Goal: Task Accomplishment & Management: Use online tool/utility

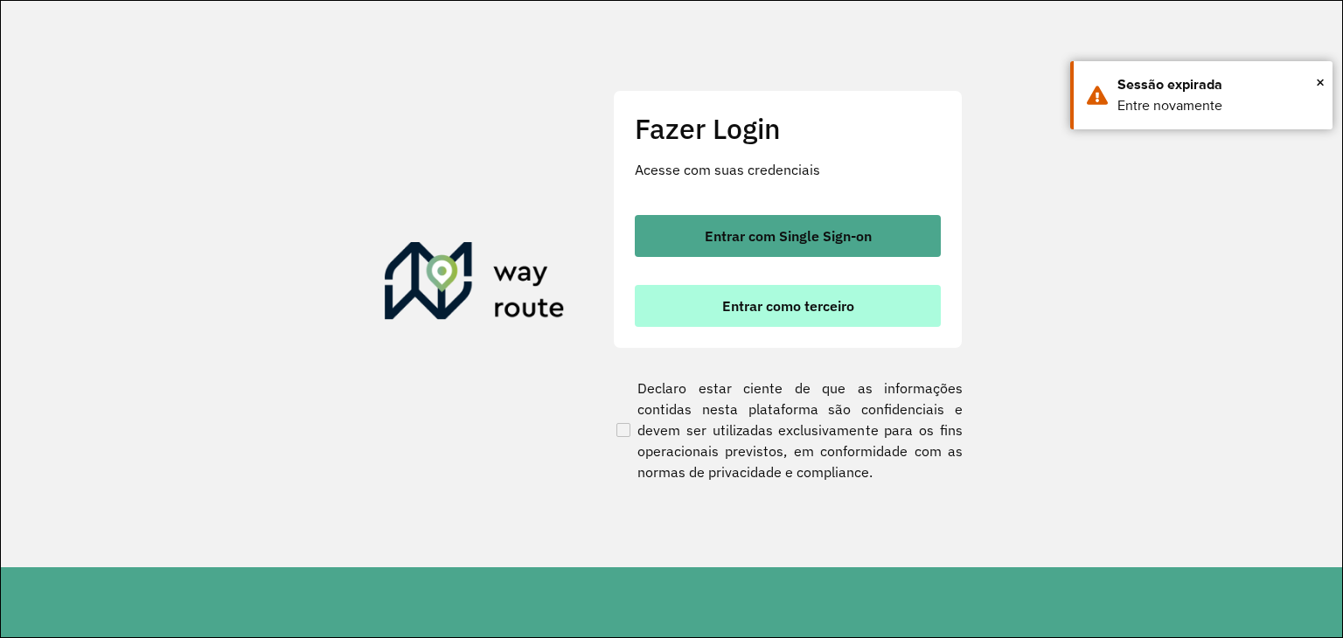
click at [815, 295] on button "Entrar como terceiro" at bounding box center [788, 306] width 306 height 42
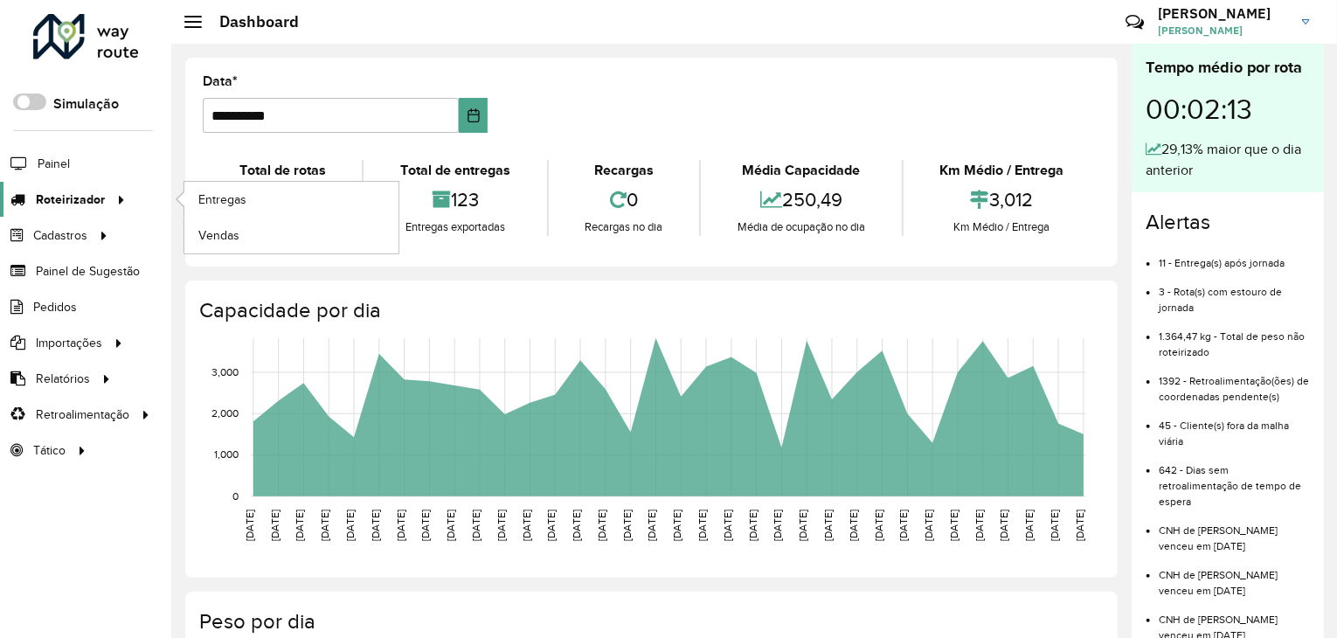
click at [98, 205] on span "Roteirizador" at bounding box center [70, 200] width 69 height 18
click at [227, 197] on span "Entregas" at bounding box center [223, 200] width 50 height 18
click at [222, 195] on span "Entregas" at bounding box center [223, 200] width 50 height 18
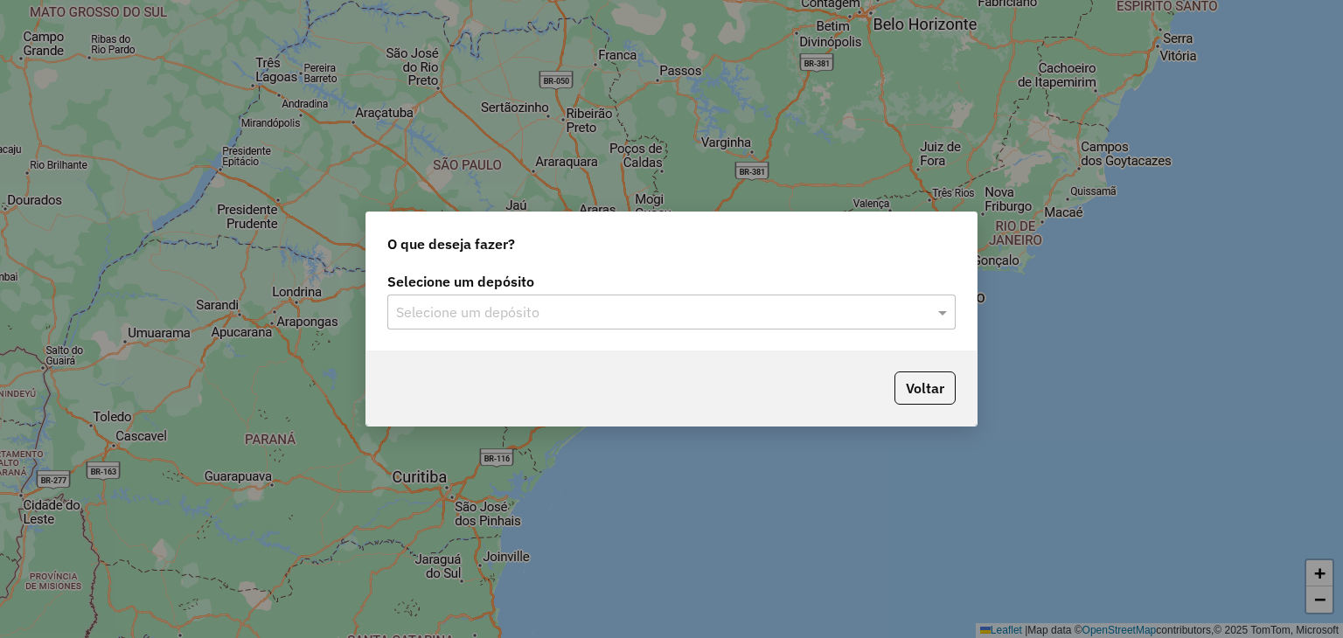
click at [780, 294] on div "Selecione um depósito Selecione um depósito" at bounding box center [671, 302] width 568 height 54
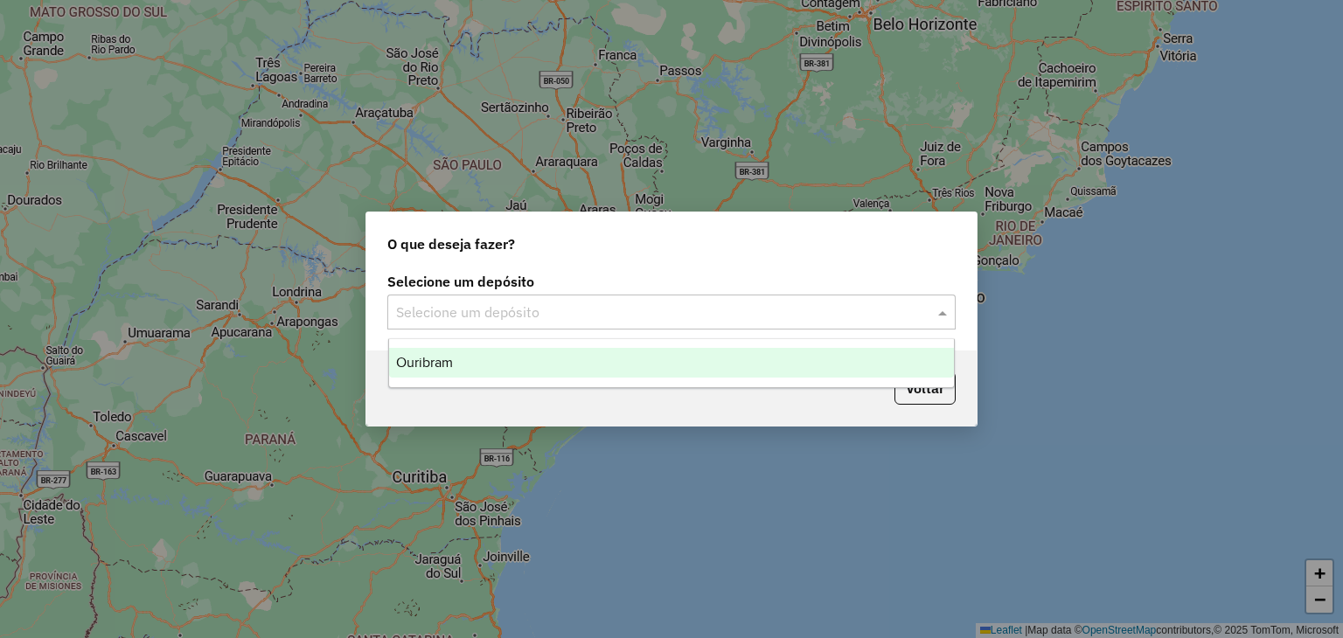
click at [780, 305] on input "text" at bounding box center [654, 312] width 516 height 21
click at [682, 351] on div "Ouribram" at bounding box center [672, 363] width 566 height 30
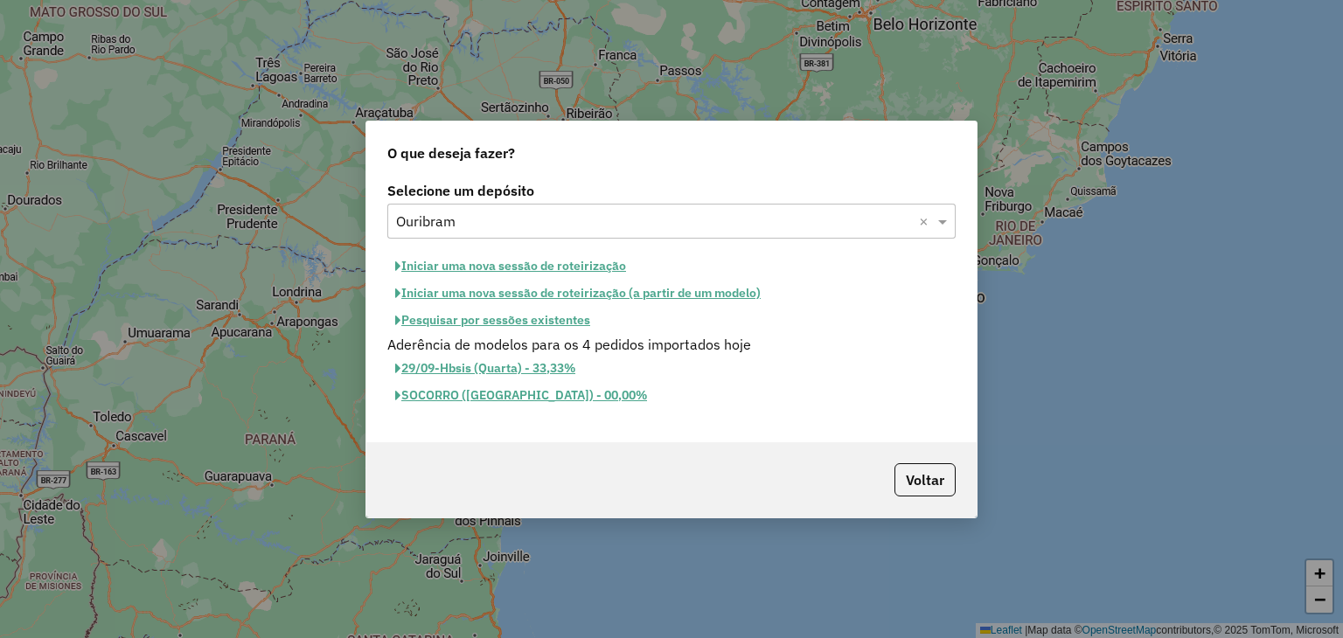
click at [572, 316] on button "Pesquisar por sessões existentes" at bounding box center [492, 320] width 211 height 27
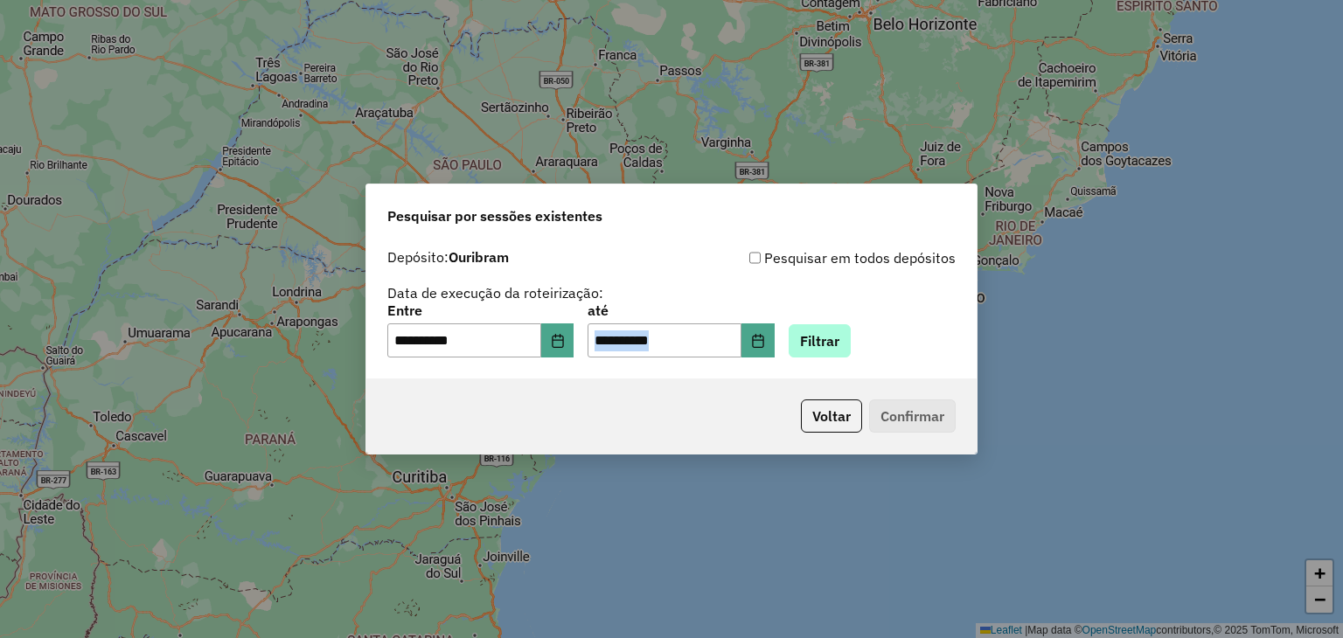
drag, startPoint x: 802, startPoint y: 344, endPoint x: 849, endPoint y: 337, distance: 46.9
click at [849, 337] on div "**********" at bounding box center [671, 331] width 568 height 54
click at [849, 337] on button "Filtrar" at bounding box center [819, 340] width 62 height 33
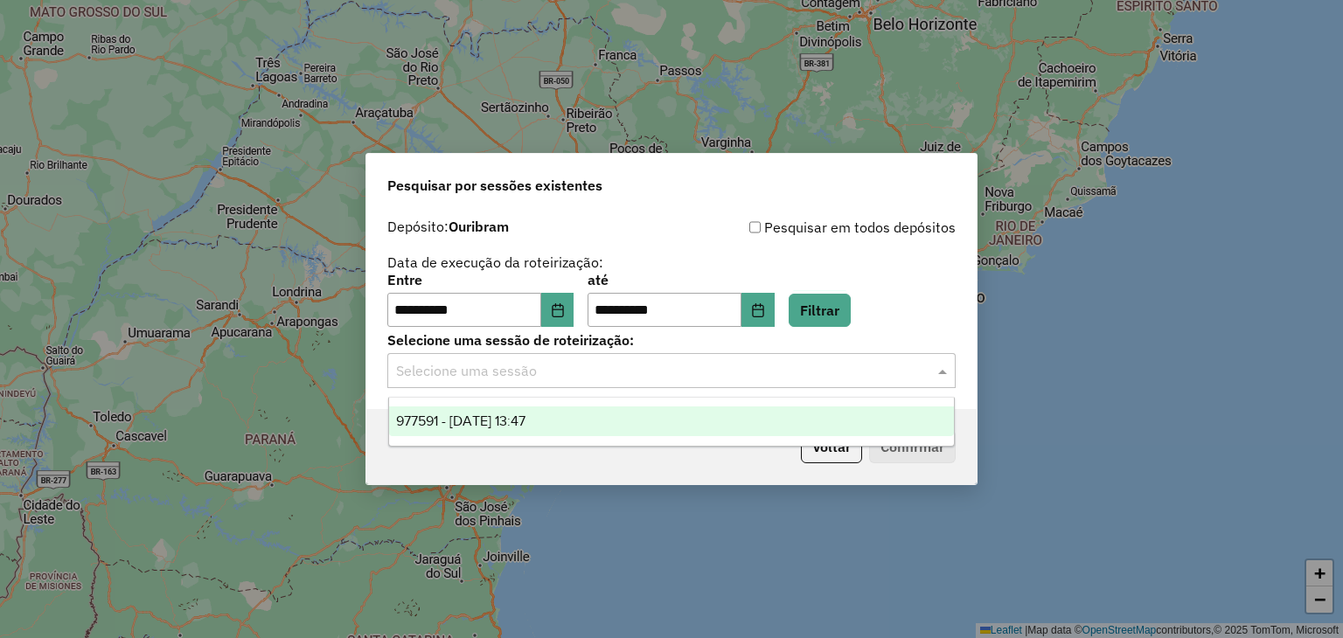
click at [656, 382] on div "Selecione uma sessão" at bounding box center [671, 370] width 568 height 35
click at [649, 420] on div "977591 - 11/08/2025 13:47" at bounding box center [672, 421] width 566 height 30
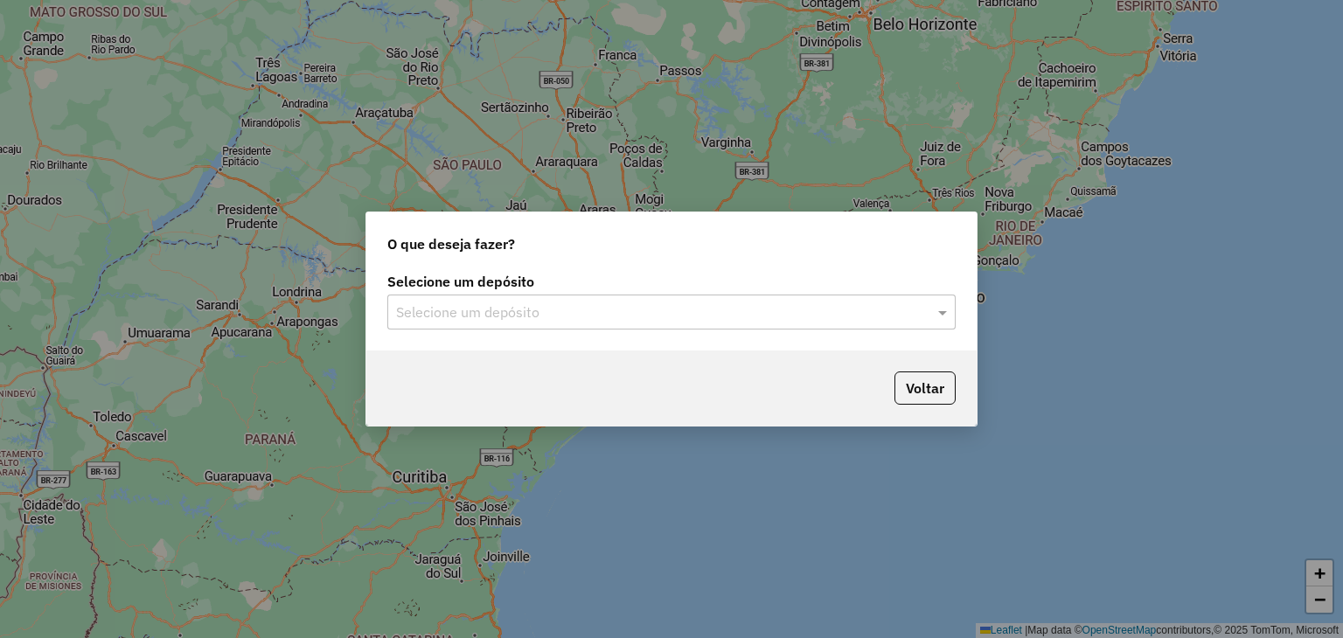
drag, startPoint x: 615, startPoint y: 348, endPoint x: 615, endPoint y: 317, distance: 30.6
click at [615, 317] on div "Selecione um depósito Selecione um depósito" at bounding box center [671, 309] width 610 height 82
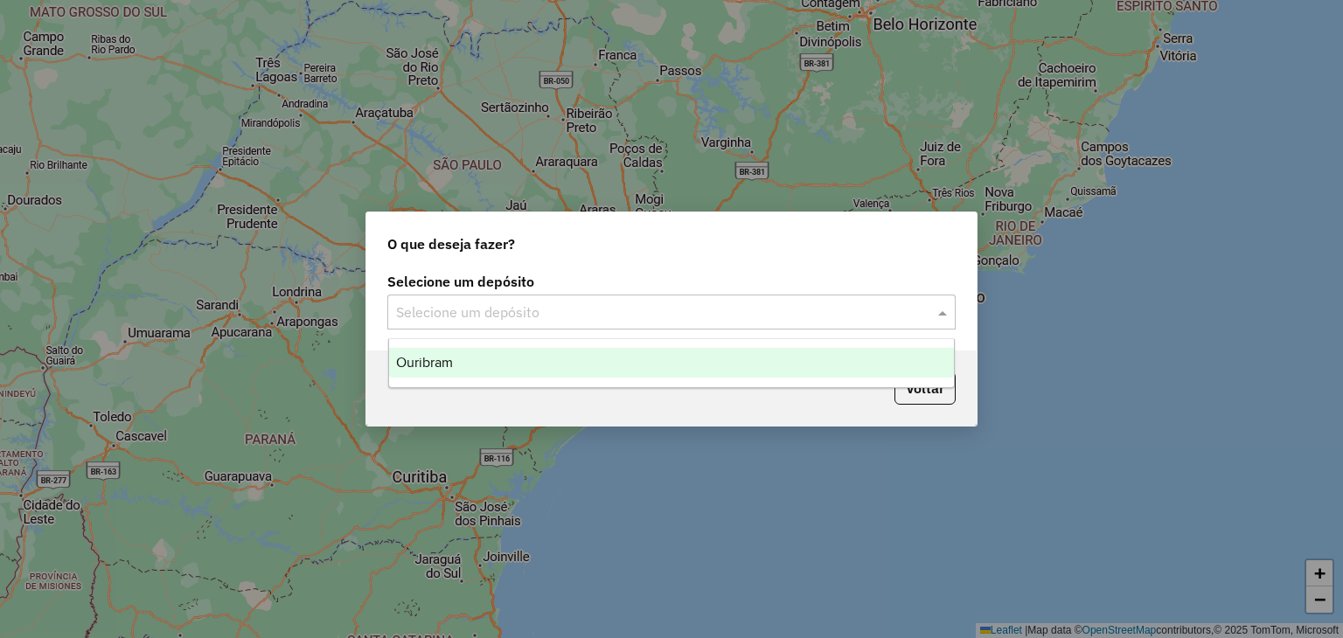
click at [615, 317] on input "text" at bounding box center [654, 312] width 516 height 21
click at [580, 358] on div "Ouribram" at bounding box center [672, 363] width 566 height 30
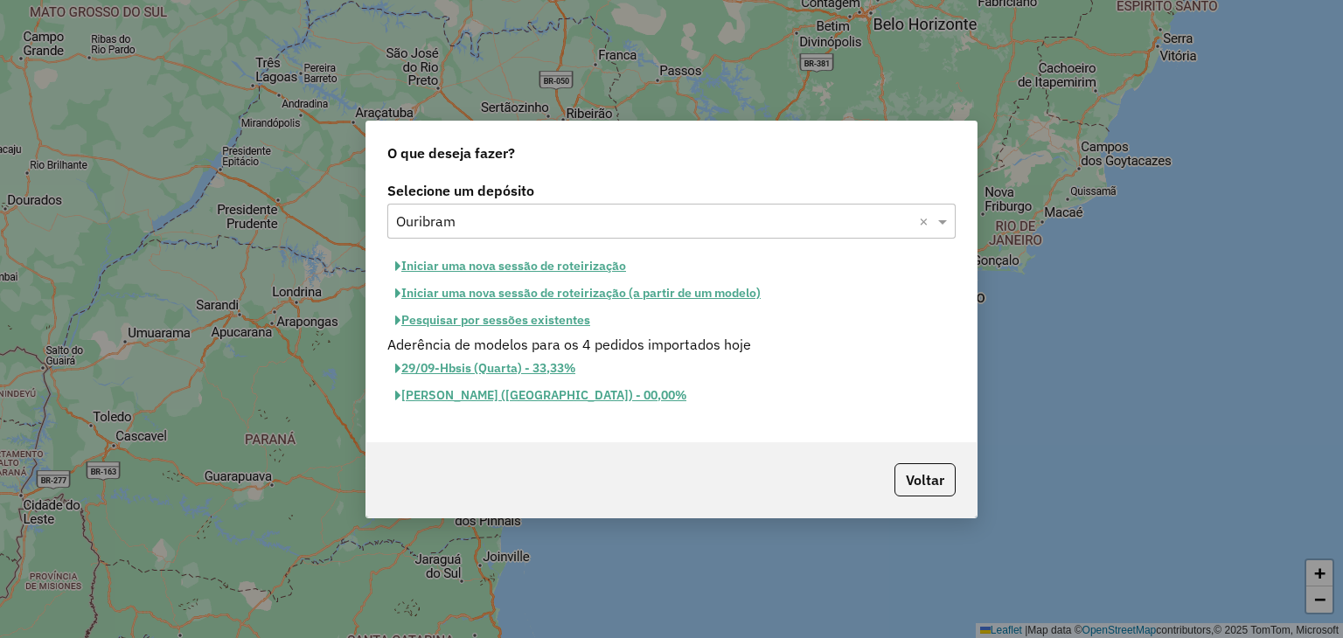
click at [508, 324] on button "Pesquisar por sessões existentes" at bounding box center [492, 320] width 211 height 27
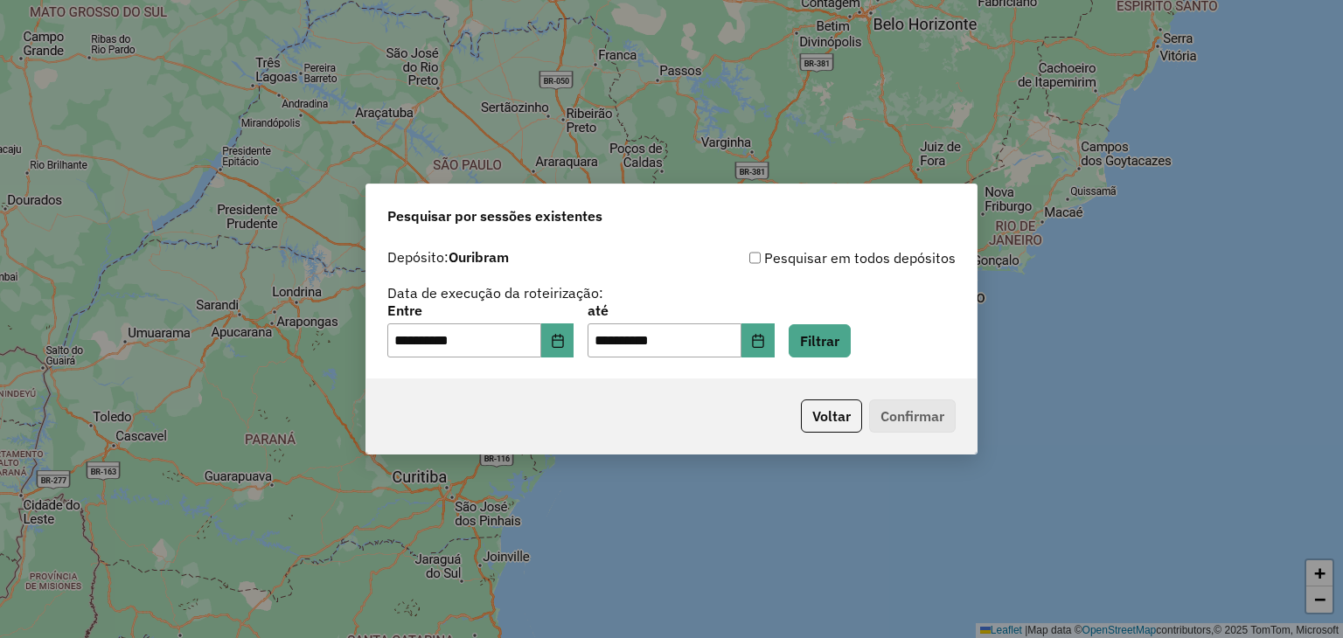
click at [890, 337] on div "**********" at bounding box center [671, 331] width 568 height 54
click at [850, 345] on button "Filtrar" at bounding box center [819, 340] width 62 height 33
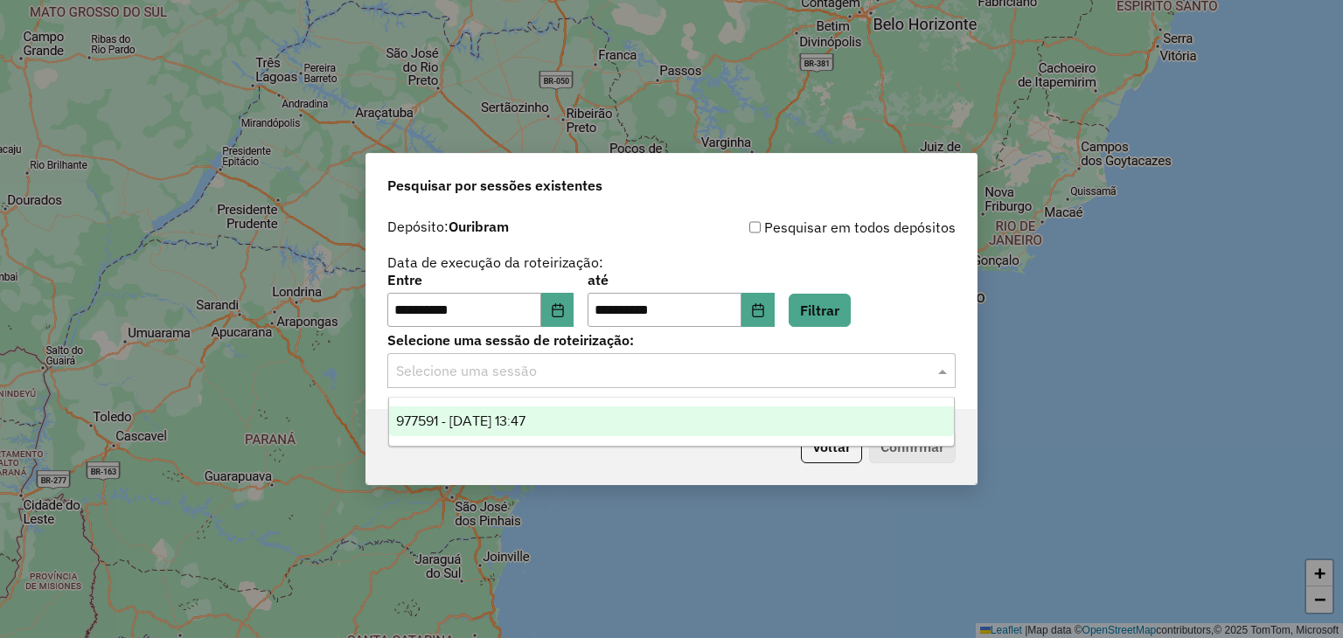
click at [713, 377] on input "text" at bounding box center [654, 371] width 516 height 21
click at [603, 434] on div "977591 - 11/08/2025 13:47" at bounding box center [672, 421] width 566 height 30
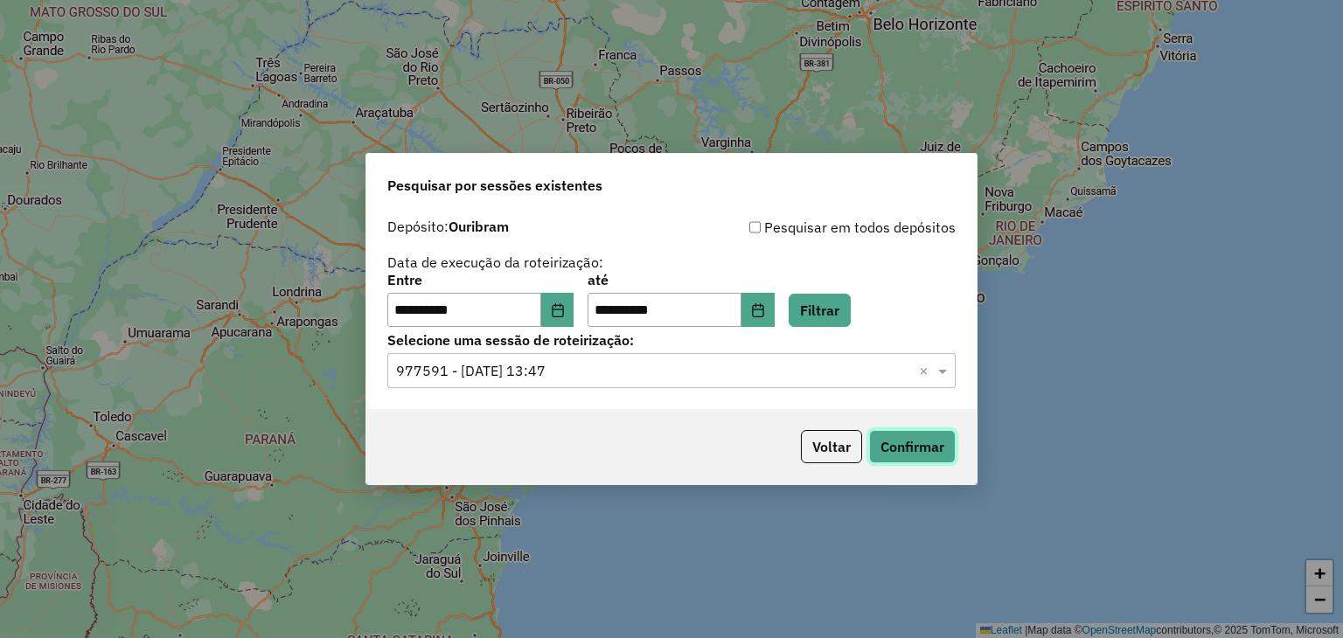
click at [906, 459] on button "Confirmar" at bounding box center [912, 446] width 87 height 33
drag, startPoint x: 590, startPoint y: 315, endPoint x: 576, endPoint y: 315, distance: 14.0
click at [576, 315] on div "**********" at bounding box center [671, 301] width 568 height 54
click at [565, 315] on icon "Choose Date" at bounding box center [558, 310] width 14 height 14
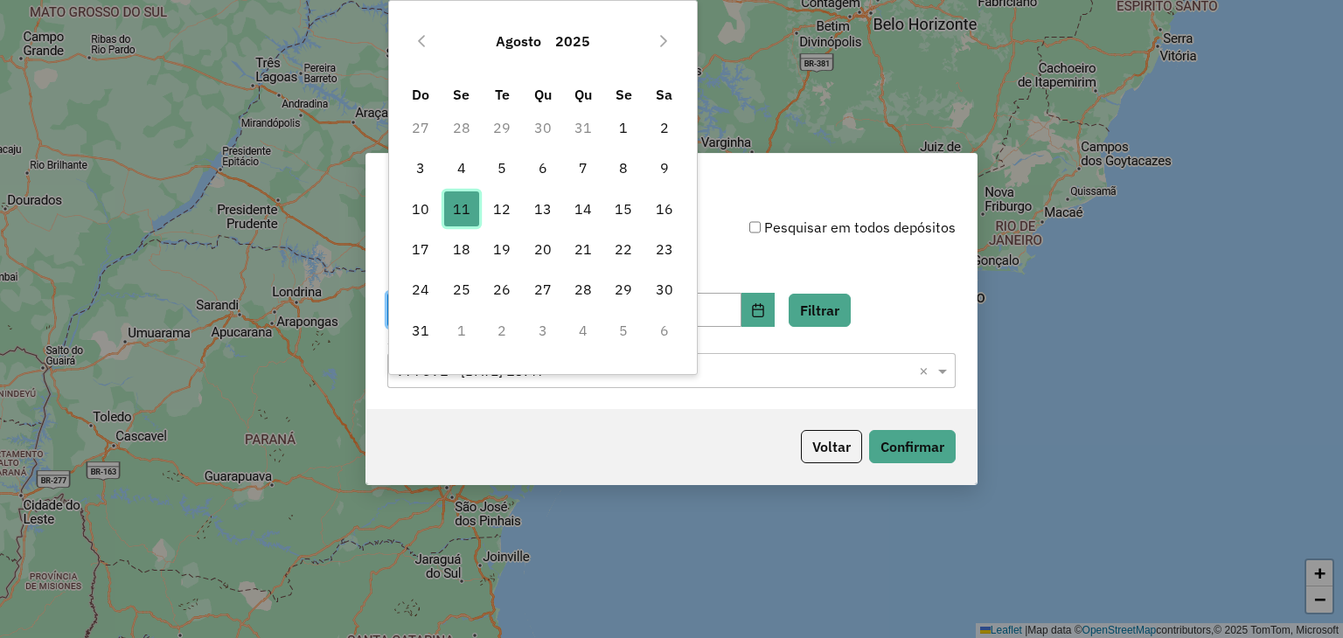
click at [473, 220] on span "11" at bounding box center [461, 208] width 35 height 35
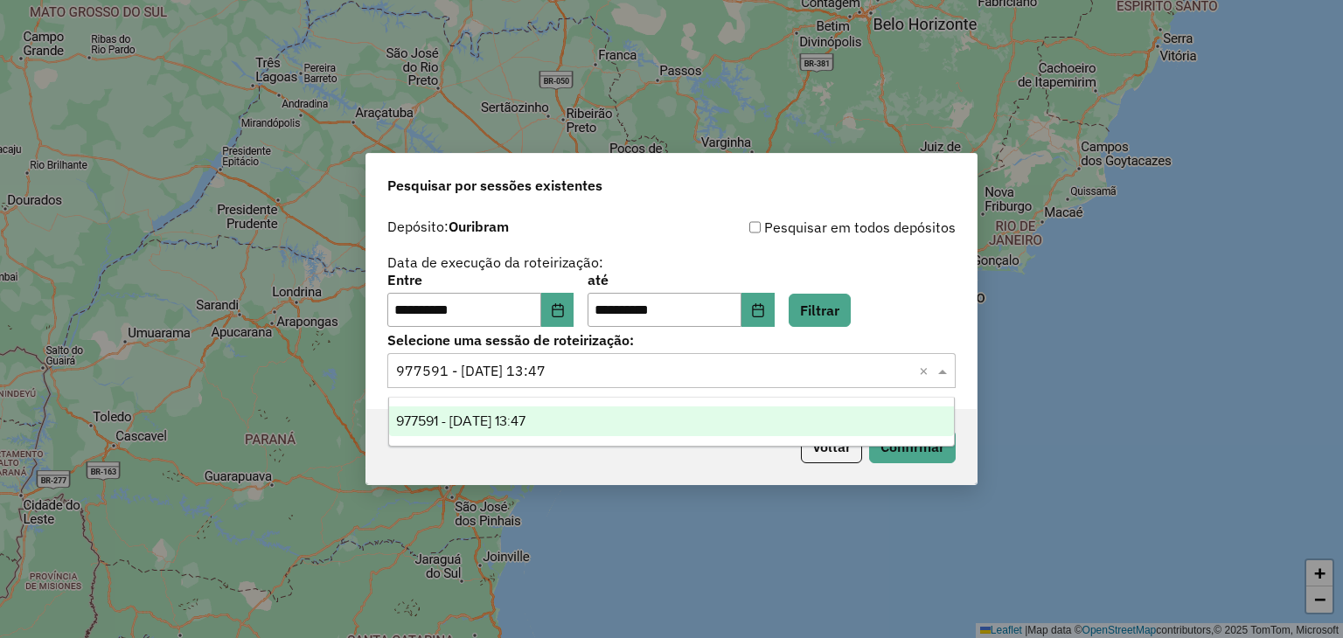
click at [757, 371] on input "text" at bounding box center [654, 371] width 516 height 21
click at [768, 310] on button "Choose Date" at bounding box center [757, 310] width 33 height 35
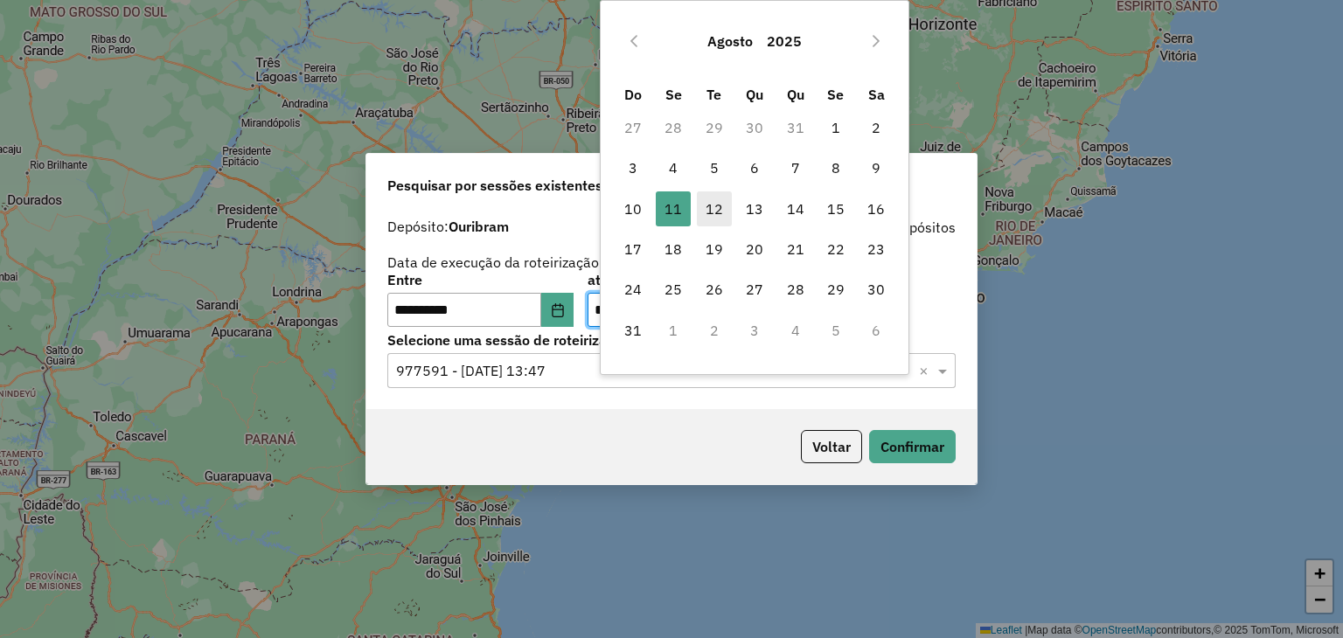
click at [714, 210] on span "12" at bounding box center [714, 208] width 35 height 35
type input "**********"
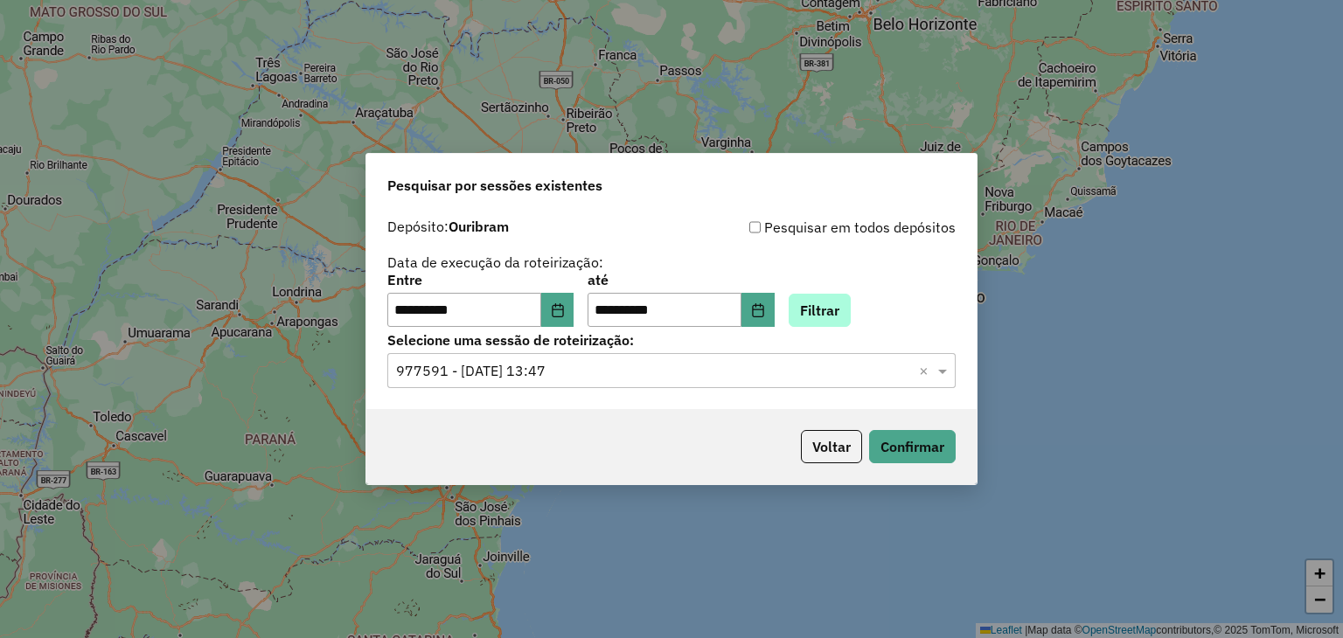
drag, startPoint x: 850, startPoint y: 288, endPoint x: 851, endPoint y: 317, distance: 29.7
click at [851, 317] on div "**********" at bounding box center [671, 301] width 568 height 54
click at [850, 317] on button "Filtrar" at bounding box center [819, 310] width 62 height 33
click at [565, 309] on icon "Choose Date" at bounding box center [558, 310] width 14 height 14
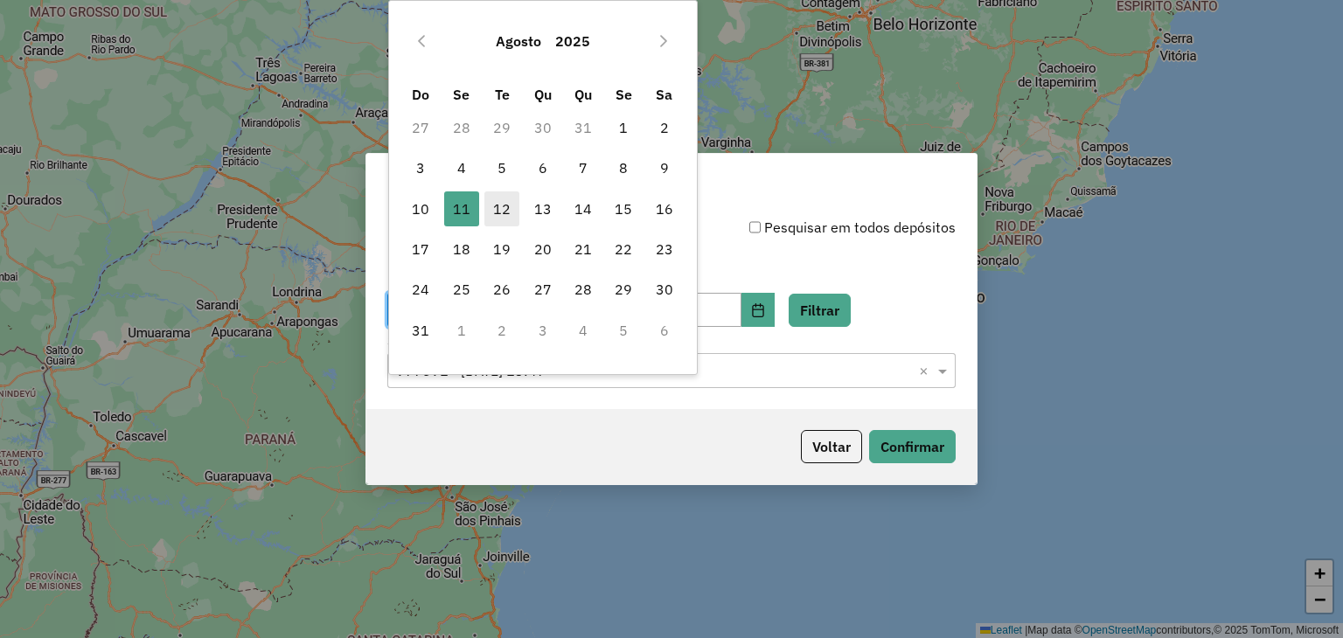
click at [499, 217] on span "12" at bounding box center [501, 208] width 35 height 35
type input "**********"
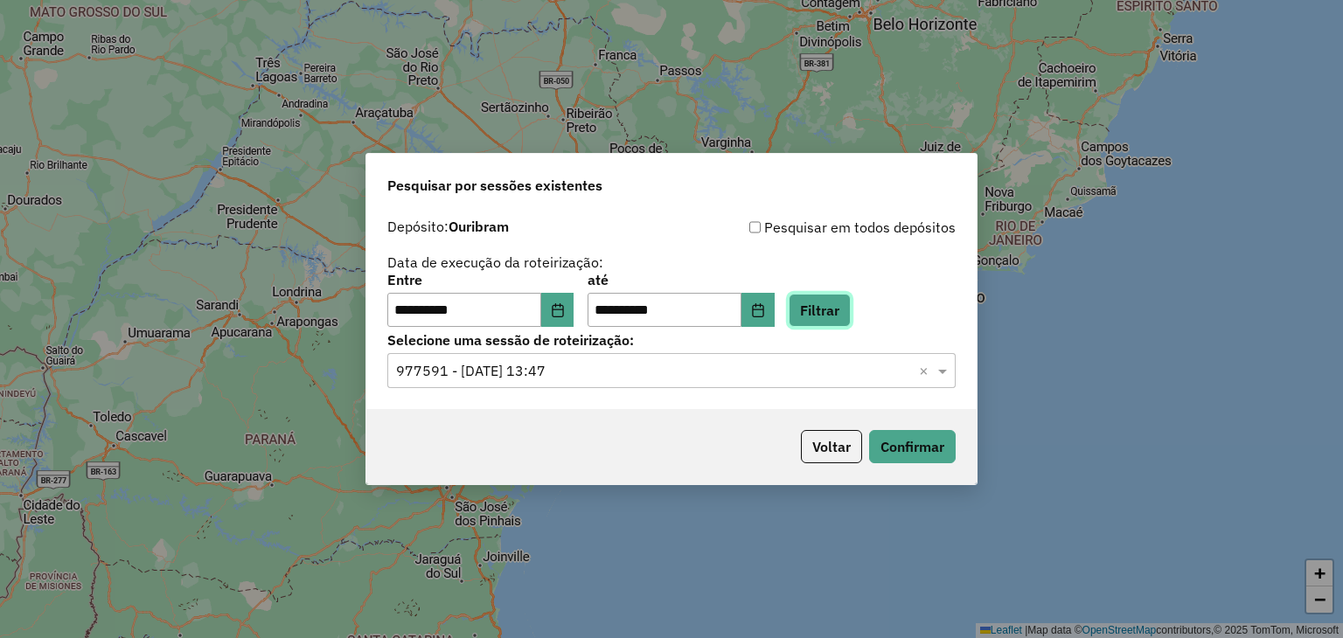
click at [844, 306] on button "Filtrar" at bounding box center [819, 310] width 62 height 33
click at [790, 391] on div "**********" at bounding box center [671, 310] width 610 height 200
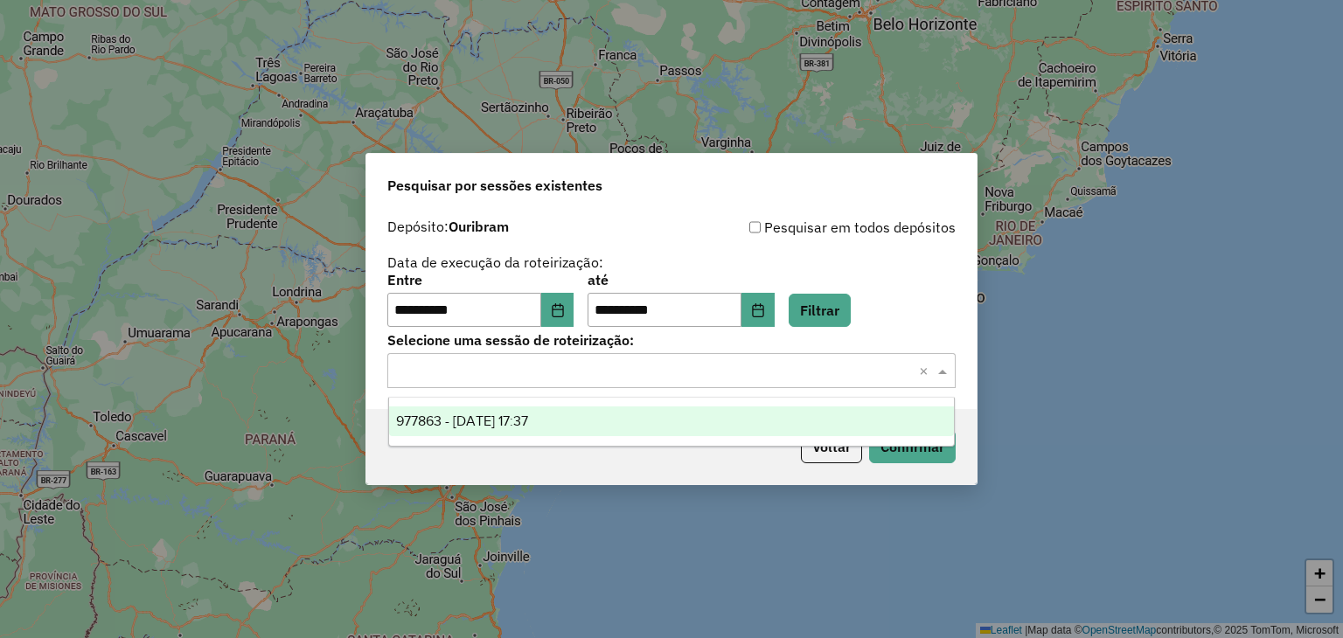
click at [803, 384] on div "Selecione uma sessão × ×" at bounding box center [671, 370] width 568 height 35
click at [717, 417] on div "977863 - 12/08/2025 17:37" at bounding box center [672, 421] width 566 height 30
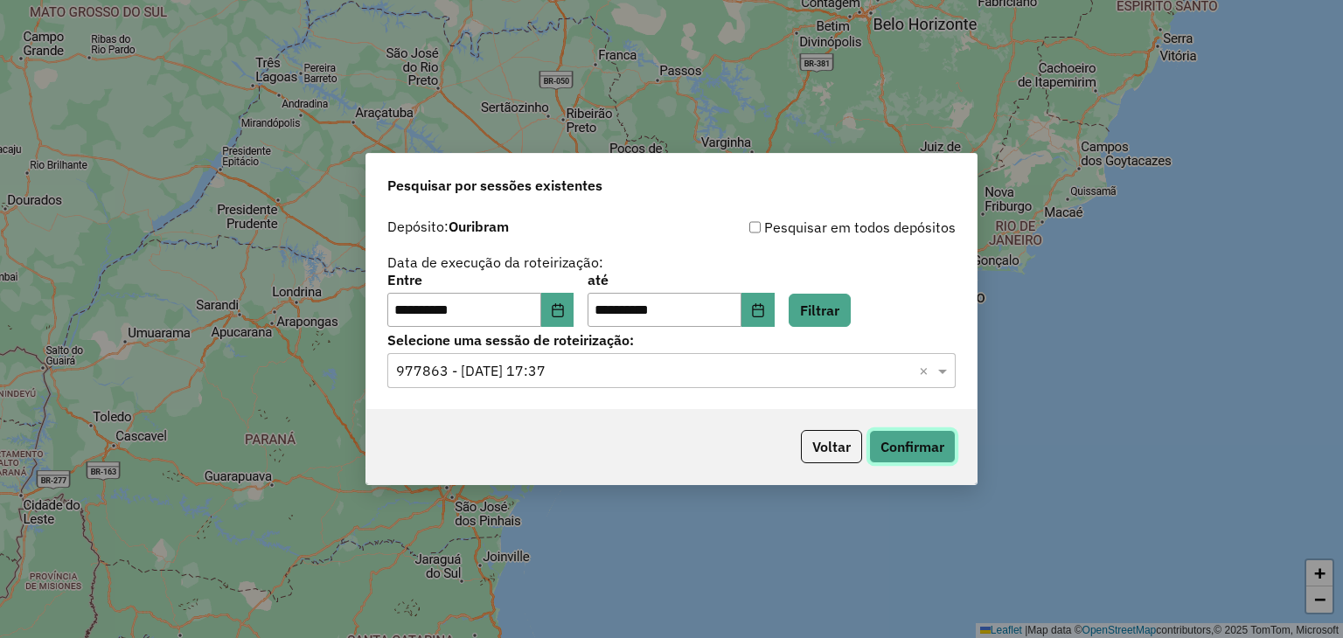
click at [922, 455] on button "Confirmar" at bounding box center [912, 446] width 87 height 33
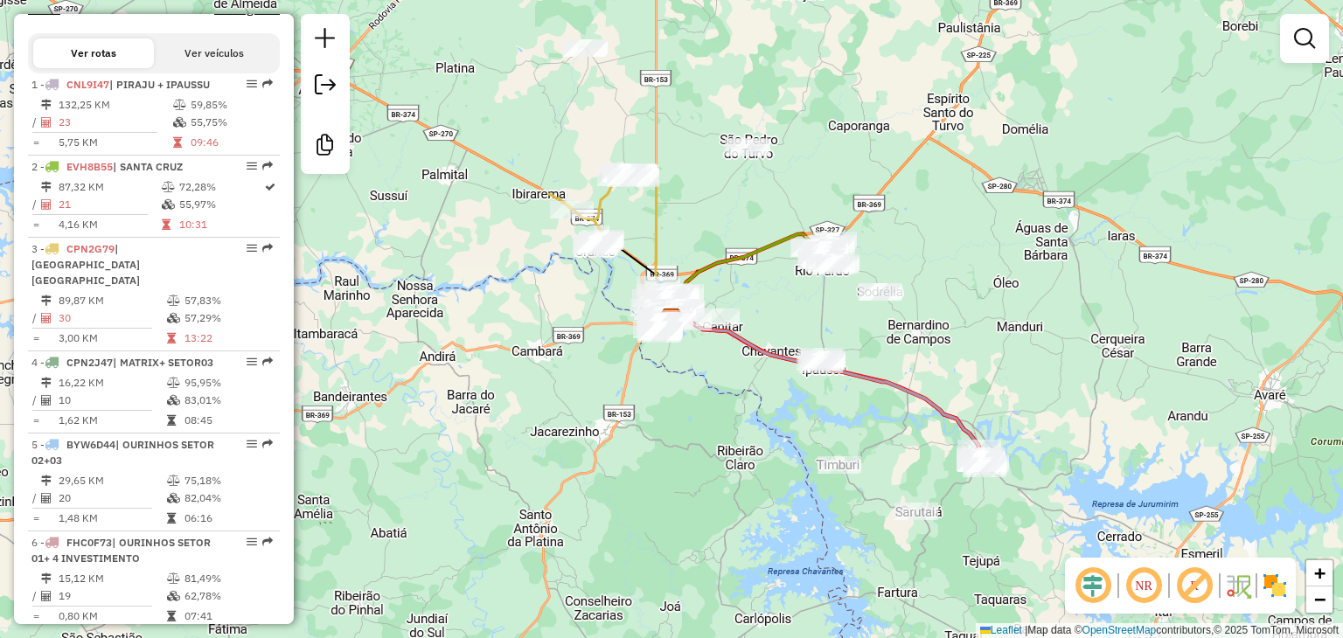
scroll to position [596, 0]
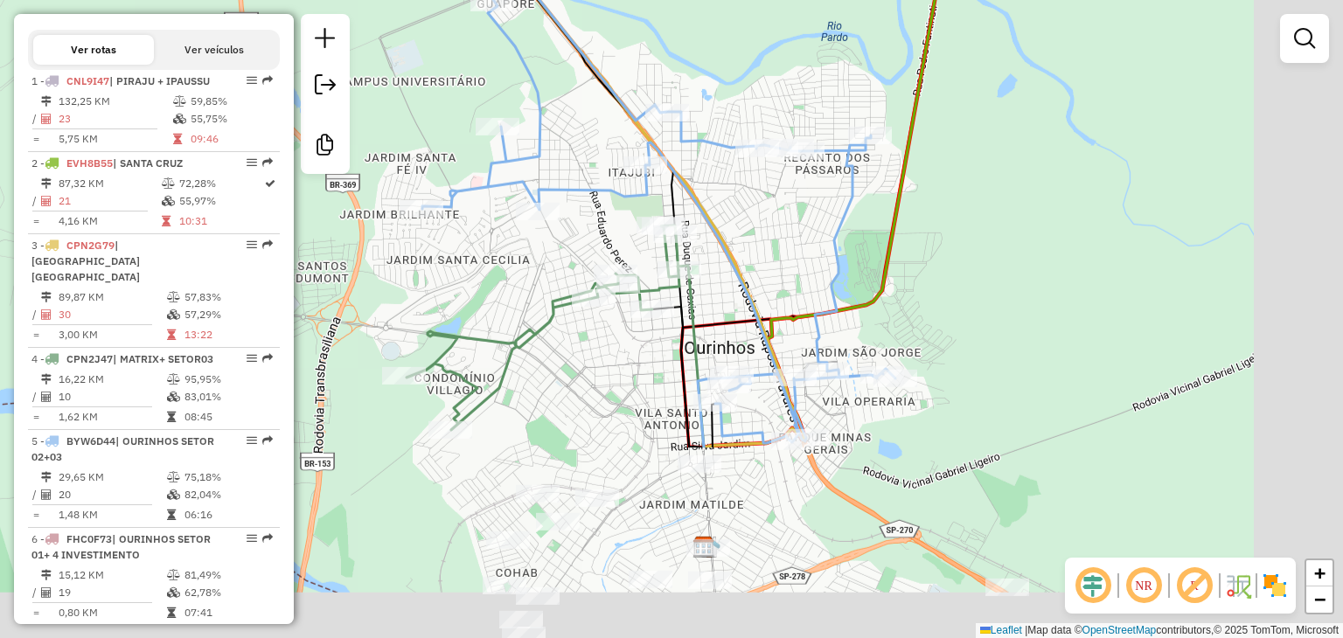
drag, startPoint x: 902, startPoint y: 513, endPoint x: 749, endPoint y: 259, distance: 296.8
click at [749, 259] on div "Janela de atendimento Grade de atendimento Capacidade Transportadoras Veículos …" at bounding box center [671, 319] width 1343 height 638
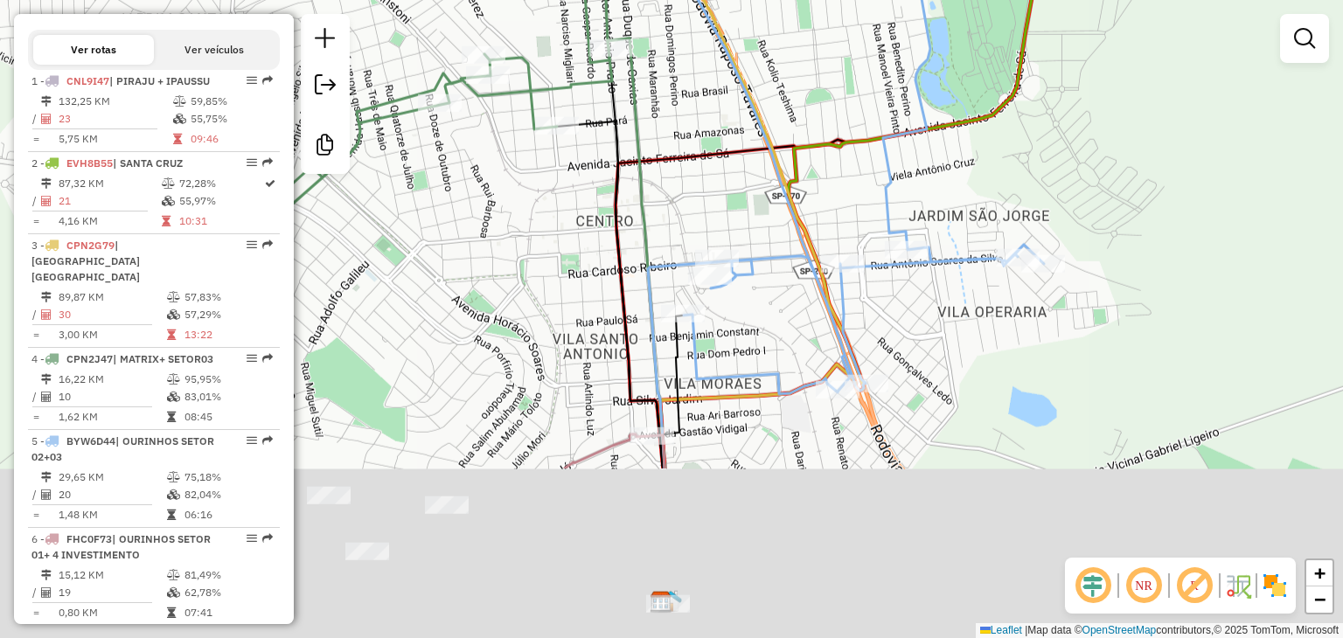
drag, startPoint x: 777, startPoint y: 413, endPoint x: 779, endPoint y: 149, distance: 264.0
click at [779, 149] on icon at bounding box center [570, 48] width 947 height 691
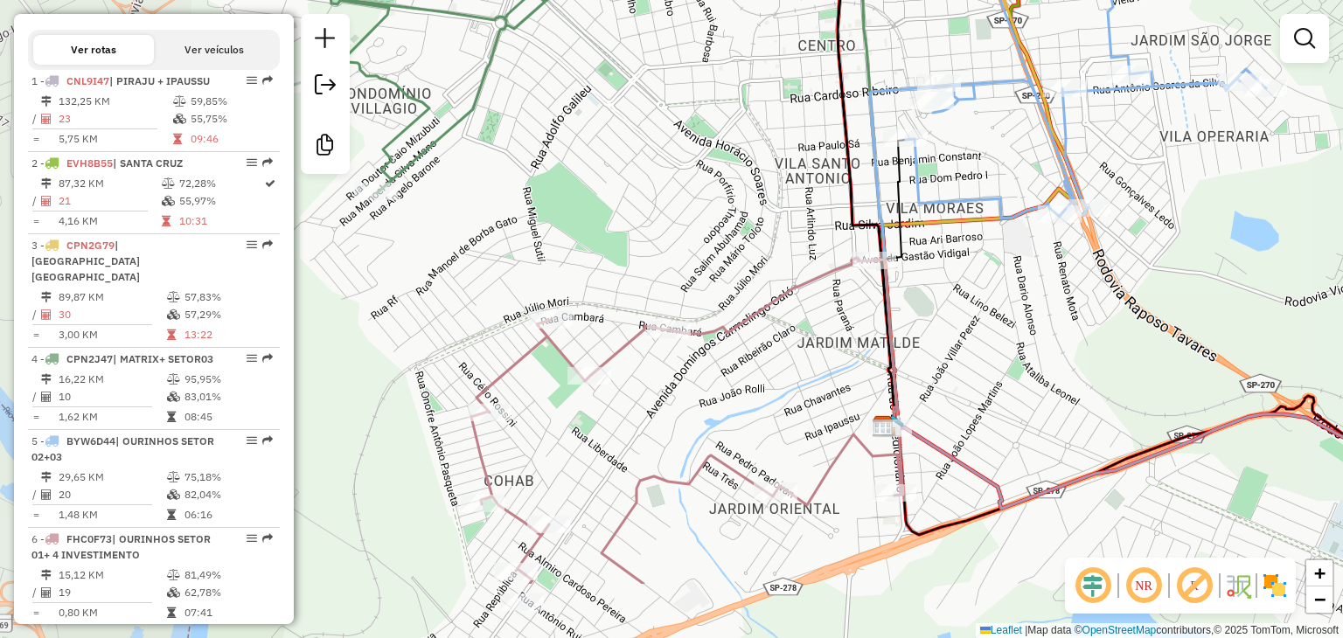
drag, startPoint x: 753, startPoint y: 127, endPoint x: 979, endPoint y: 9, distance: 255.3
click at [979, 9] on div "Janela de atendimento Grade de atendimento Capacidade Transportadoras Veículos …" at bounding box center [671, 319] width 1343 height 638
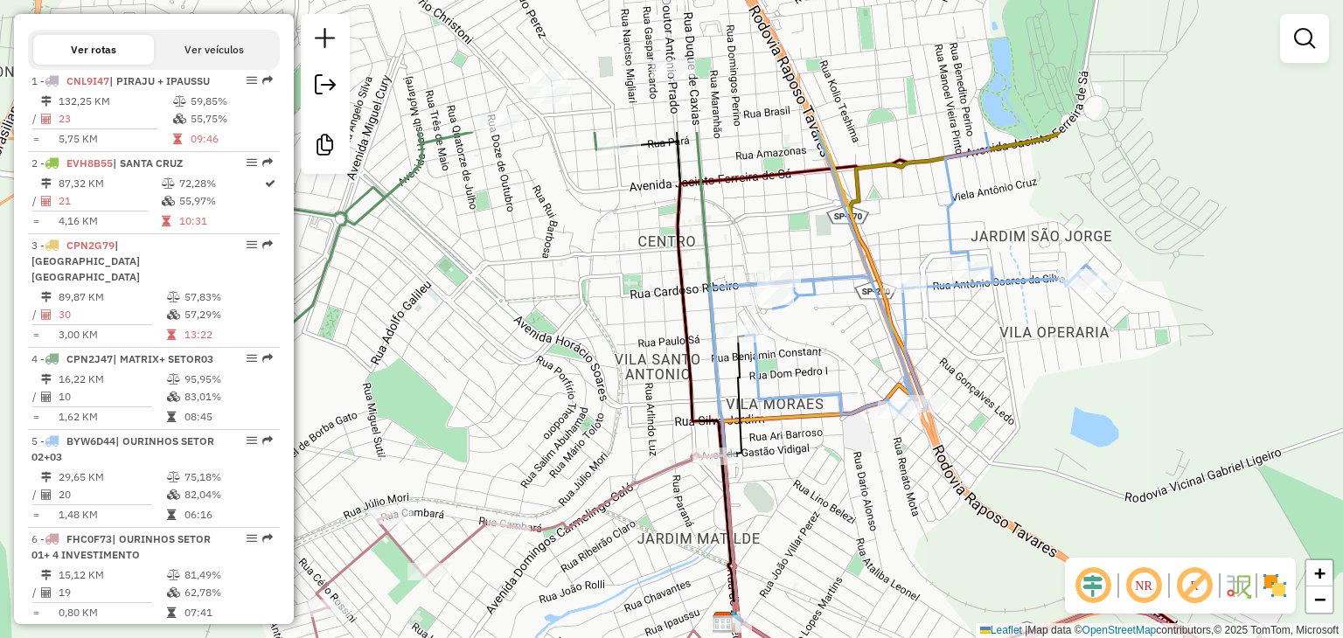
drag, startPoint x: 740, startPoint y: 180, endPoint x: 580, endPoint y: 376, distance: 252.8
click at [580, 376] on div "Janela de atendimento Grade de atendimento Capacidade Transportadoras Veículos …" at bounding box center [671, 319] width 1343 height 638
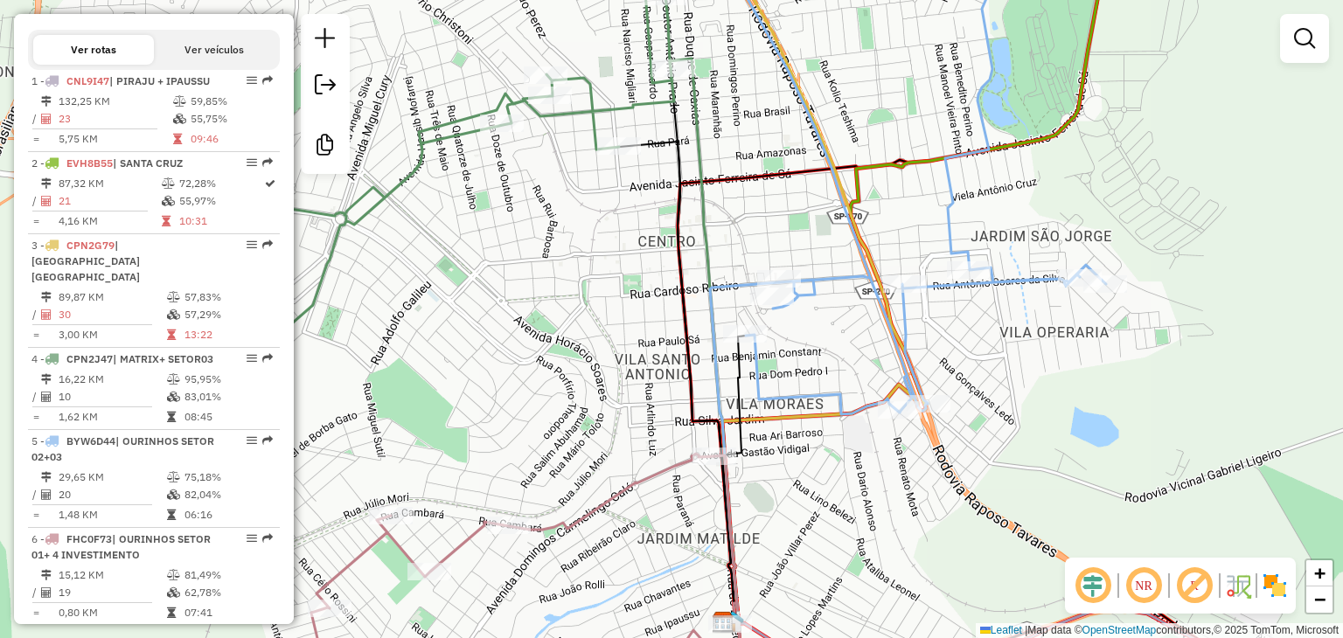
click at [612, 248] on div "Janela de atendimento Grade de atendimento Capacidade Transportadoras Veículos …" at bounding box center [671, 319] width 1343 height 638
click at [1331, 45] on div "Janela de atendimento Grade de atendimento Capacidade Transportadoras Veículos …" at bounding box center [671, 319] width 1343 height 638
click at [1304, 49] on link at bounding box center [1304, 38] width 35 height 35
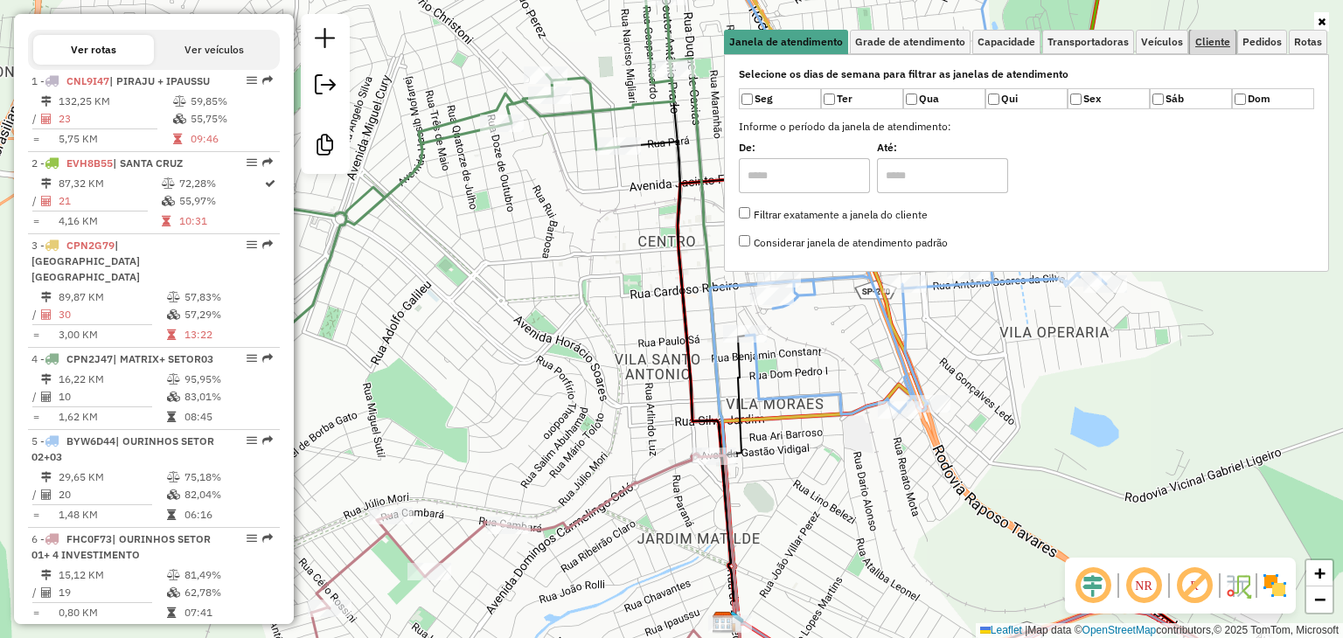
click at [1225, 40] on span "Cliente" at bounding box center [1212, 42] width 35 height 10
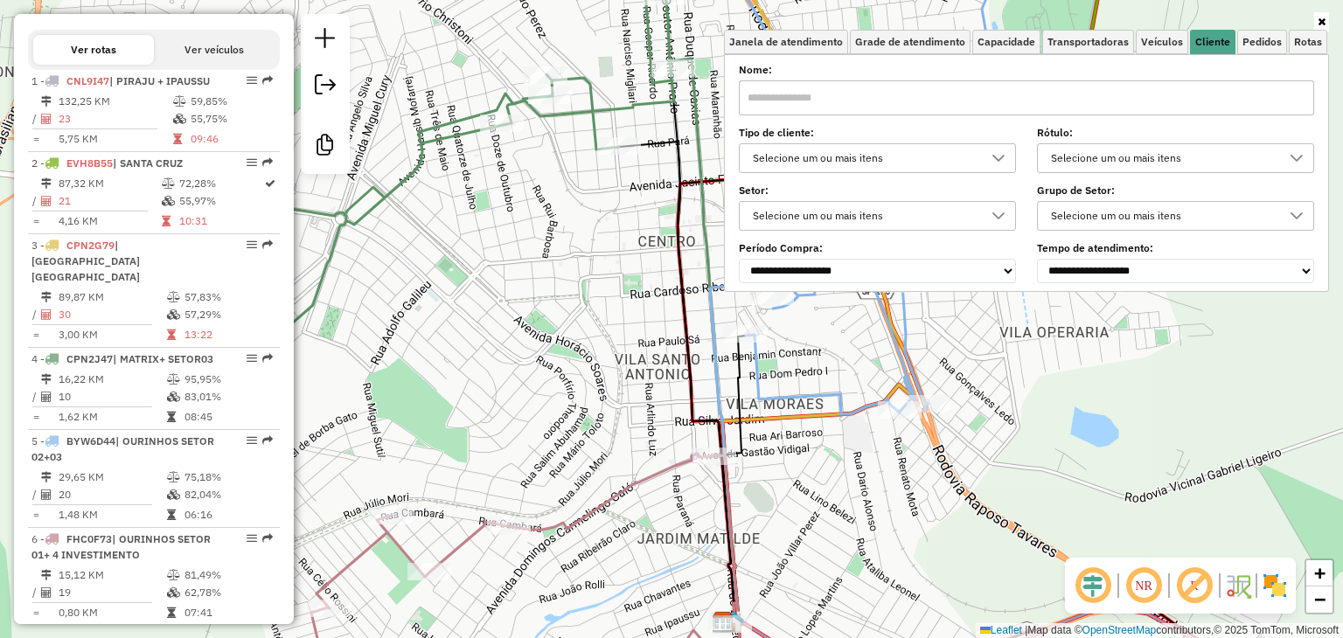
click at [841, 103] on input "text" at bounding box center [1026, 97] width 575 height 35
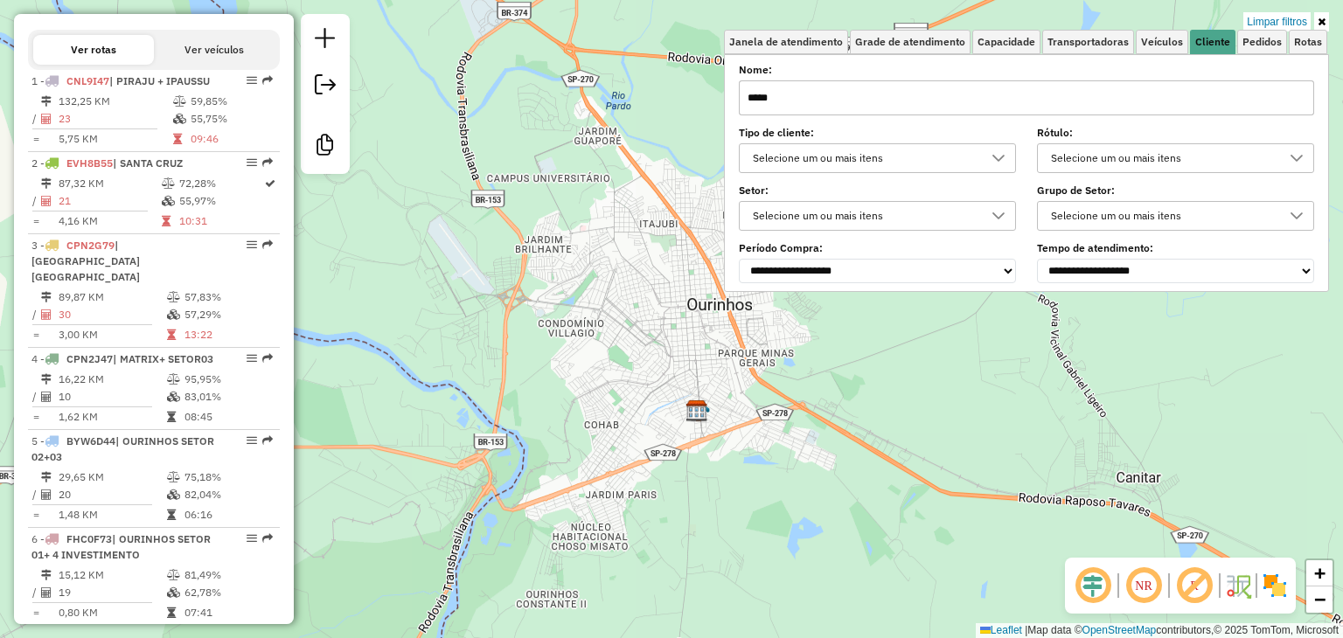
drag, startPoint x: 633, startPoint y: 204, endPoint x: 674, endPoint y: 306, distance: 110.2
click at [674, 306] on div "Limpar filtros Janela de atendimento Grade de atendimento Capacidade Transporta…" at bounding box center [671, 319] width 1343 height 638
click at [872, 87] on input "*****" at bounding box center [1026, 97] width 575 height 35
click at [587, 230] on div "Limpar filtros Janela de atendimento Grade de atendimento Capacidade Transporta…" at bounding box center [671, 319] width 1343 height 638
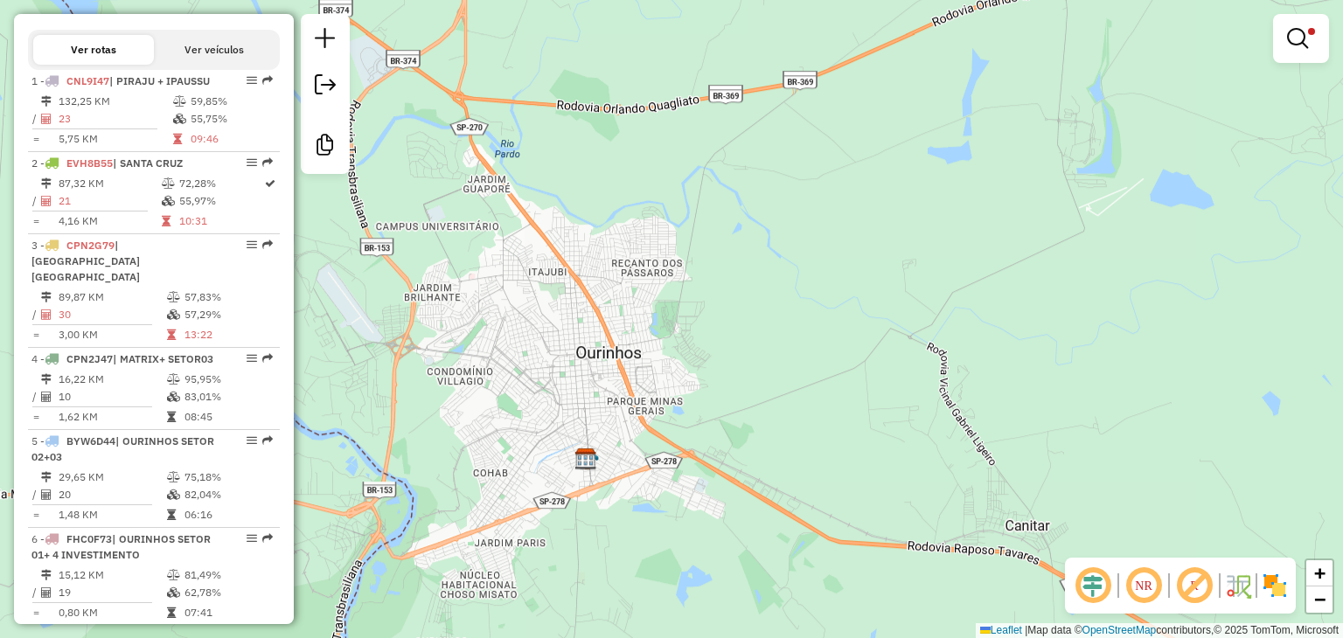
drag, startPoint x: 646, startPoint y: 272, endPoint x: 535, endPoint y: 319, distance: 120.6
click at [535, 319] on div "Limpar filtros Janela de atendimento Grade de atendimento Capacidade Transporta…" at bounding box center [671, 319] width 1343 height 638
click at [1328, 39] on div "Limpar filtros Janela de atendimento Grade de atendimento Capacidade Transporta…" at bounding box center [671, 319] width 1343 height 638
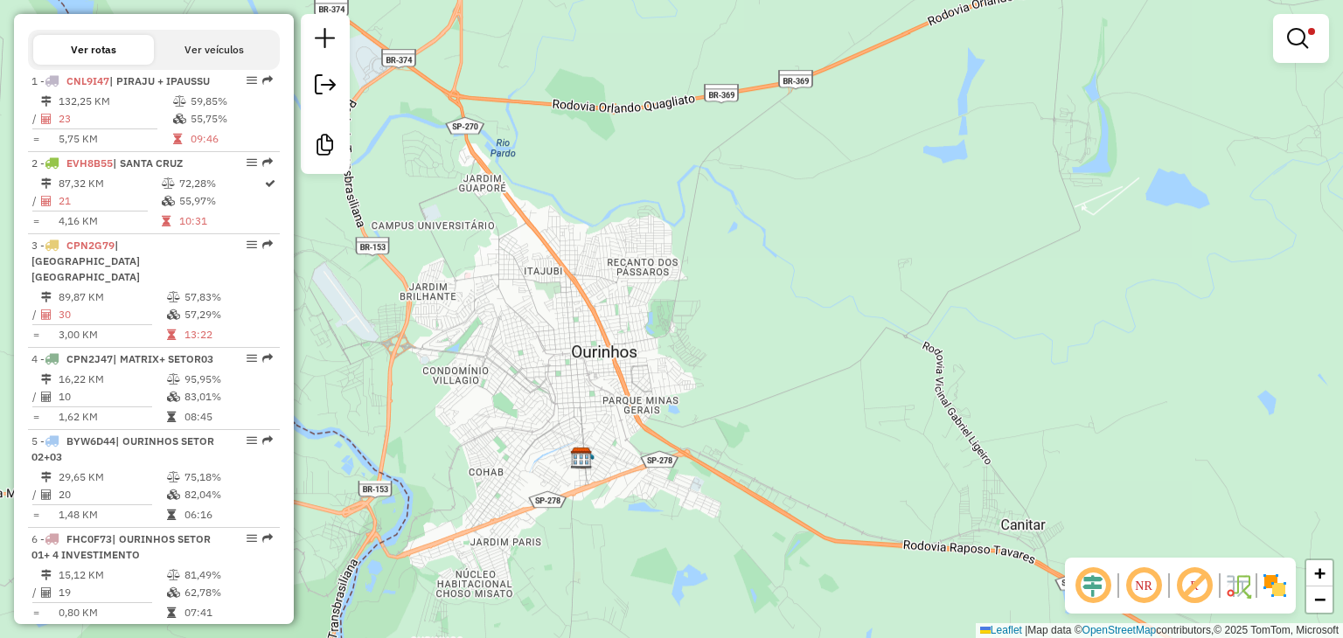
click at [1328, 39] on div at bounding box center [1301, 38] width 56 height 49
click at [1316, 41] on link at bounding box center [1301, 38] width 42 height 35
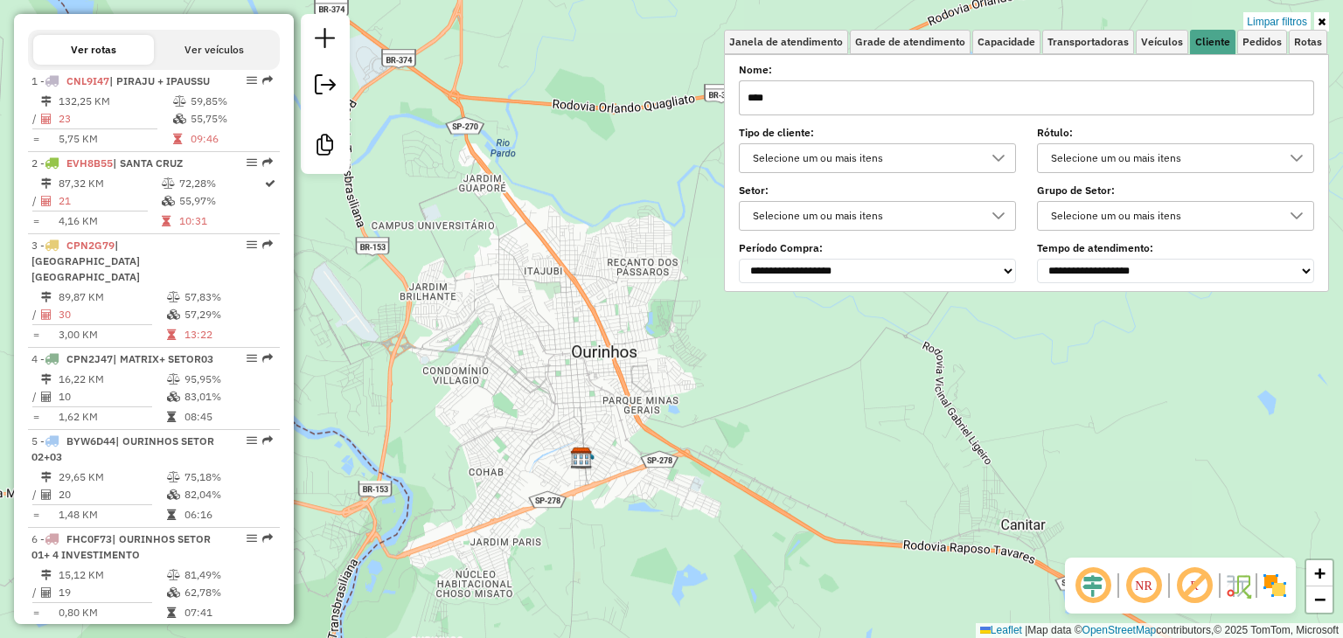
click at [974, 108] on input "****" at bounding box center [1026, 97] width 575 height 35
type input "*"
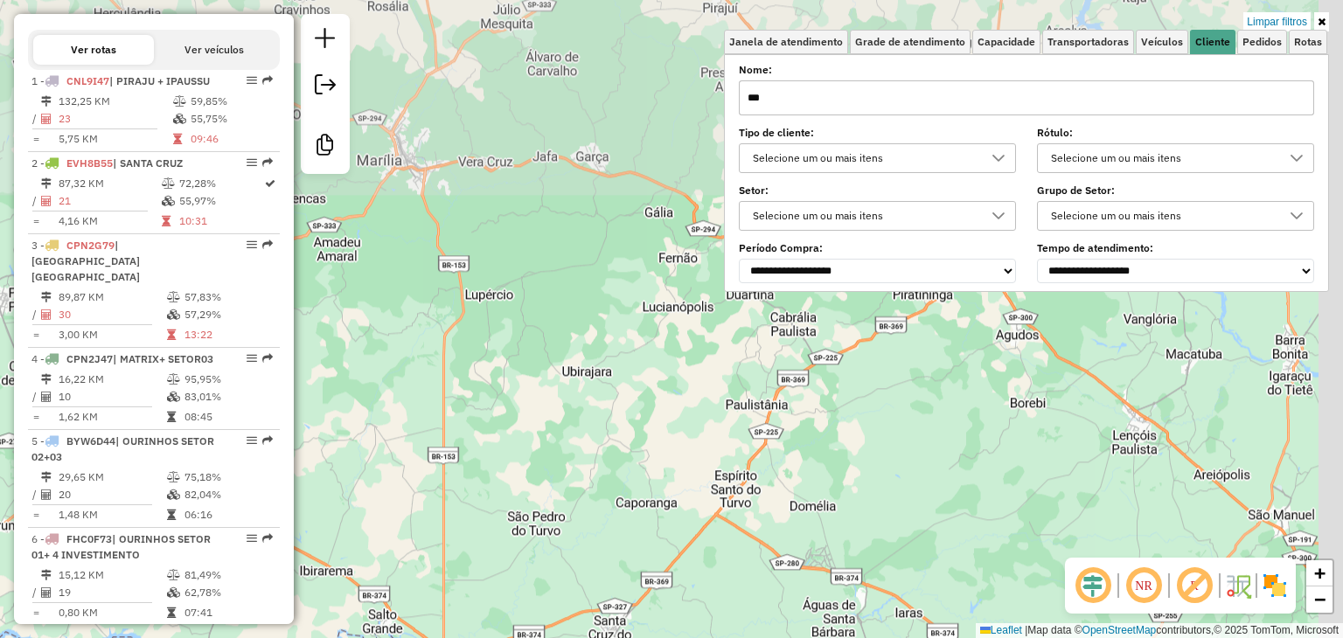
drag, startPoint x: 673, startPoint y: 326, endPoint x: 464, endPoint y: 678, distance: 409.5
click at [464, 637] on html "Aplicando filtros Pop-up bloqueado! Seu navegador bloqueou automáticamente a ab…" at bounding box center [671, 319] width 1343 height 638
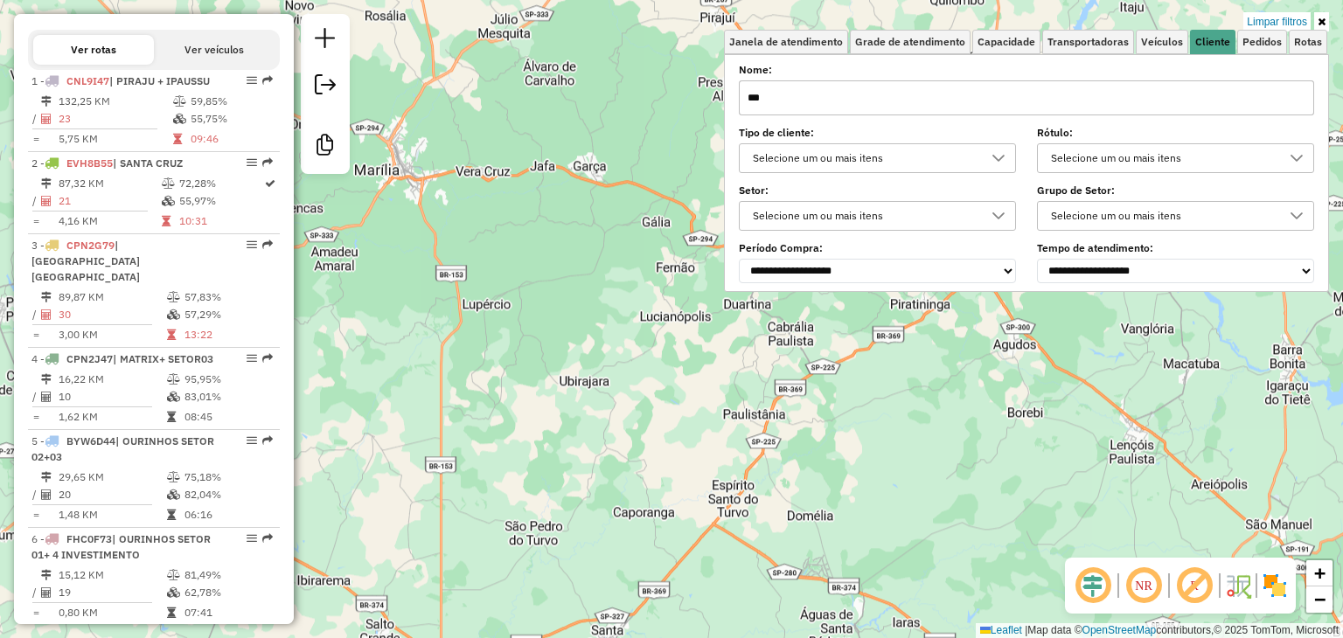
drag, startPoint x: 843, startPoint y: 549, endPoint x: 879, endPoint y: 577, distance: 46.2
click at [879, 577] on div "Limpar filtros Janela de atendimento Grade de atendimento Capacidade Transporta…" at bounding box center [671, 319] width 1343 height 638
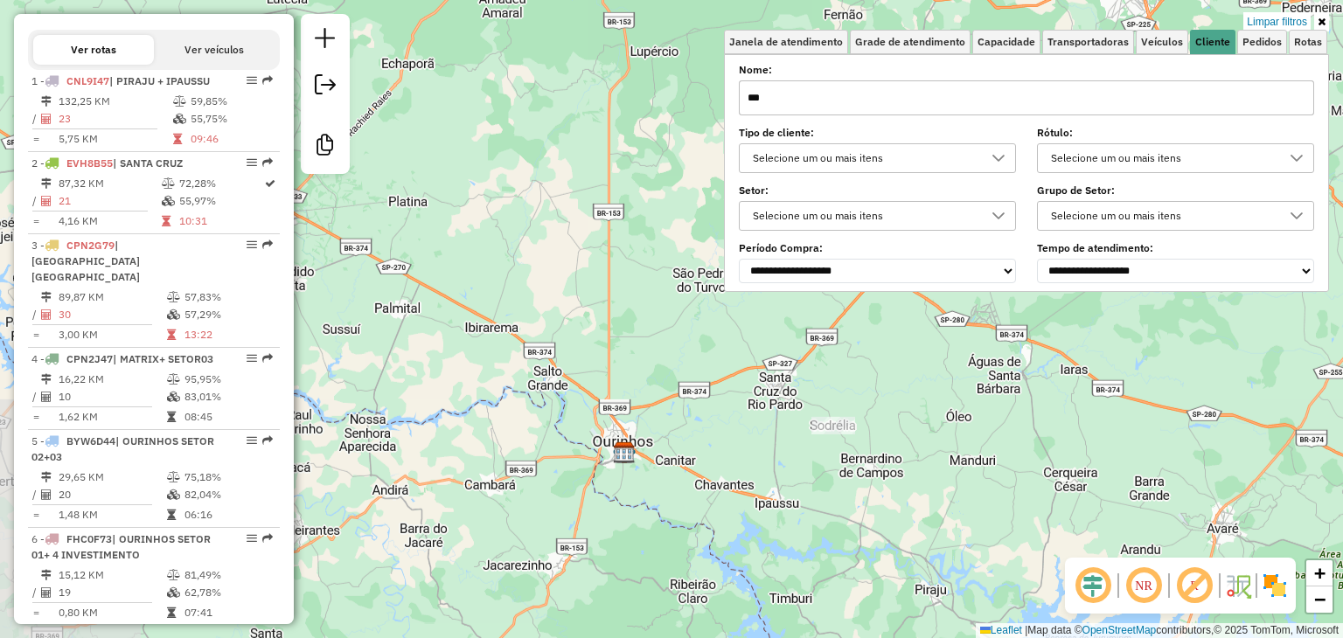
drag, startPoint x: 388, startPoint y: 503, endPoint x: 521, endPoint y: 231, distance: 302.6
click at [521, 231] on div "Limpar filtros Janela de atendimento Grade de atendimento Capacidade Transporta…" at bounding box center [671, 319] width 1343 height 638
click at [824, 95] on input "***" at bounding box center [1026, 97] width 575 height 35
type input "*"
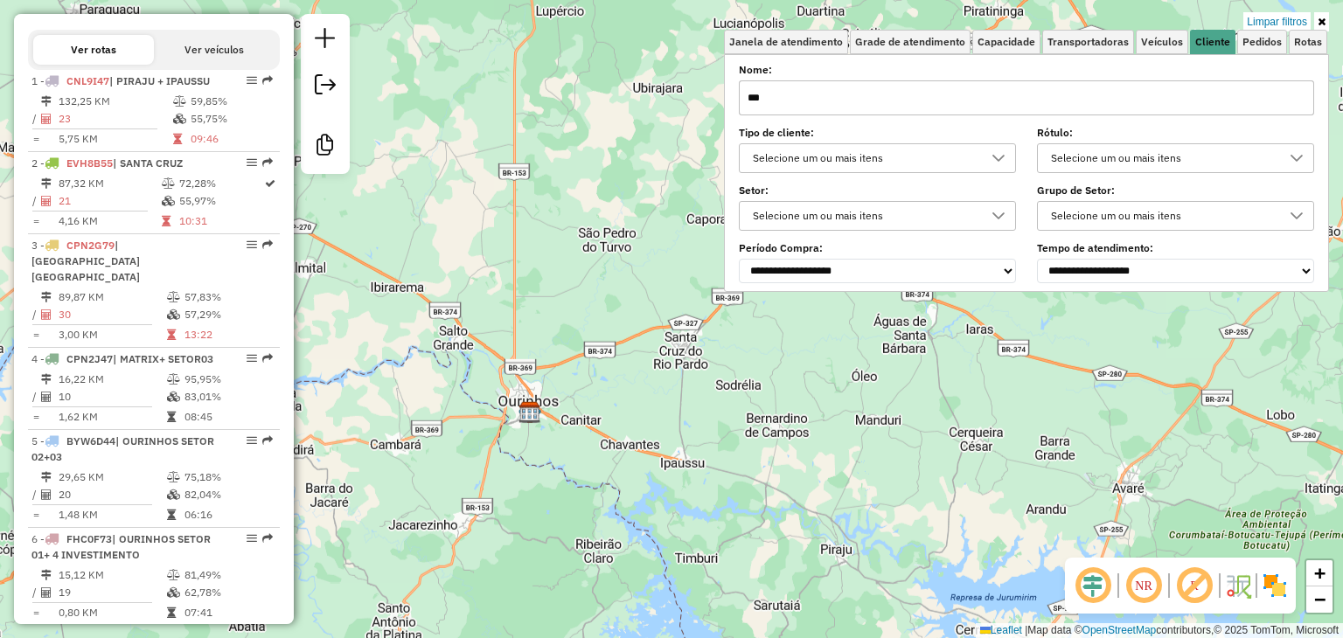
drag, startPoint x: 646, startPoint y: 218, endPoint x: 615, endPoint y: 131, distance: 91.8
click at [615, 131] on div "Limpar filtros Janela de atendimento Grade de atendimento Capacidade Transporta…" at bounding box center [671, 319] width 1343 height 638
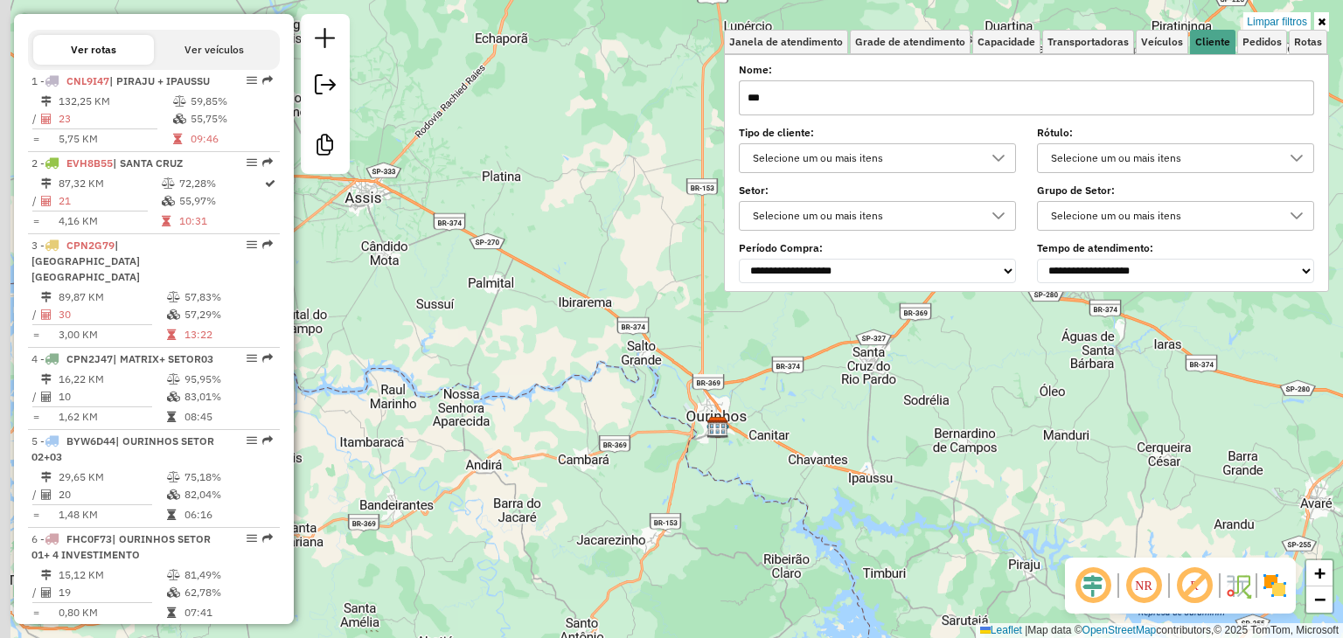
drag, startPoint x: 555, startPoint y: 235, endPoint x: 625, endPoint y: 352, distance: 136.4
click at [625, 352] on div "Limpar filtros Janela de atendimento Grade de atendimento Capacidade Transporta…" at bounding box center [671, 319] width 1343 height 638
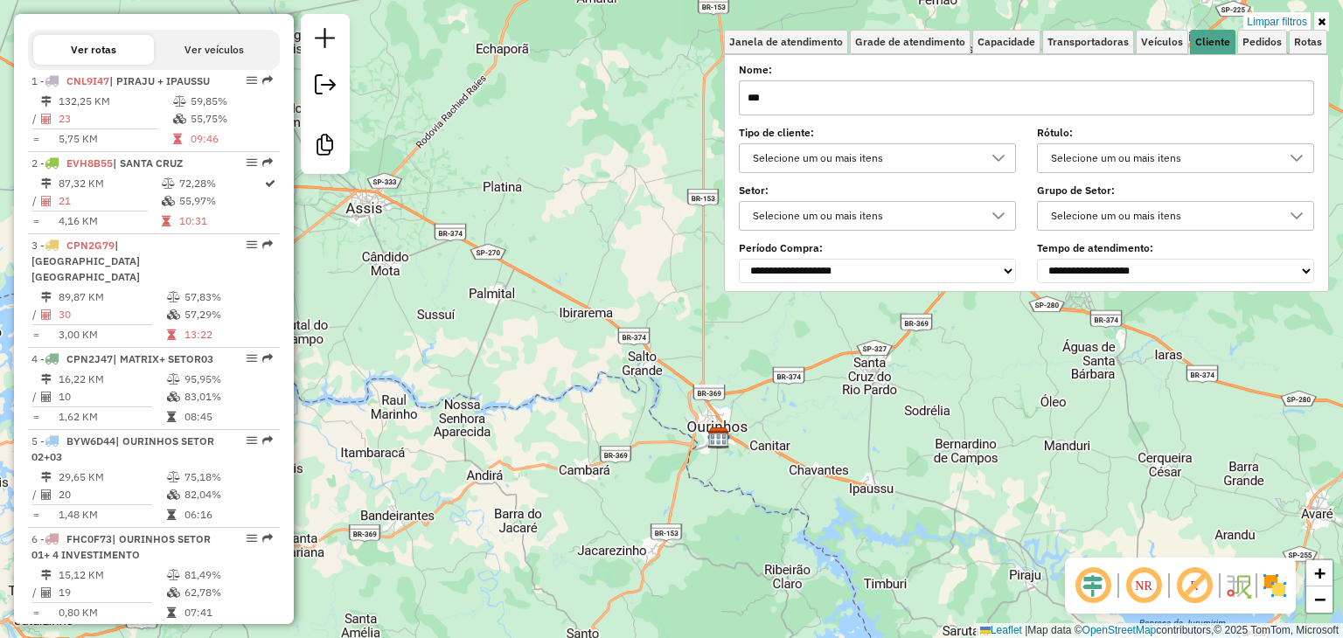
click at [796, 88] on input "***" at bounding box center [1026, 97] width 575 height 35
type input "*"
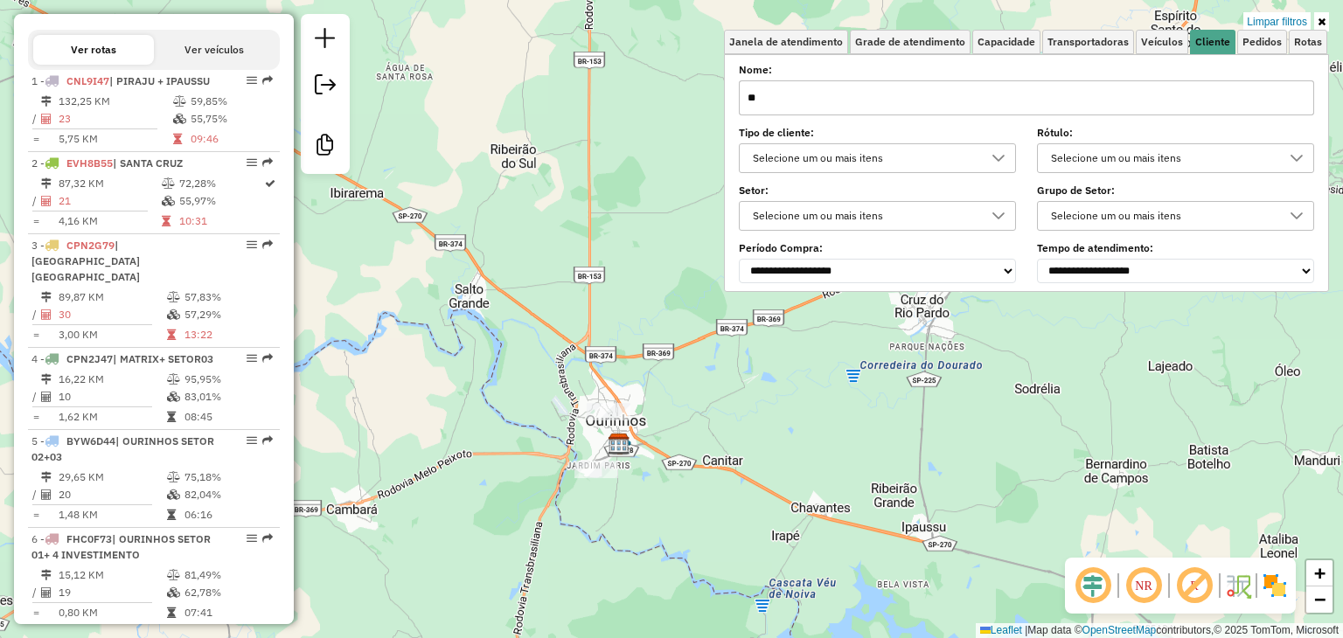
type input "*"
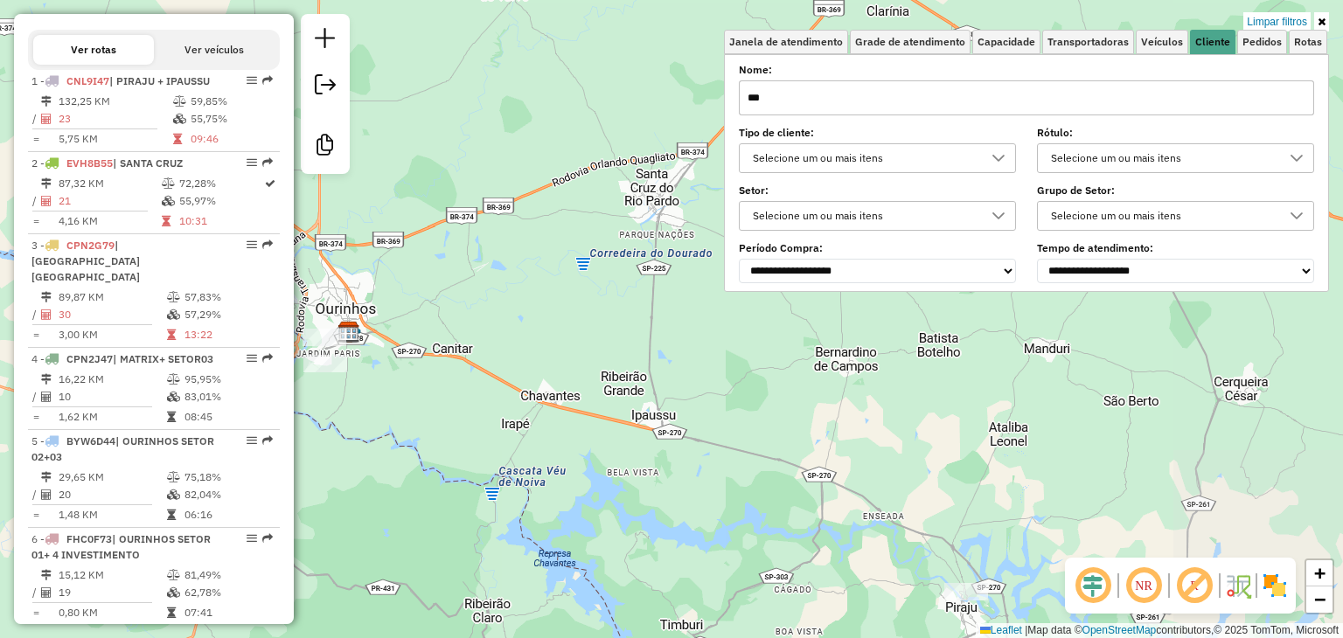
drag, startPoint x: 826, startPoint y: 370, endPoint x: 556, endPoint y: 258, distance: 292.3
click at [556, 258] on div "Limpar filtros Janela de atendimento Grade de atendimento Capacidade Transporta…" at bounding box center [671, 319] width 1343 height 638
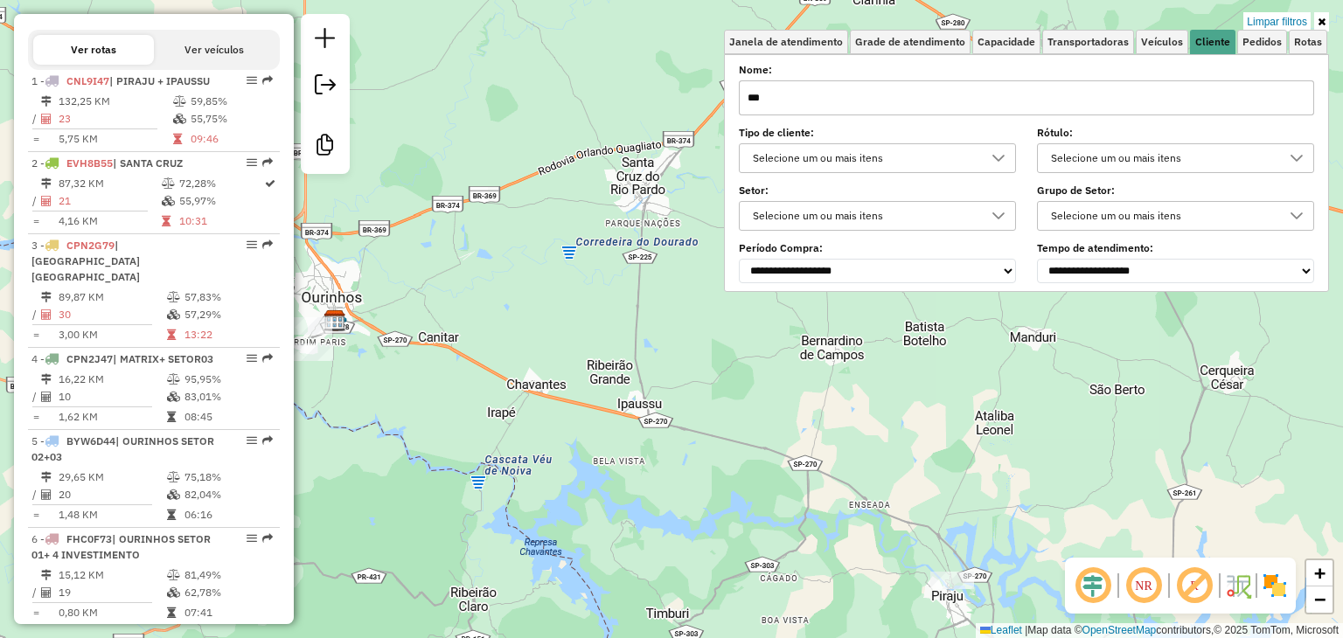
drag, startPoint x: 775, startPoint y: 518, endPoint x: 651, endPoint y: 359, distance: 201.8
click at [651, 359] on div "Limpar filtros Janela de atendimento Grade de atendimento Capacidade Transporta…" at bounding box center [671, 319] width 1343 height 638
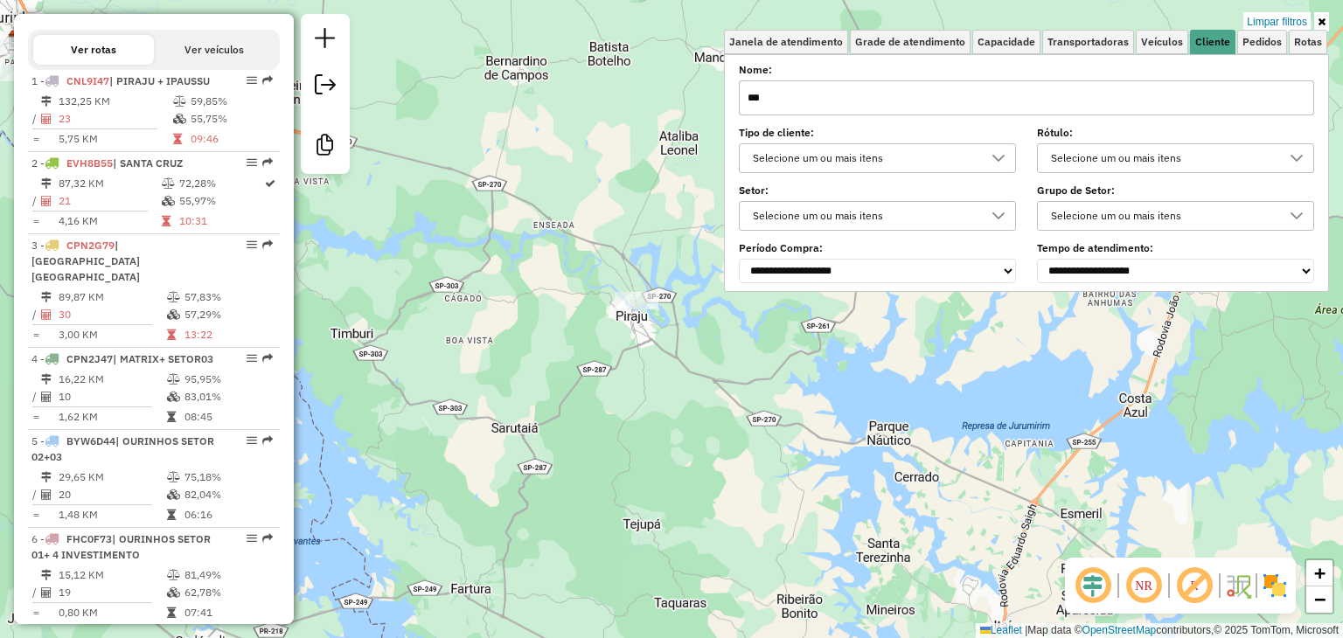
drag, startPoint x: 920, startPoint y: 462, endPoint x: 518, endPoint y: 678, distance: 456.0
click at [518, 637] on html "Aplicando filtros Pop-up bloqueado! Seu navegador bloqueou automáticamente a ab…" at bounding box center [671, 319] width 1343 height 638
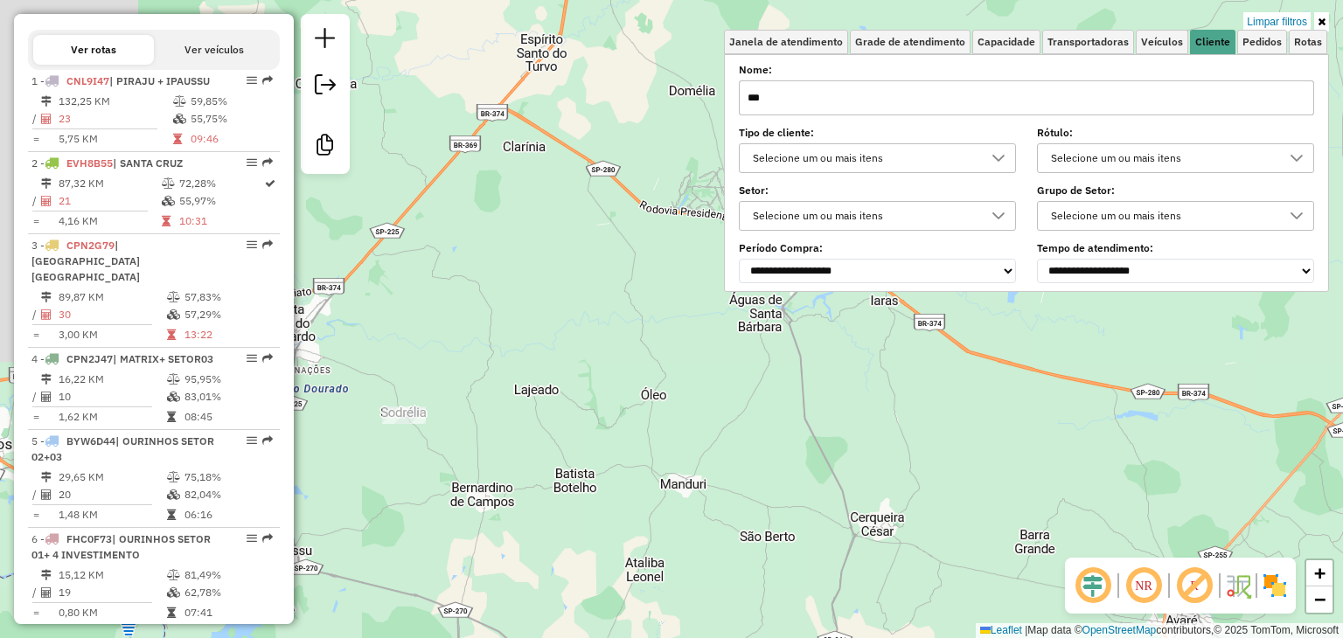
drag, startPoint x: 552, startPoint y: 316, endPoint x: 788, endPoint y: 424, distance: 259.7
click at [788, 424] on div "Limpar filtros Janela de atendimento Grade de atendimento Capacidade Transporta…" at bounding box center [671, 319] width 1343 height 638
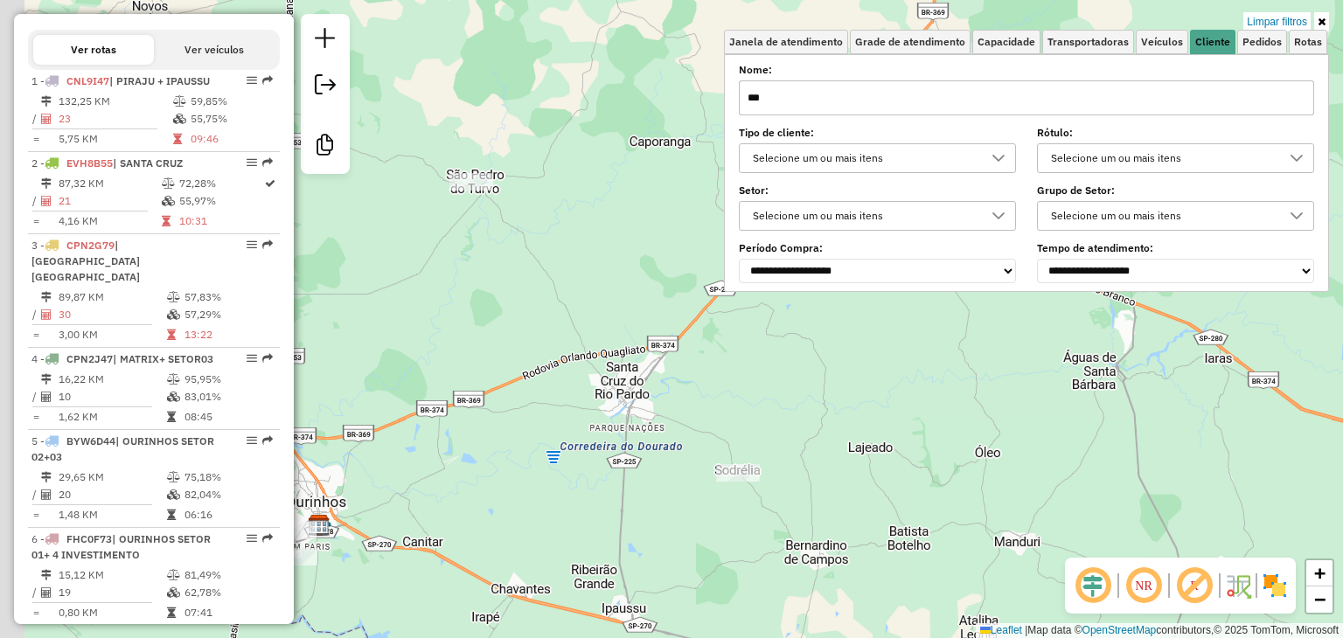
drag, startPoint x: 545, startPoint y: 358, endPoint x: 820, endPoint y: 385, distance: 276.7
click at [820, 385] on div "Limpar filtros Janela de atendimento Grade de atendimento Capacidade Transporta…" at bounding box center [671, 319] width 1343 height 638
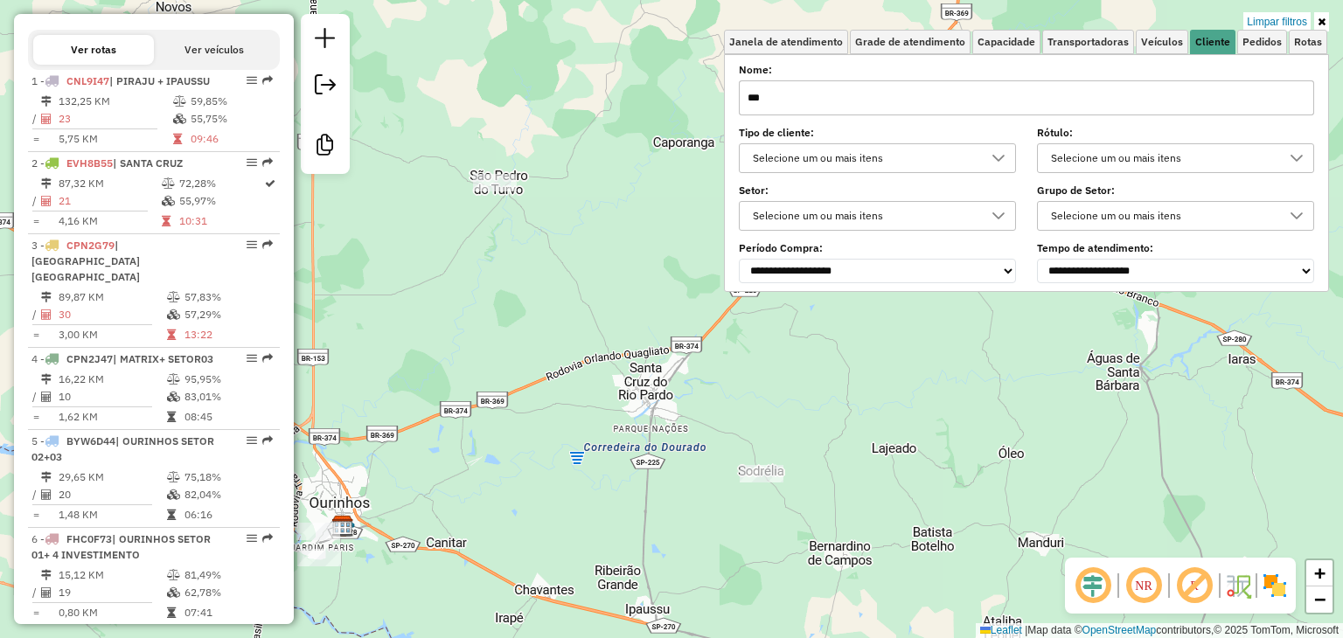
drag, startPoint x: 504, startPoint y: 219, endPoint x: 694, endPoint y: 237, distance: 190.6
click at [694, 237] on div "Limpar filtros Janela de atendimento Grade de atendimento Capacidade Transporta…" at bounding box center [671, 319] width 1343 height 638
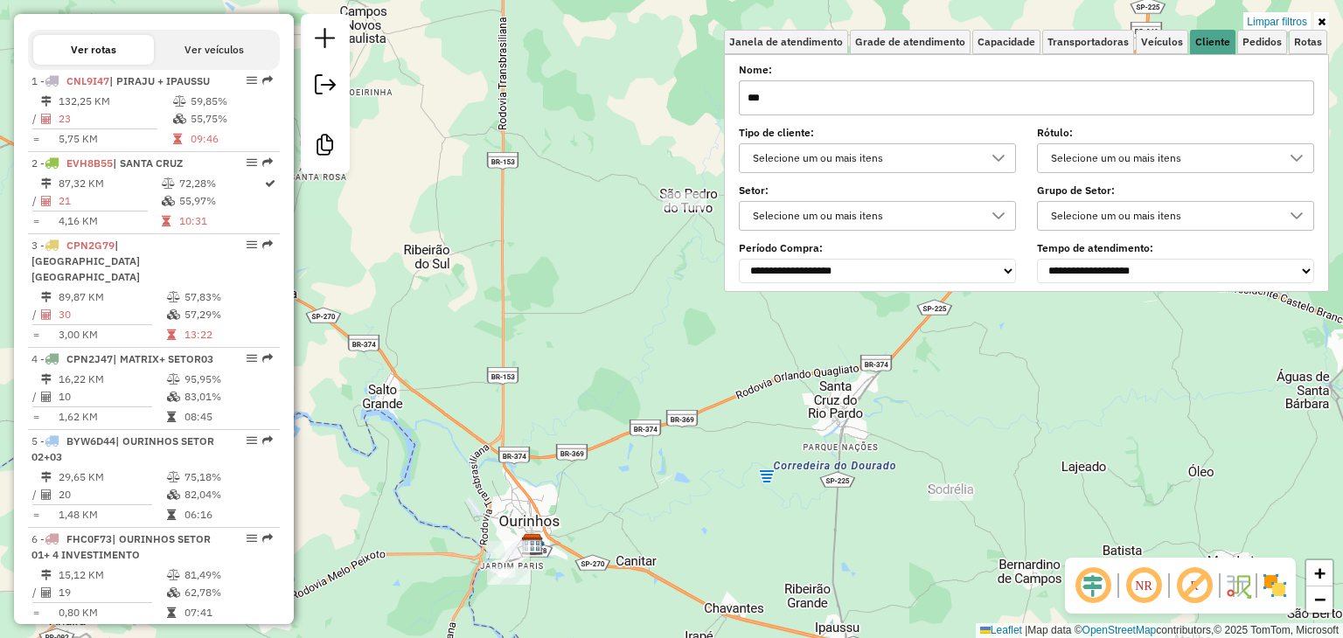
click at [857, 91] on input "***" at bounding box center [1026, 97] width 575 height 35
type input "*"
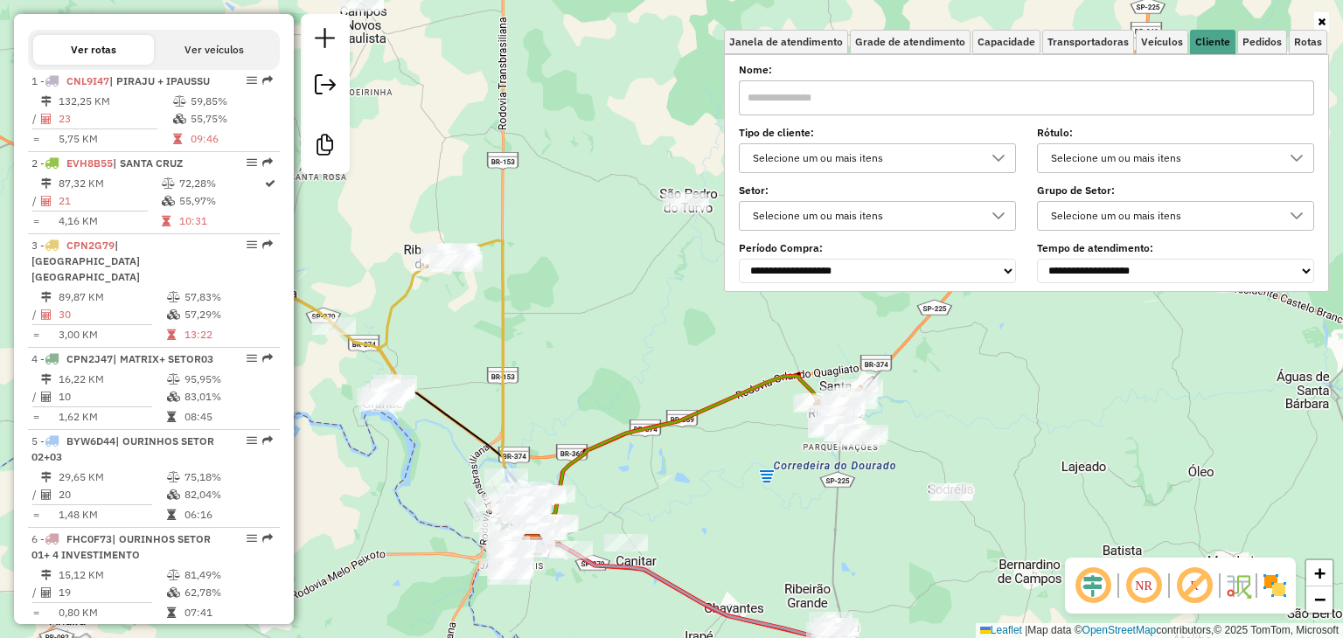
click at [874, 220] on div "Selecione um ou mais itens" at bounding box center [863, 216] width 235 height 28
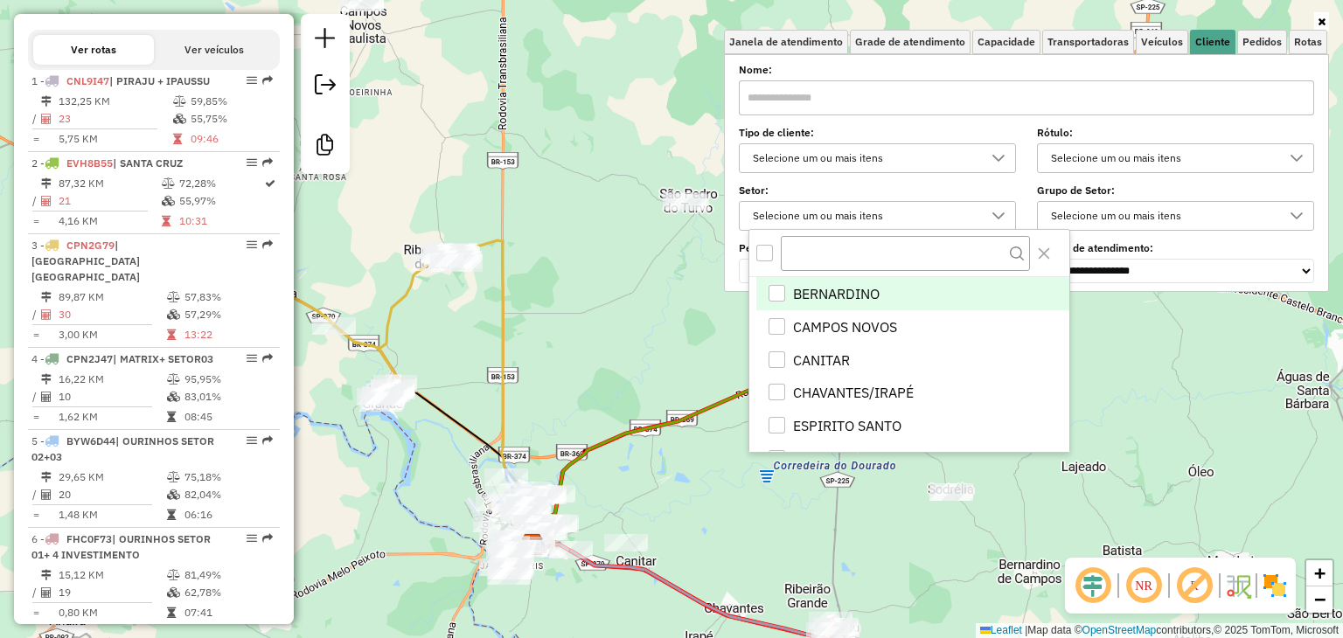
scroll to position [10, 62]
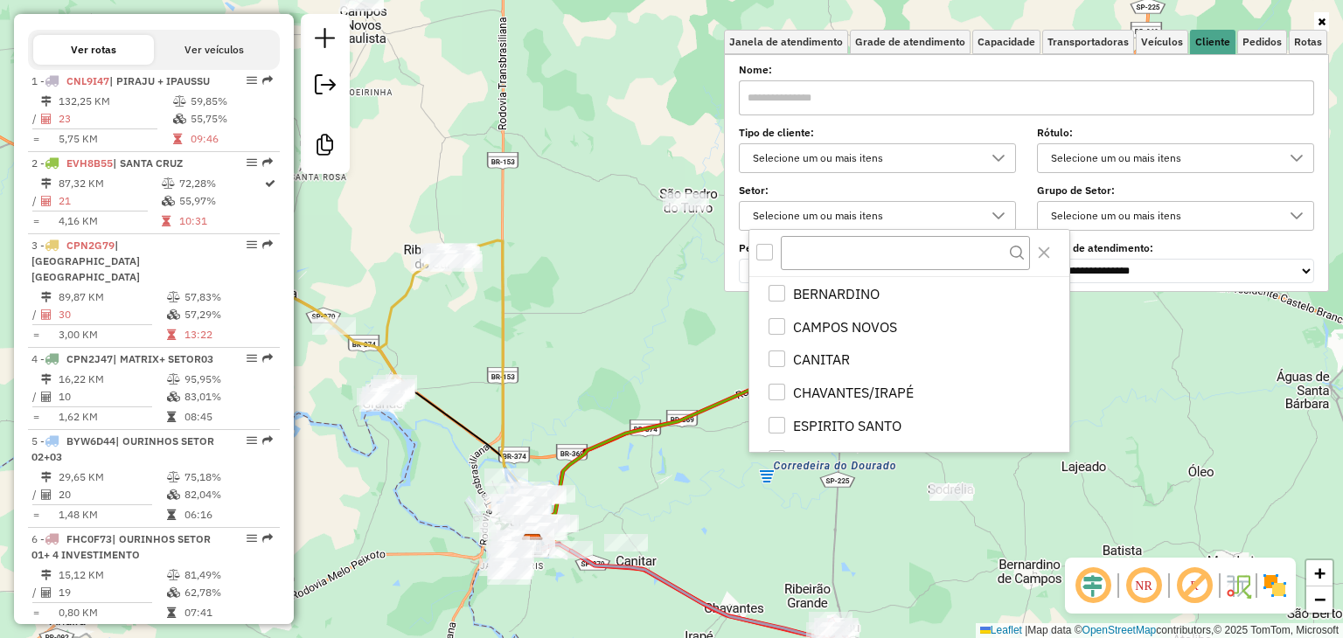
click at [874, 220] on div "Selecione um ou mais itens" at bounding box center [863, 216] width 235 height 28
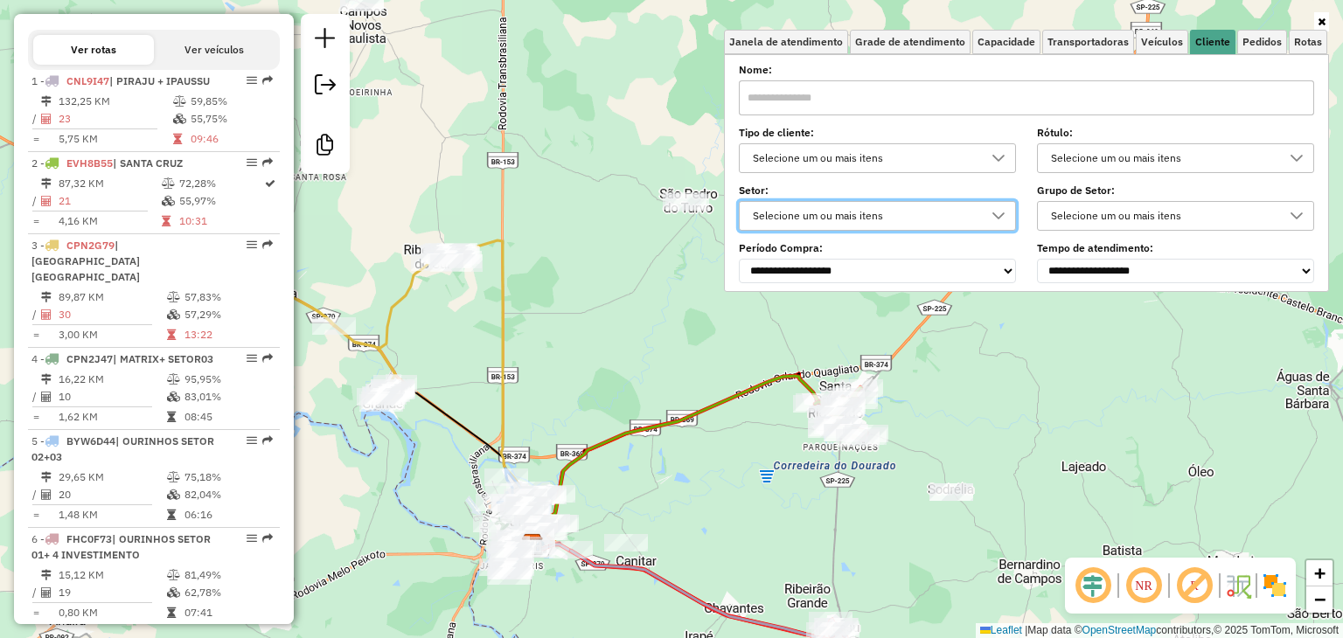
click at [977, 179] on div "**********" at bounding box center [1026, 174] width 575 height 216
click at [1003, 160] on icon at bounding box center [998, 158] width 12 height 7
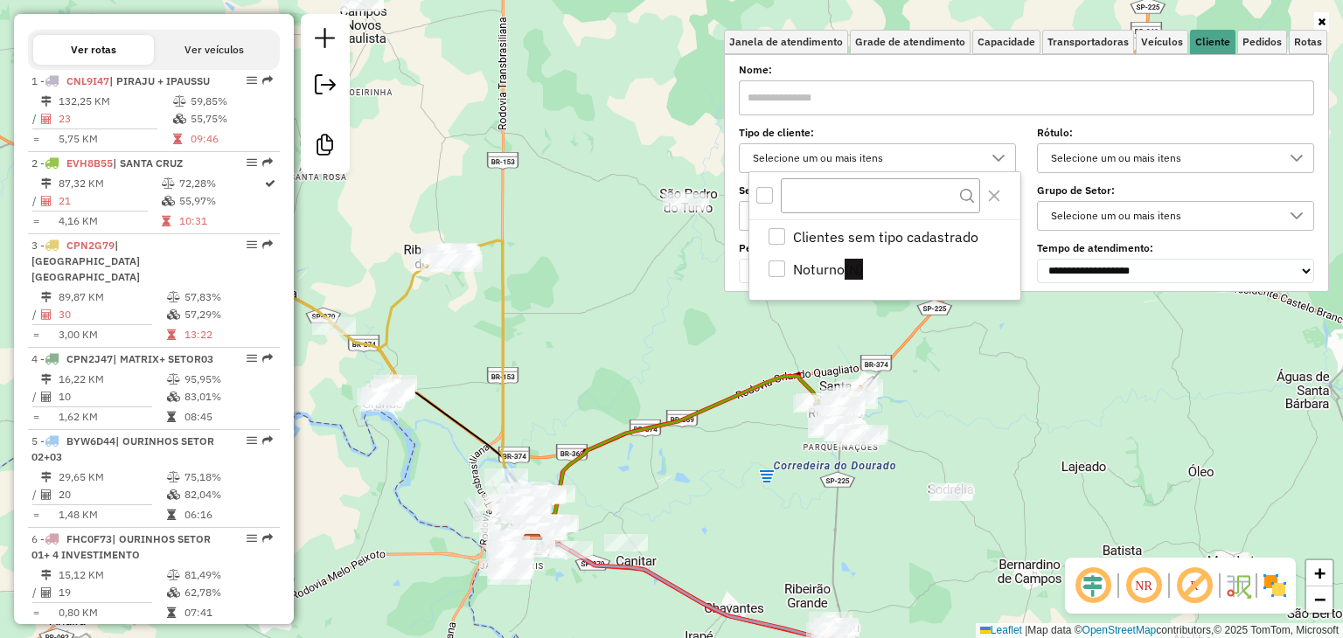
click at [1003, 160] on icon at bounding box center [998, 158] width 12 height 7
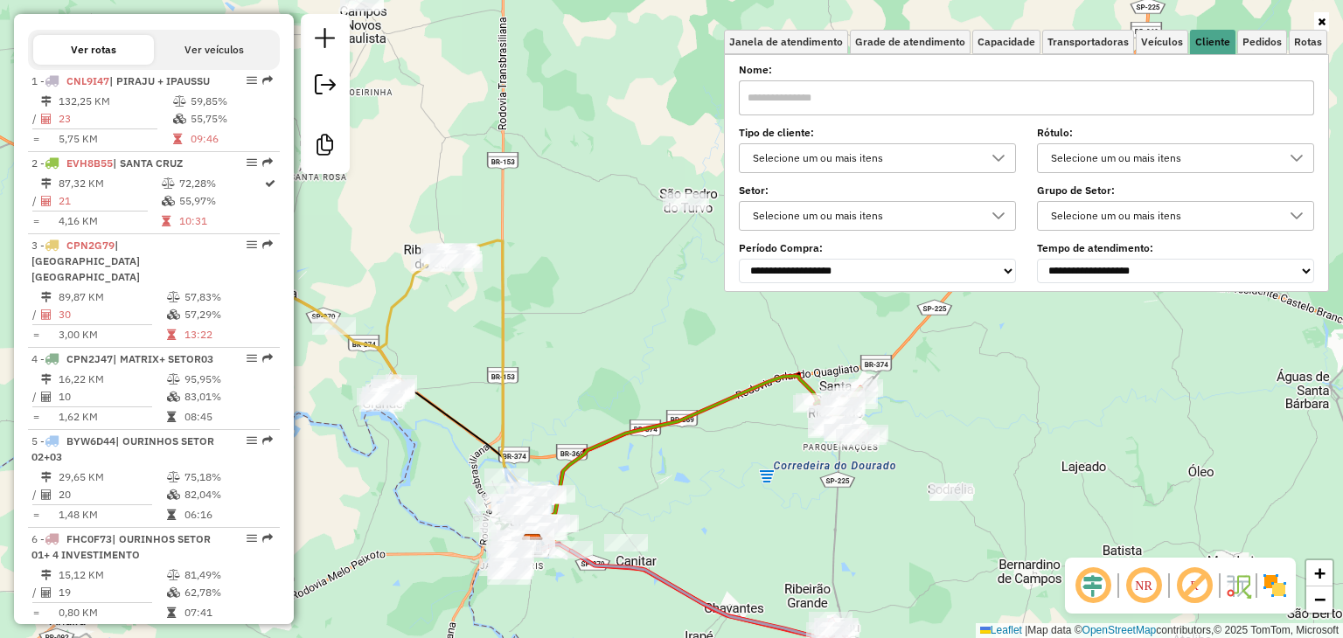
click at [1159, 162] on div "Selecione um ou mais itens" at bounding box center [1162, 158] width 235 height 28
click at [1315, 25] on link at bounding box center [1321, 21] width 15 height 19
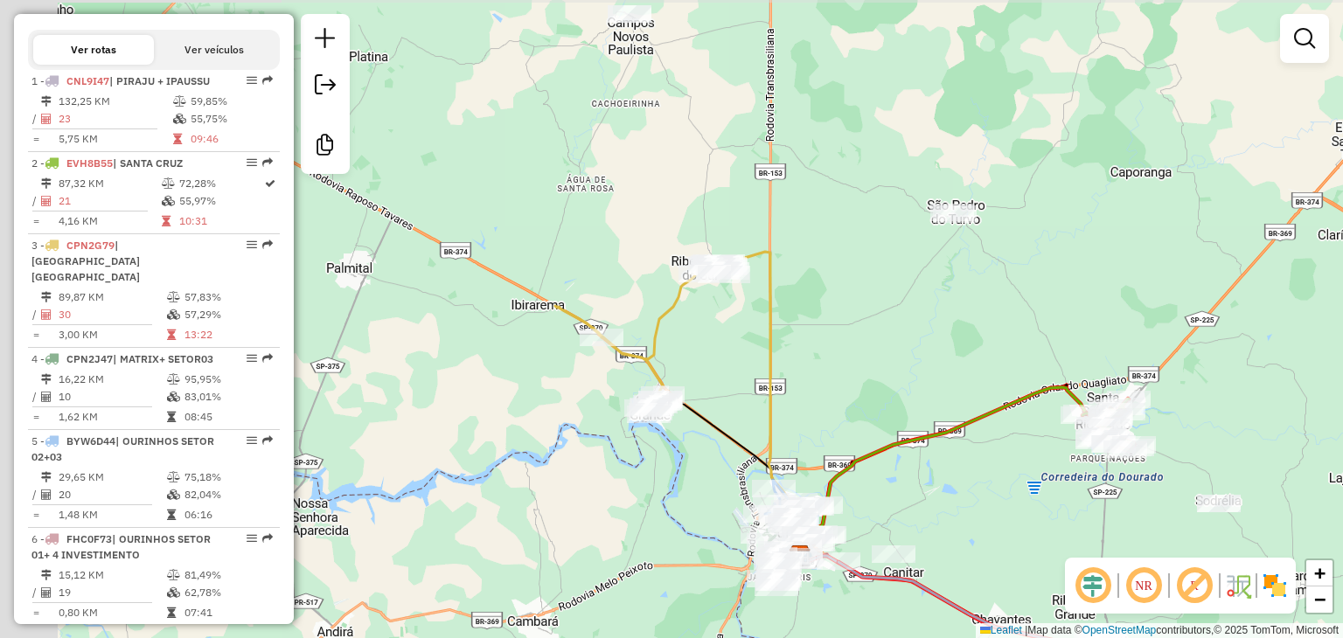
drag, startPoint x: 547, startPoint y: 182, endPoint x: 873, endPoint y: 87, distance: 339.7
click at [873, 87] on div "Janela de atendimento Grade de atendimento Capacidade Transportadoras Veículos …" at bounding box center [671, 319] width 1343 height 638
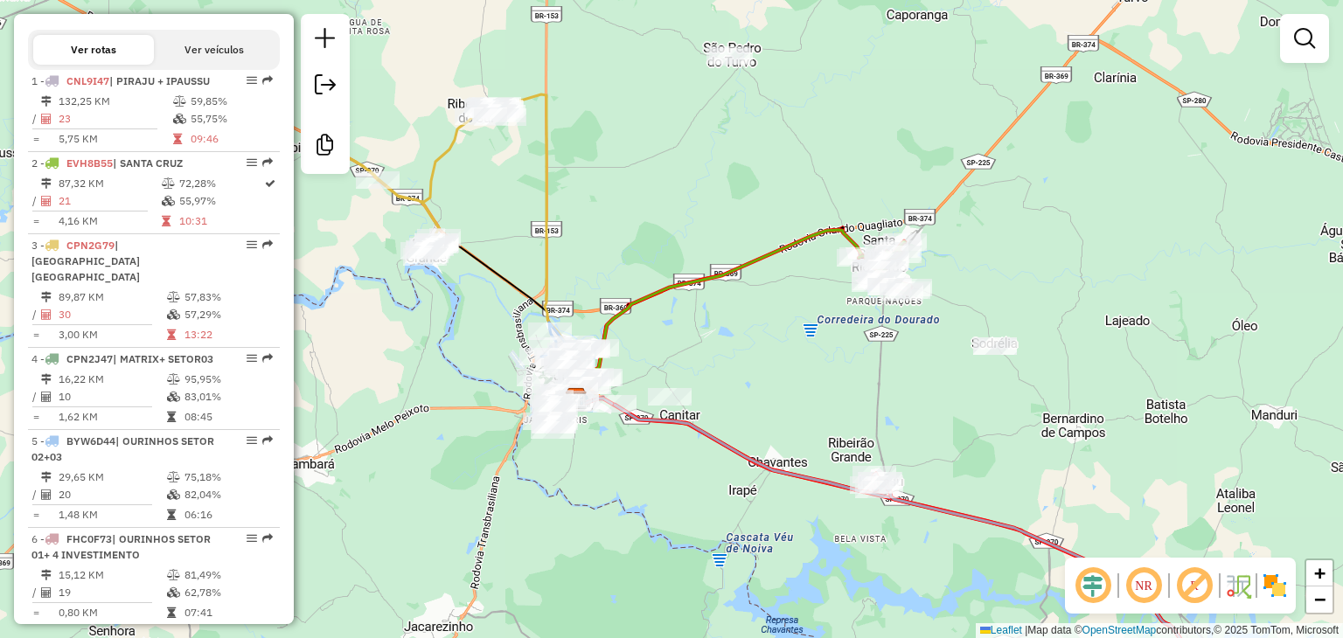
drag, startPoint x: 784, startPoint y: 258, endPoint x: 501, endPoint y: 207, distance: 287.7
click at [501, 207] on div "Janela de atendimento Grade de atendimento Capacidade Transportadoras Veículos …" at bounding box center [671, 319] width 1343 height 638
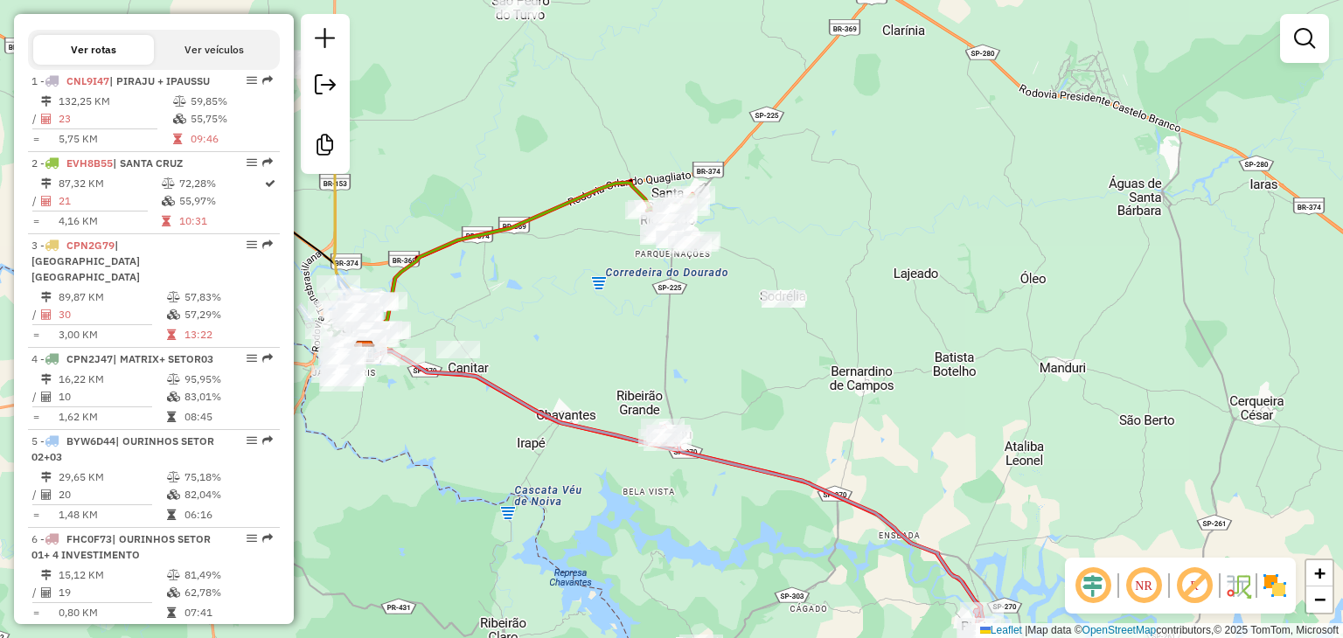
drag, startPoint x: 1024, startPoint y: 422, endPoint x: 802, endPoint y: 371, distance: 227.7
click at [802, 371] on div "Janela de atendimento Grade de atendimento Capacidade Transportadoras Veículos …" at bounding box center [671, 319] width 1343 height 638
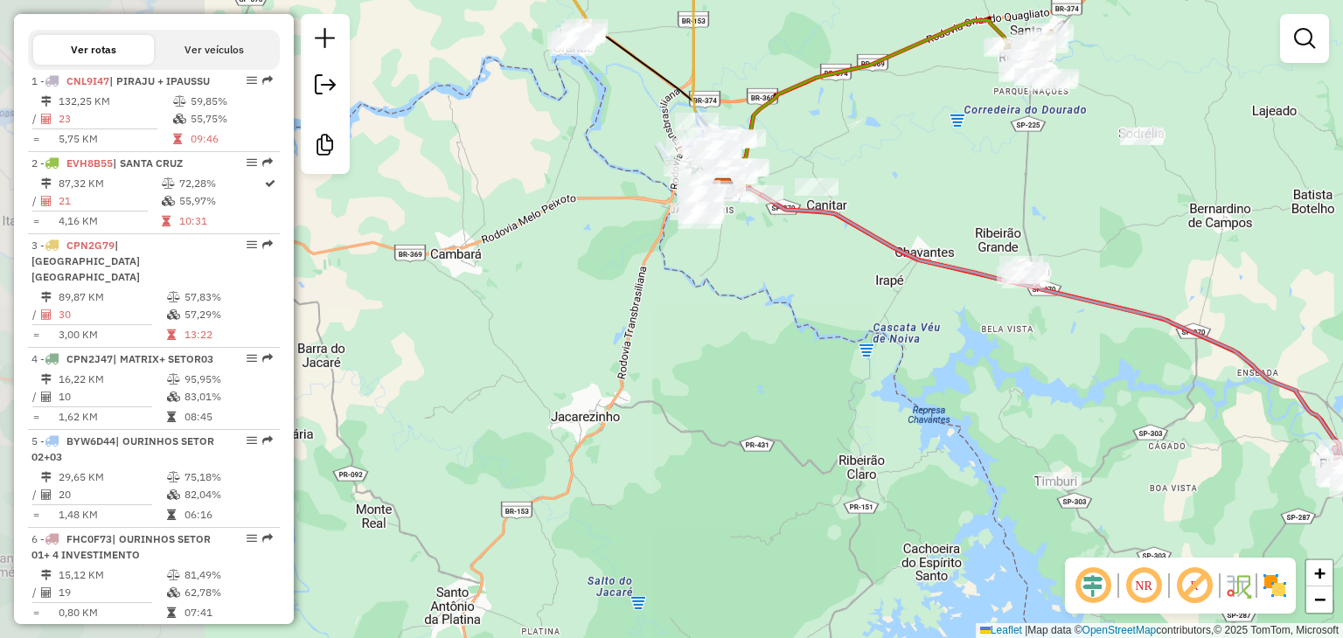
drag, startPoint x: 852, startPoint y: 455, endPoint x: 1252, endPoint y: 312, distance: 424.4
click at [1252, 312] on div "Janela de atendimento Grade de atendimento Capacidade Transportadoras Veículos …" at bounding box center [671, 319] width 1343 height 638
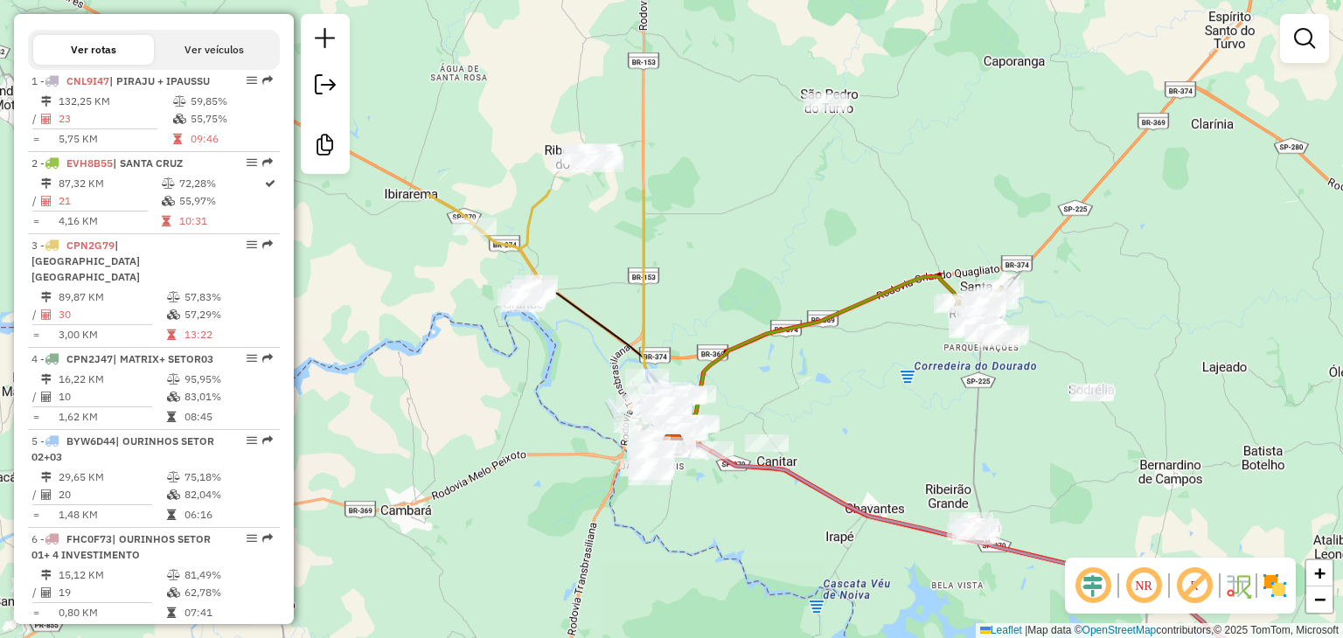
drag, startPoint x: 892, startPoint y: 150, endPoint x: 853, endPoint y: 404, distance: 256.5
click at [853, 404] on div "Janela de atendimento Grade de atendimento Capacidade Transportadoras Veículos …" at bounding box center [671, 319] width 1343 height 638
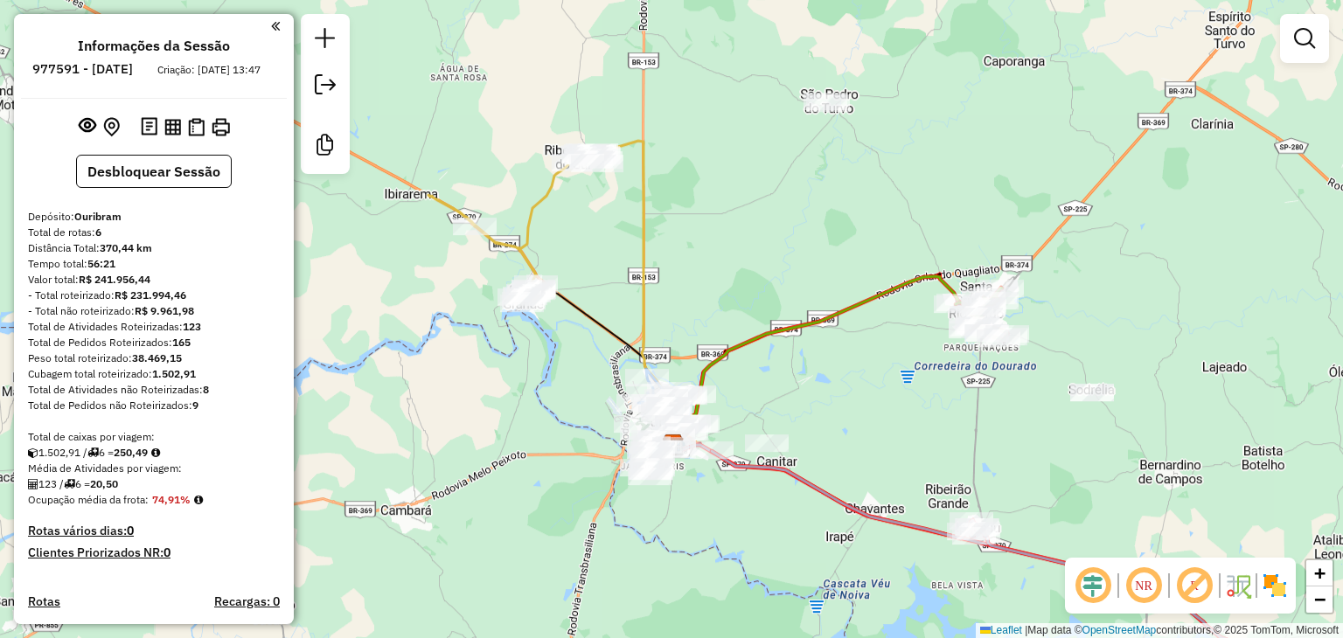
scroll to position [0, 0]
click at [271, 33] on em at bounding box center [275, 26] width 9 height 16
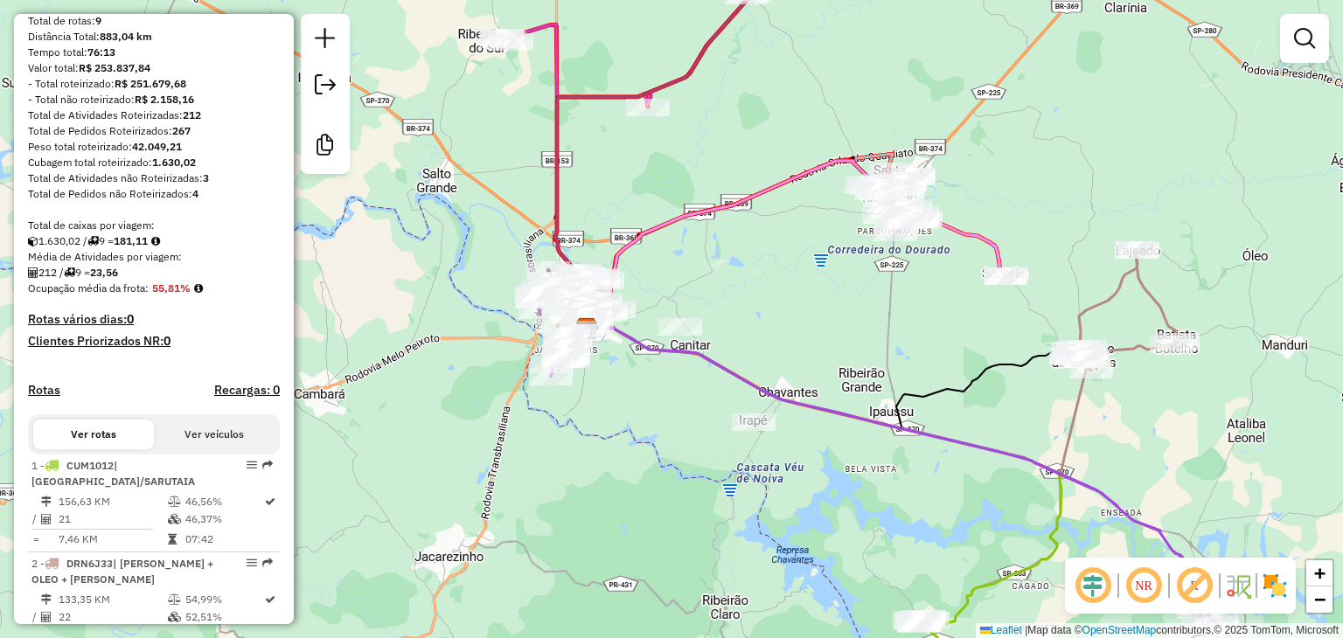
scroll to position [330, 0]
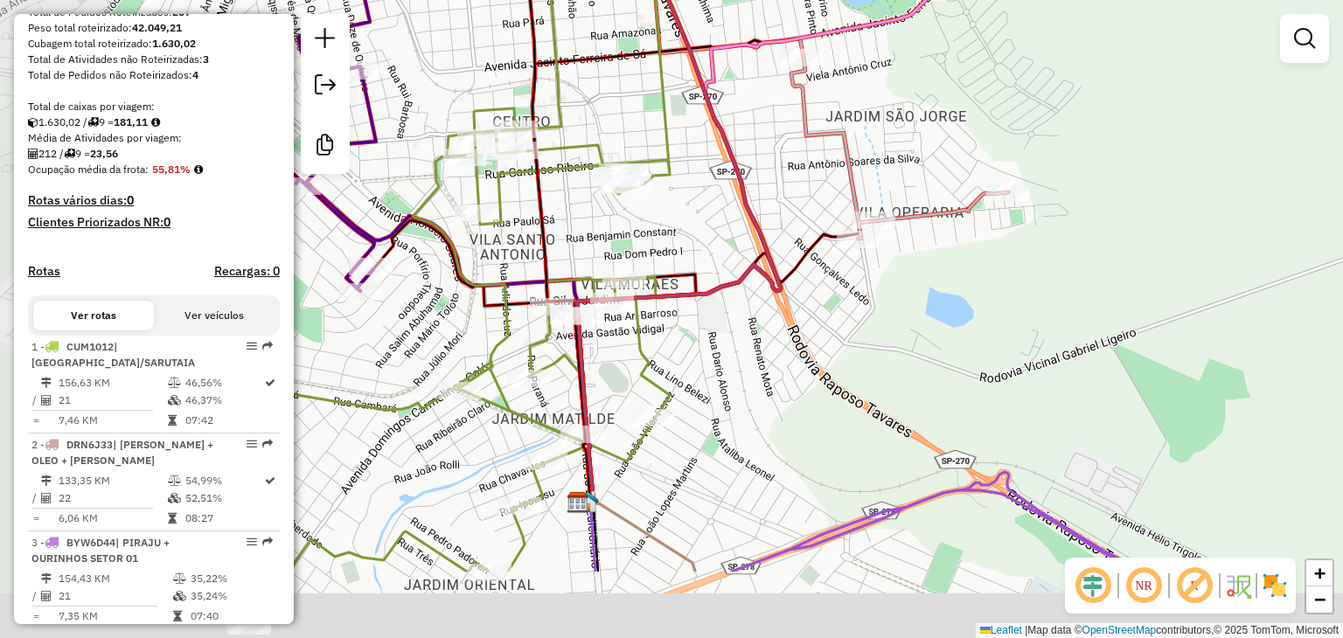
drag, startPoint x: 423, startPoint y: 233, endPoint x: 612, endPoint y: 102, distance: 229.4
click at [612, 102] on div "Janela de atendimento Grade de atendimento Capacidade Transportadoras Veículos …" at bounding box center [671, 319] width 1343 height 638
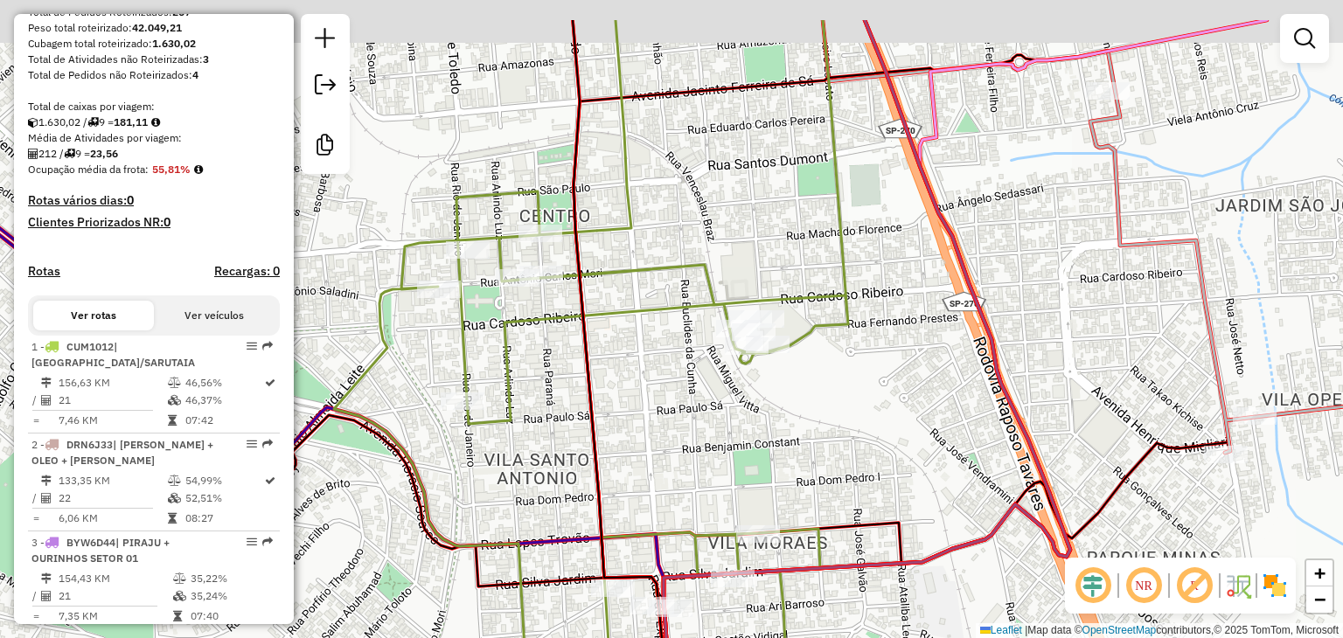
drag, startPoint x: 676, startPoint y: 197, endPoint x: 798, endPoint y: 283, distance: 149.9
click at [798, 283] on div "Janela de atendimento Grade de atendimento Capacidade Transportadoras Veículos …" at bounding box center [671, 319] width 1343 height 638
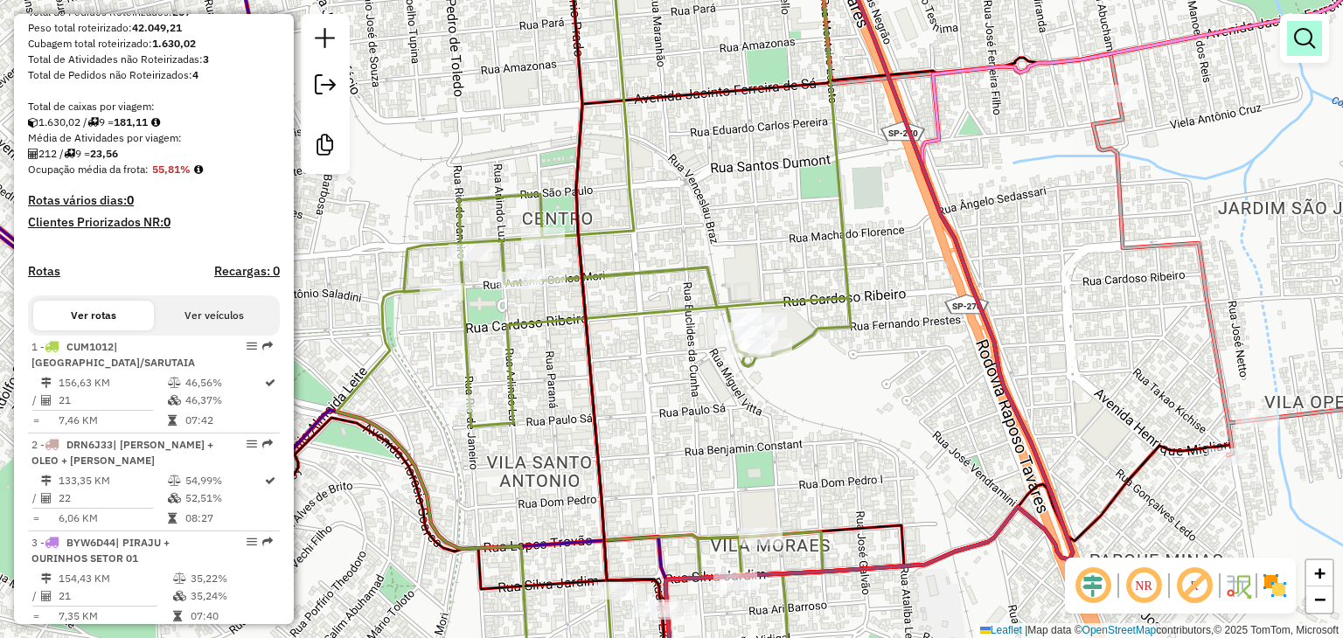
click at [1304, 46] on em at bounding box center [1304, 38] width 21 height 21
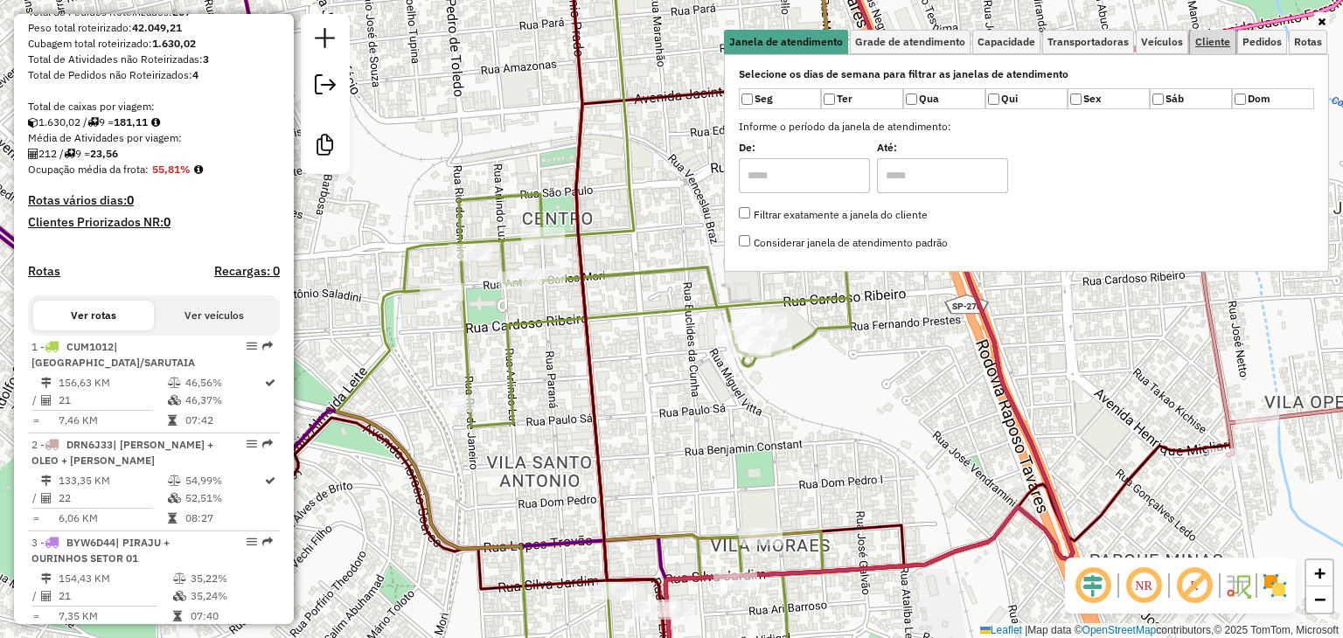
click at [1217, 39] on span "Cliente" at bounding box center [1212, 42] width 35 height 10
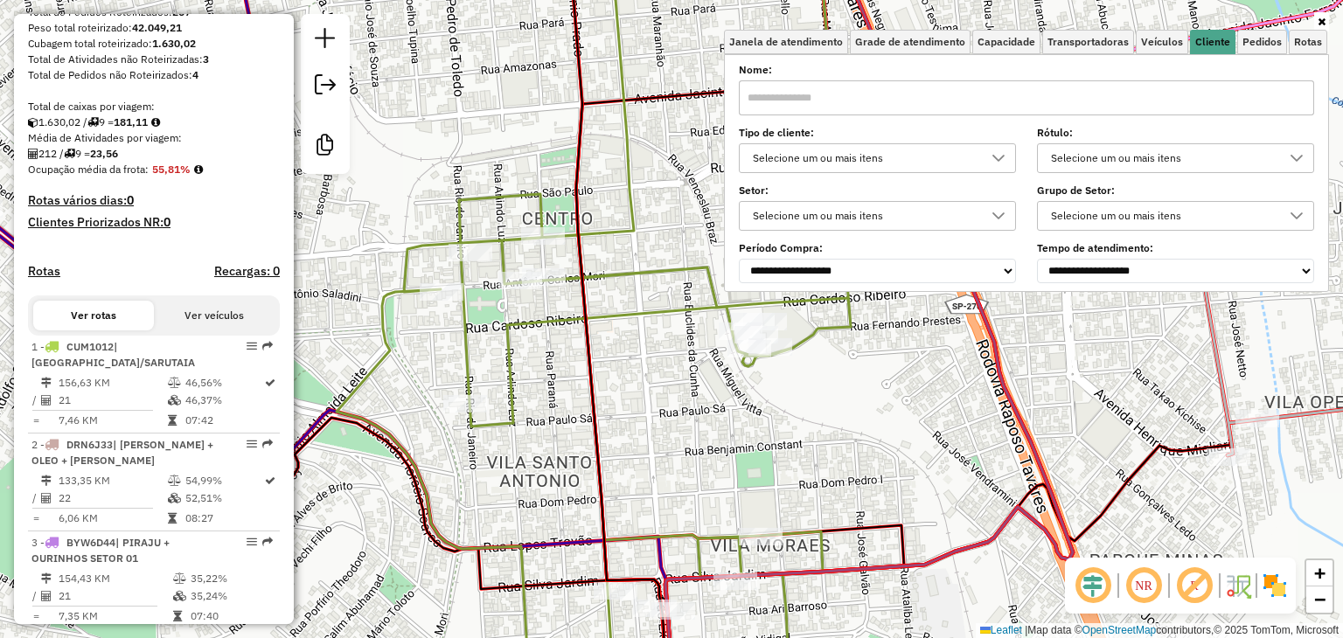
click at [874, 104] on input "text" at bounding box center [1026, 97] width 575 height 35
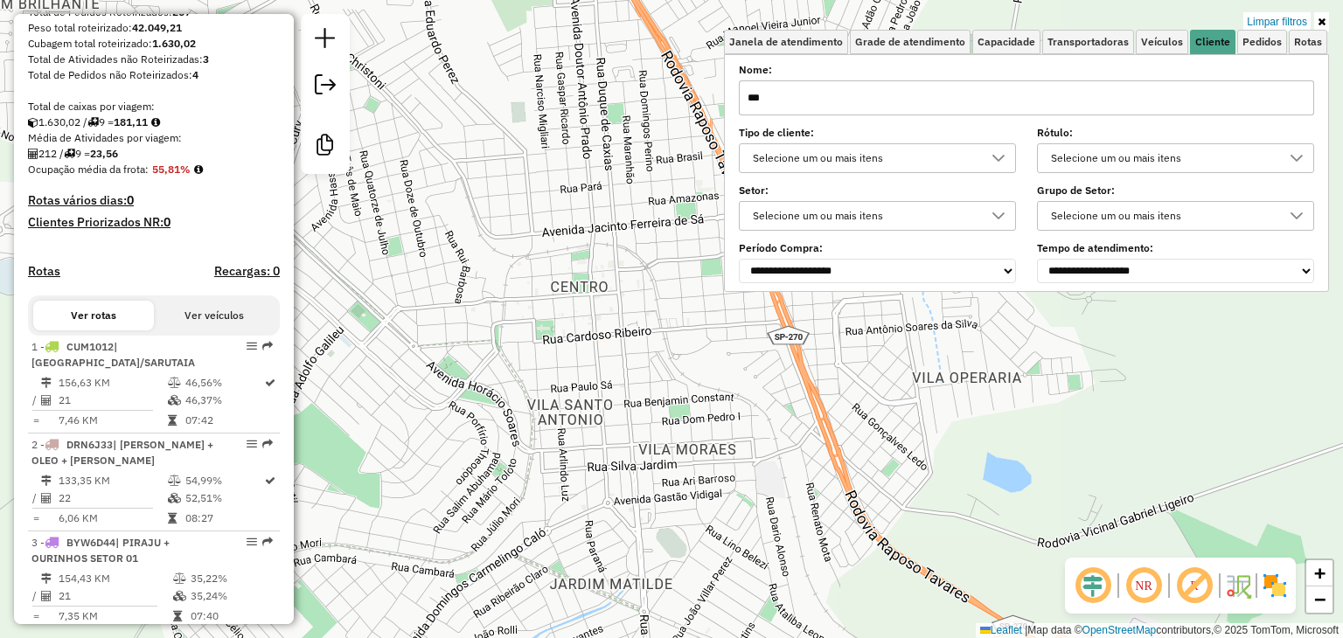
click at [846, 99] on input "***" at bounding box center [1026, 97] width 575 height 35
type input "*"
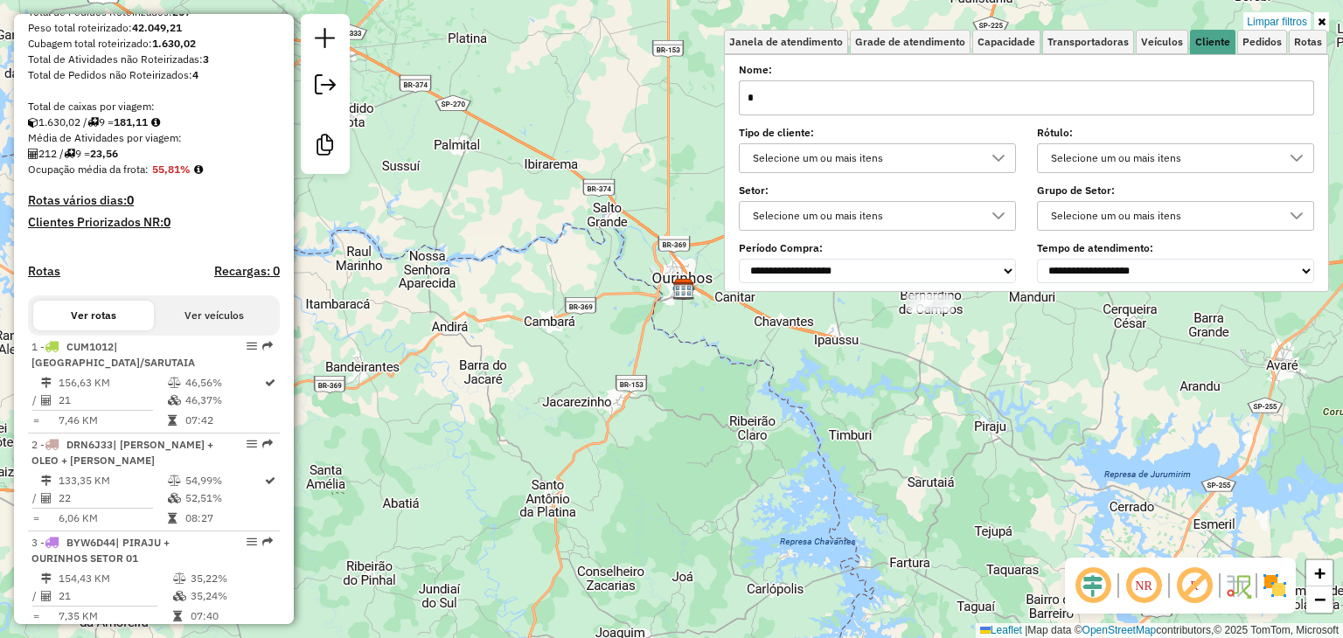
type input "*"
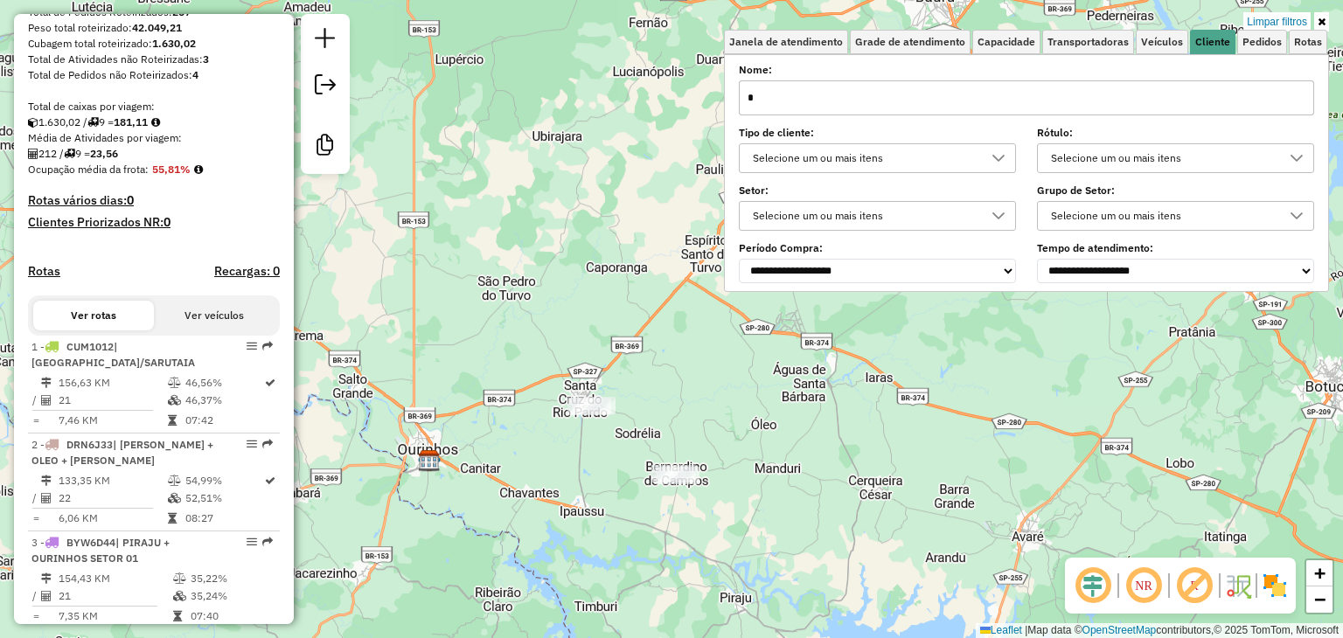
drag, startPoint x: 917, startPoint y: 369, endPoint x: 663, endPoint y: 538, distance: 305.7
click at [663, 538] on div "Limpar filtros Janela de atendimento Grade de atendimento Capacidade Transporta…" at bounding box center [671, 319] width 1343 height 638
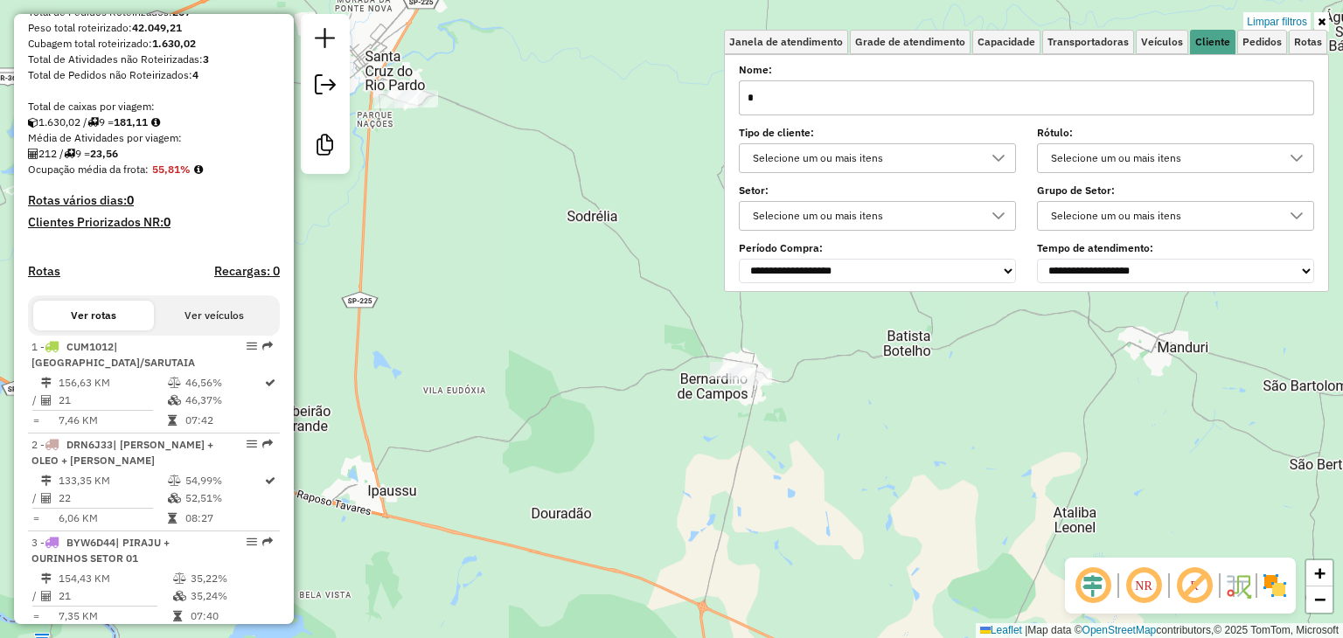
drag, startPoint x: 482, startPoint y: 260, endPoint x: 746, endPoint y: 366, distance: 283.9
click at [746, 366] on div "Limpar filtros Janela de atendimento Grade de atendimento Capacidade Transporta…" at bounding box center [671, 319] width 1343 height 638
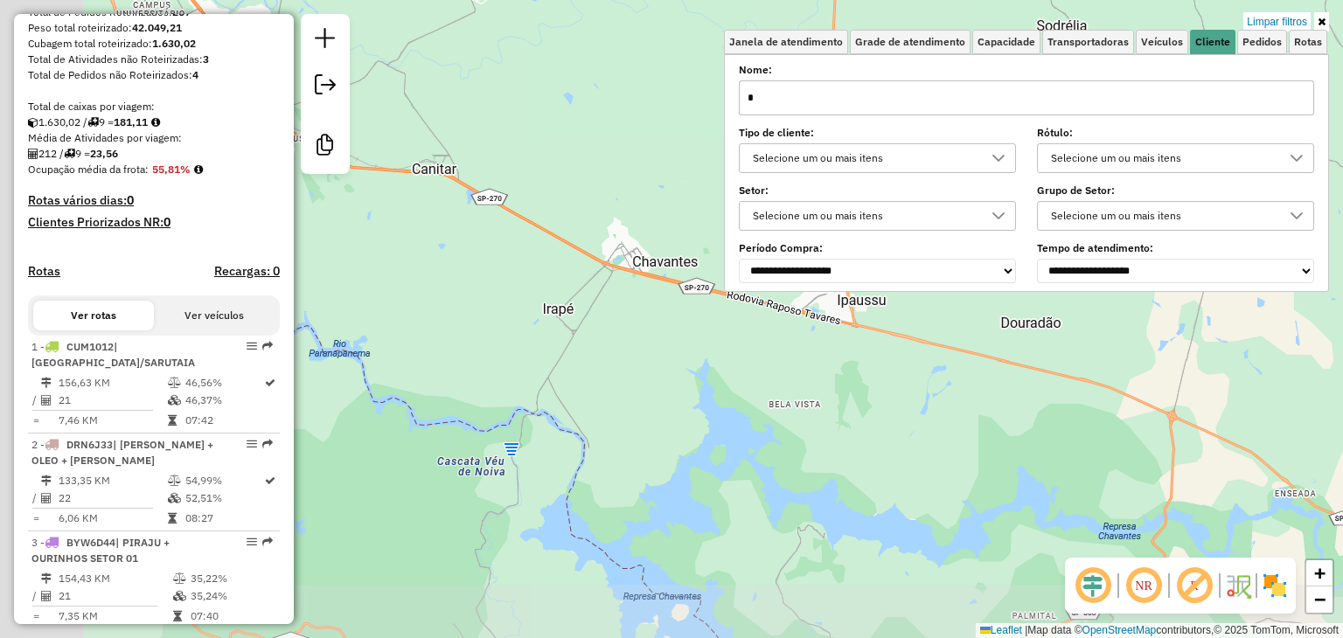
drag, startPoint x: 422, startPoint y: 385, endPoint x: 1087, endPoint y: 233, distance: 682.3
click at [1087, 233] on div "Limpar filtros Janela de atendimento Grade de atendimento Capacidade Transporta…" at bounding box center [671, 319] width 1343 height 638
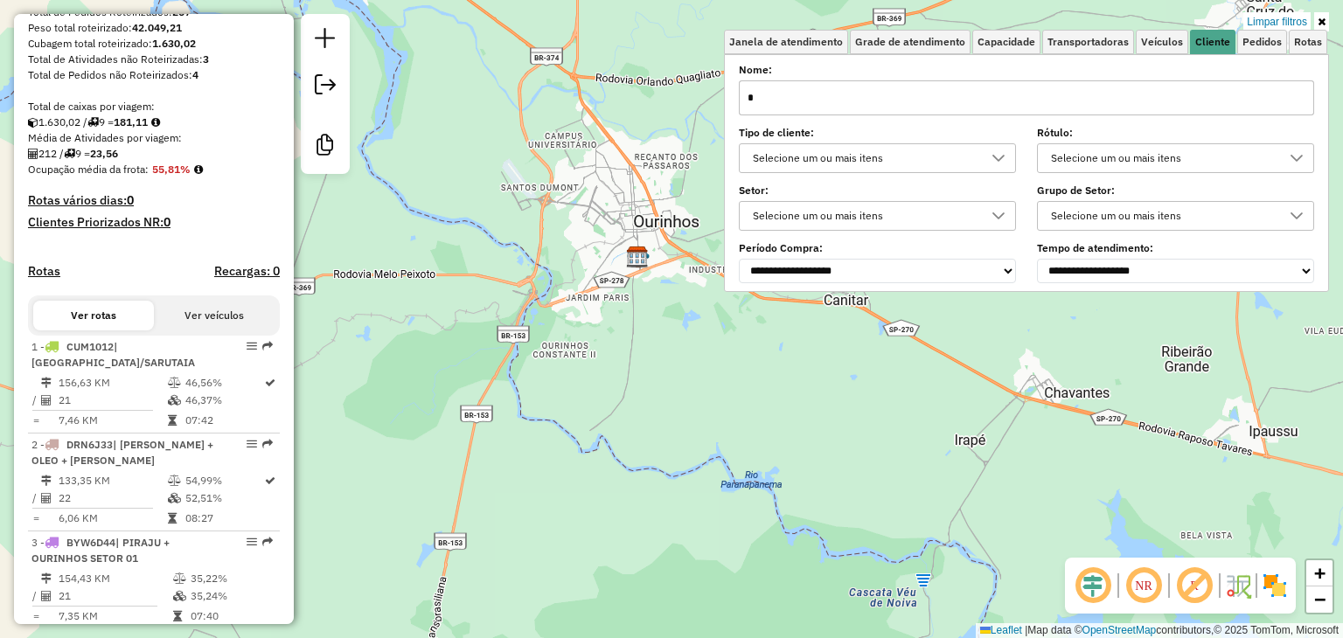
click at [781, 98] on input "*" at bounding box center [1026, 97] width 575 height 35
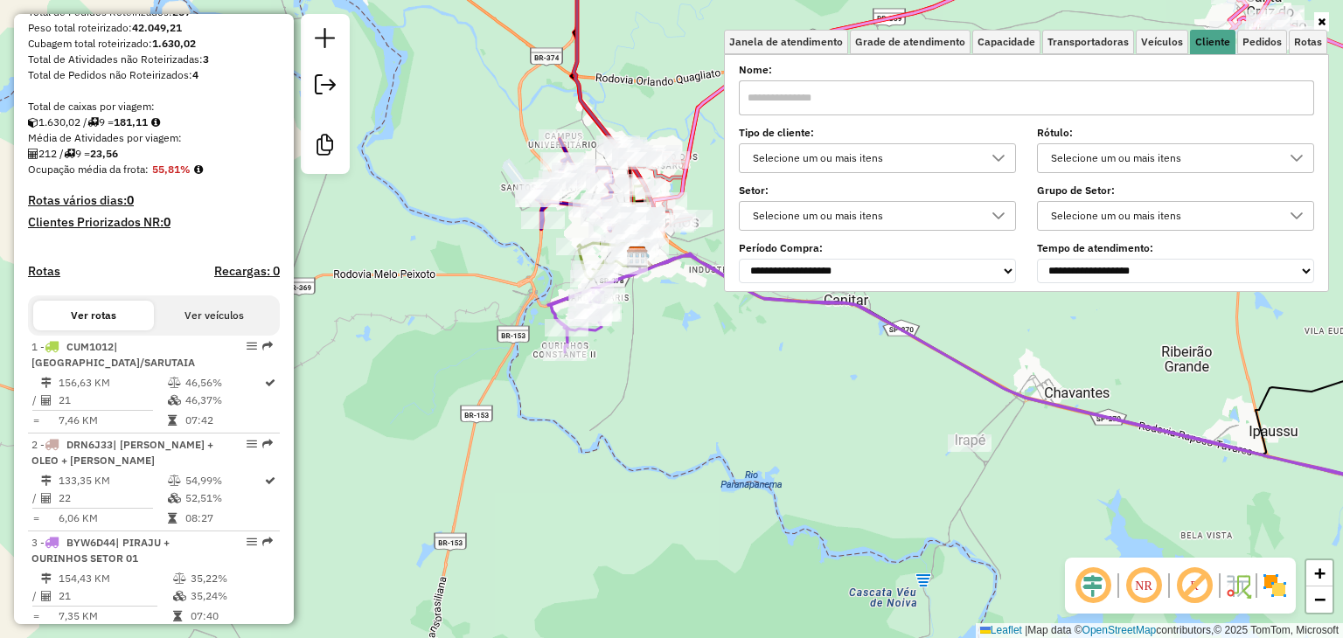
scroll to position [0, 0]
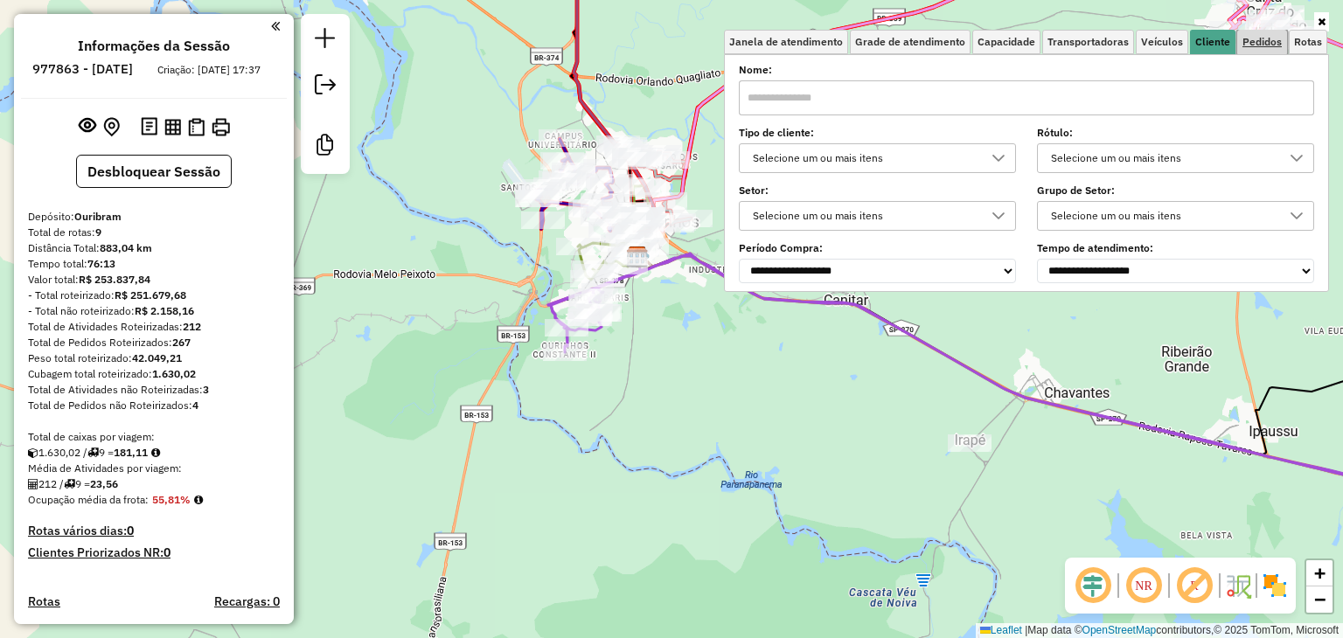
click at [1269, 48] on link "Pedidos" at bounding box center [1262, 42] width 50 height 24
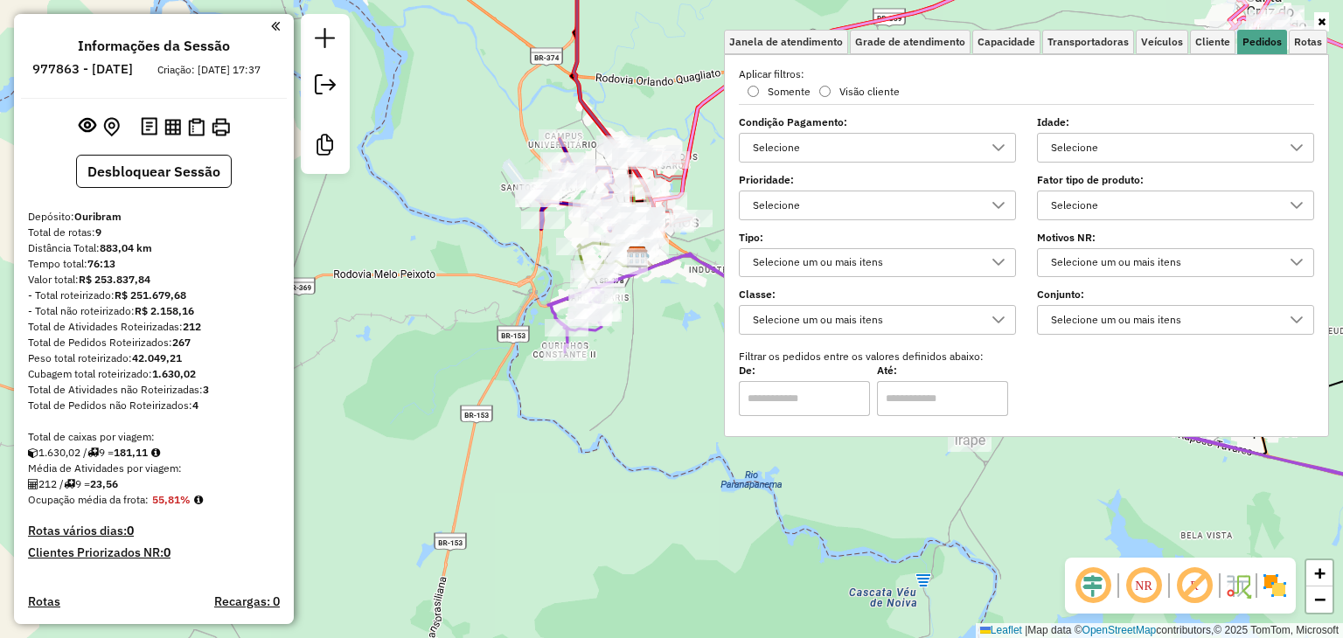
click at [762, 83] on div "Aplicar filtros: Somente Visão cliente" at bounding box center [1026, 81] width 596 height 31
click at [782, 407] on input "text" at bounding box center [804, 398] width 131 height 35
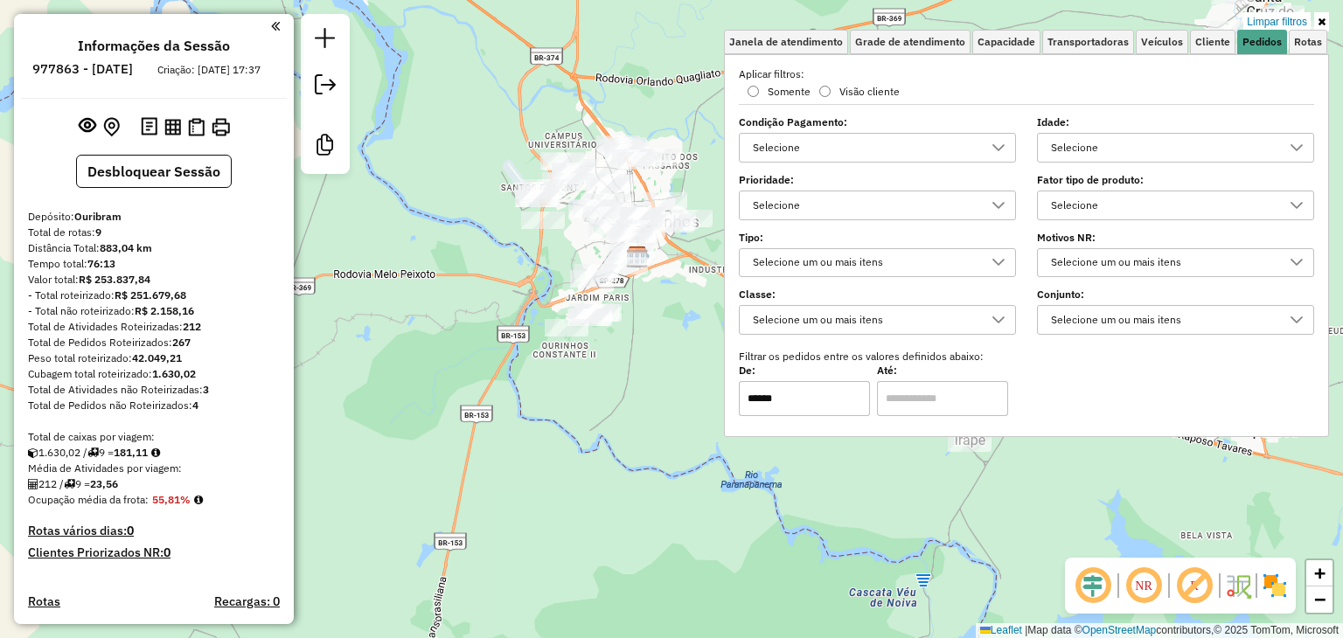
type input "******"
click at [979, 388] on input "text" at bounding box center [942, 398] width 131 height 35
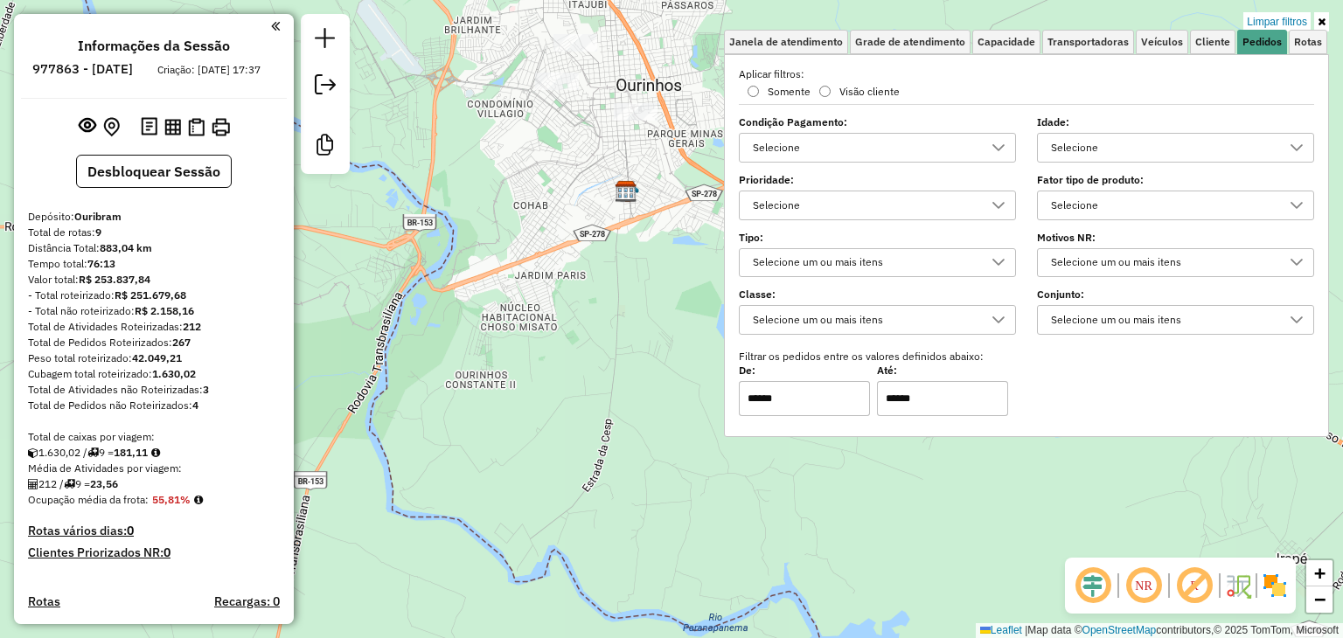
type input "******"
click at [619, 163] on div "Limpar filtros Janela de atendimento Grade de atendimento Capacidade Transporta…" at bounding box center [671, 319] width 1343 height 638
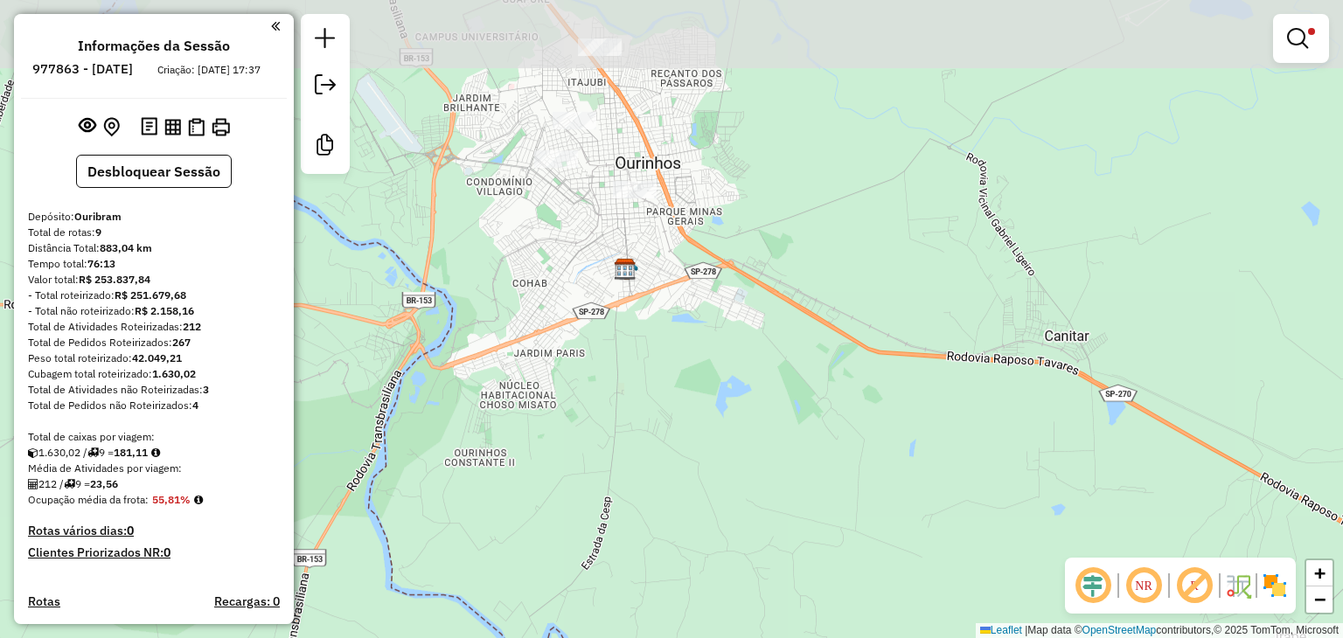
drag, startPoint x: 619, startPoint y: 163, endPoint x: 619, endPoint y: 256, distance: 93.5
click at [619, 256] on div "Limpar filtros Janela de atendimento Grade de atendimento Capacidade Transporta…" at bounding box center [671, 319] width 1343 height 638
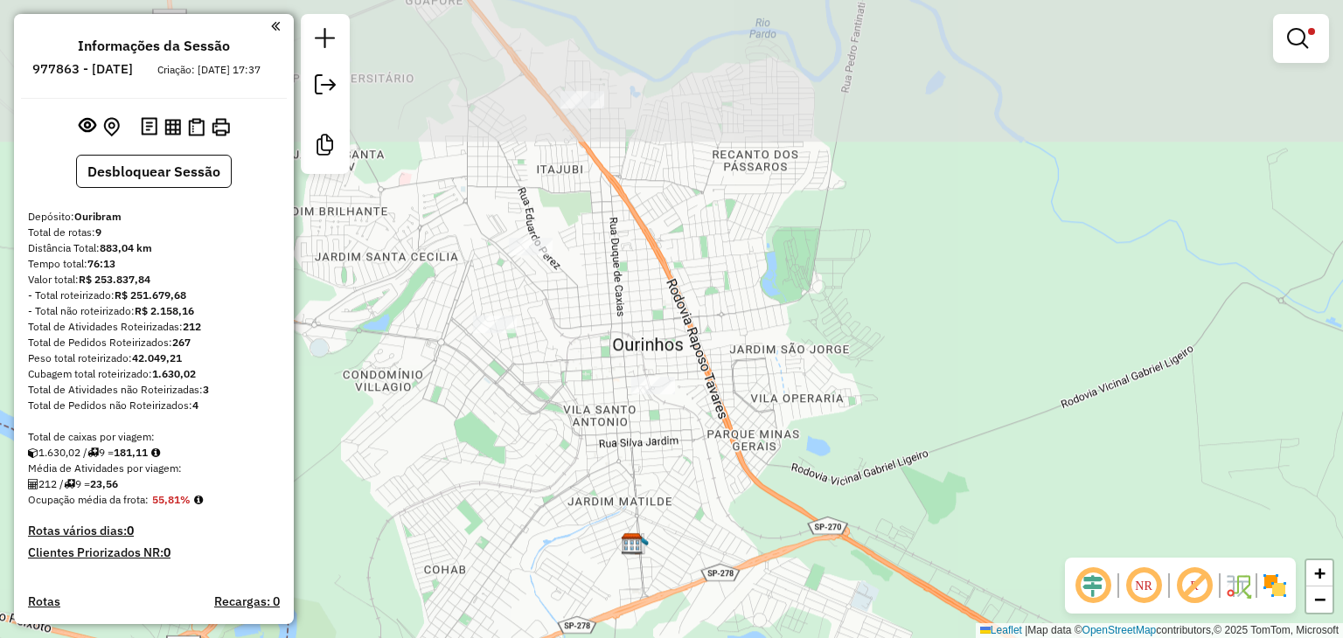
drag, startPoint x: 590, startPoint y: 168, endPoint x: 590, endPoint y: 398, distance: 229.9
click at [590, 398] on div "Limpar filtros Janela de atendimento Grade de atendimento Capacidade Transporta…" at bounding box center [671, 319] width 1343 height 638
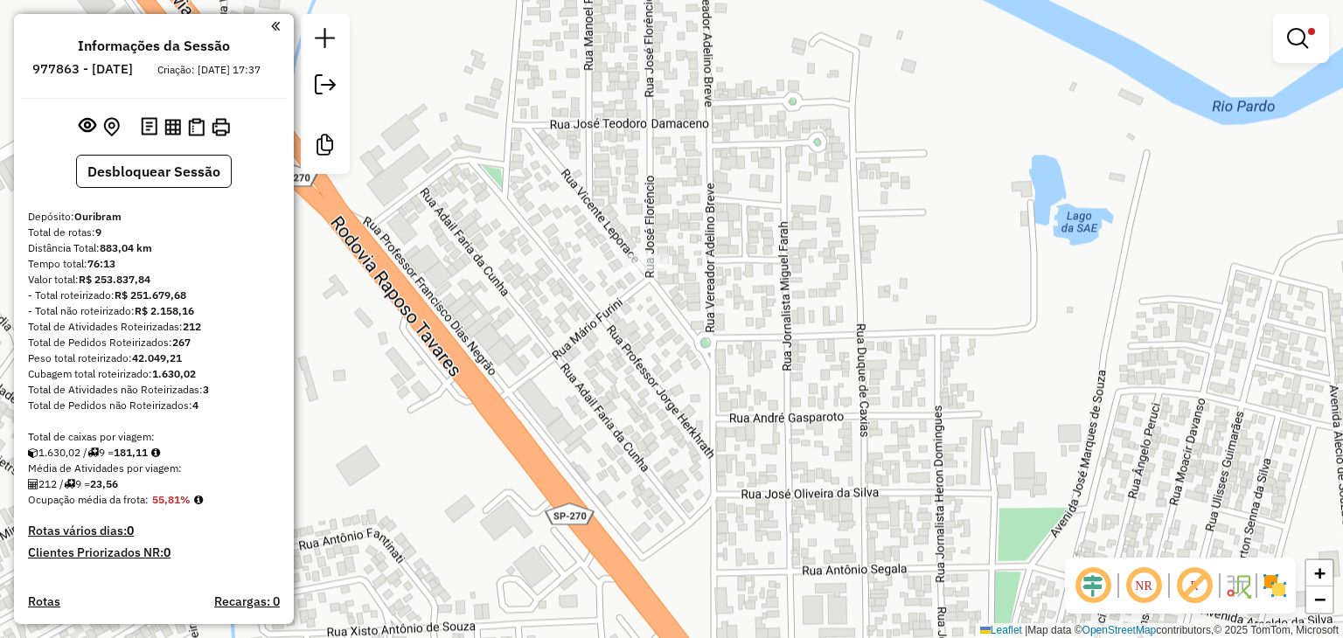
drag, startPoint x: 566, startPoint y: 119, endPoint x: 575, endPoint y: 251, distance: 132.3
click at [575, 251] on div "Limpar filtros Janela de atendimento Grade de atendimento Capacidade Transporta…" at bounding box center [671, 319] width 1343 height 638
click at [626, 271] on div at bounding box center [646, 261] width 44 height 17
select select "**********"
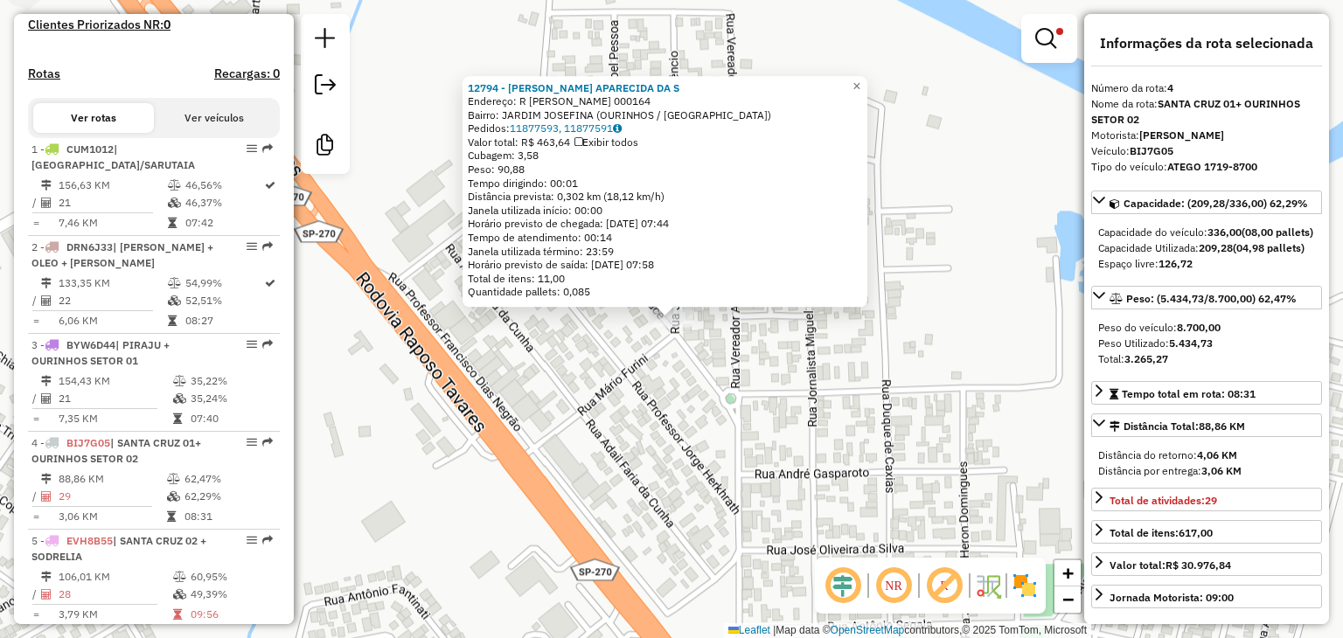
scroll to position [960, 0]
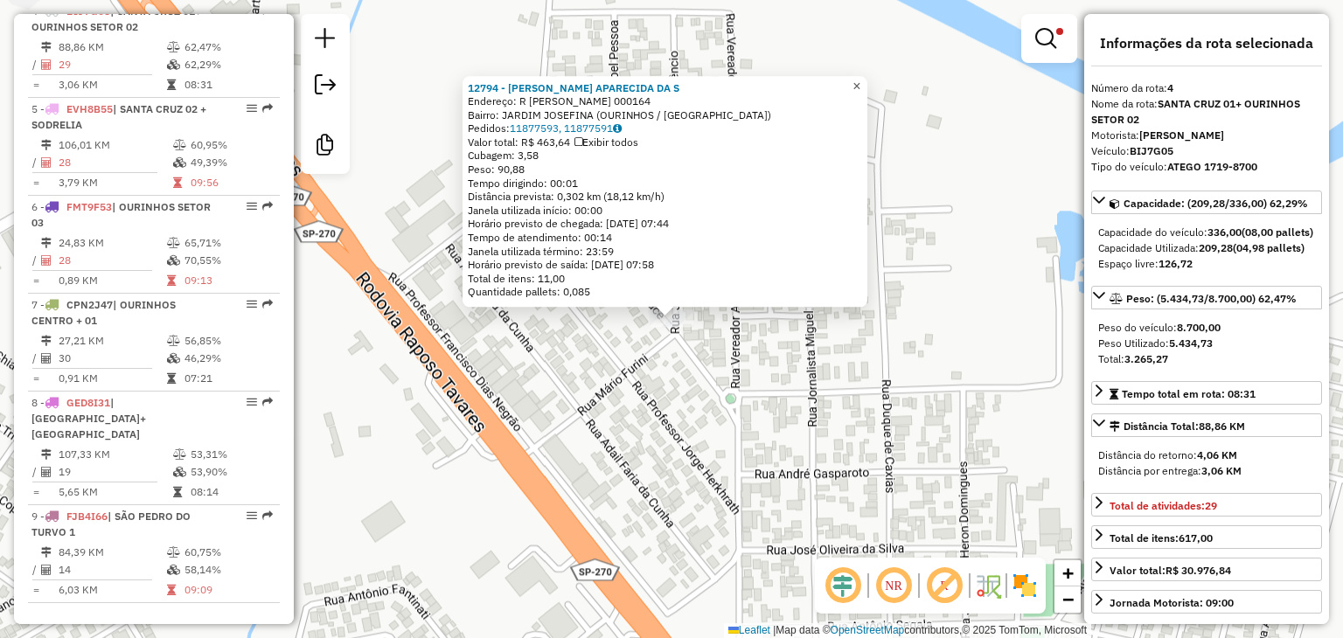
click at [860, 81] on span "×" at bounding box center [856, 86] width 8 height 15
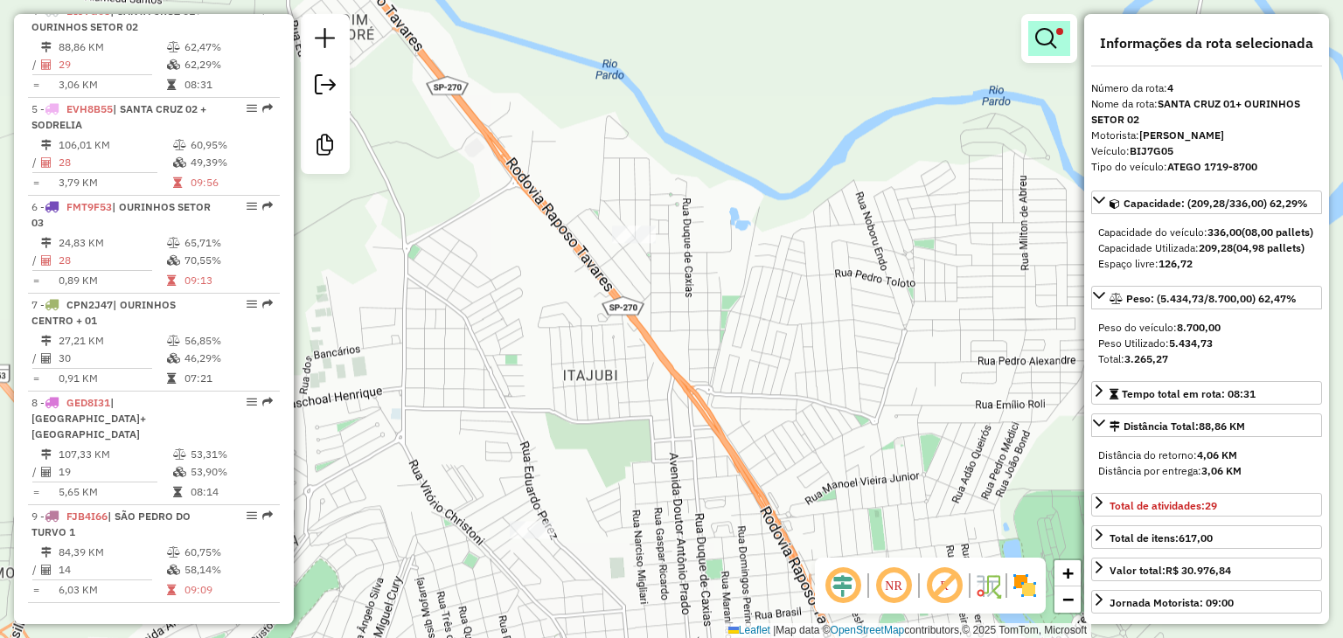
click at [1042, 22] on link at bounding box center [1049, 38] width 42 height 35
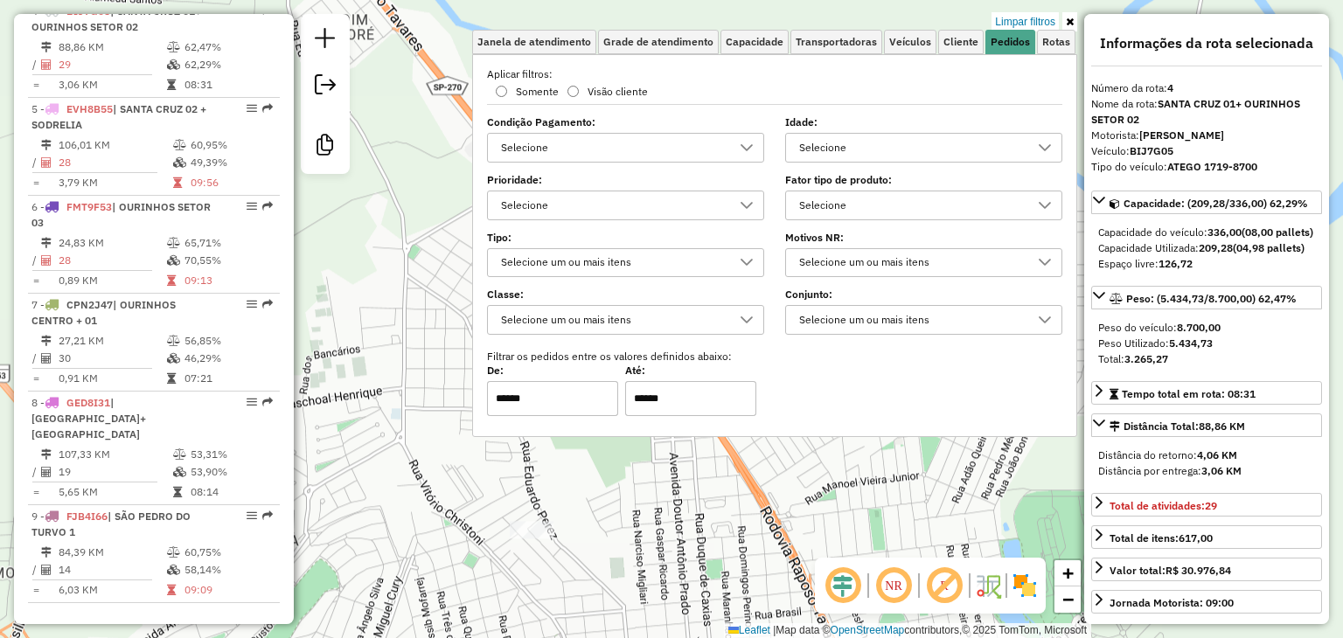
click at [558, 406] on input "******" at bounding box center [552, 398] width 131 height 35
type input "******"
click at [678, 402] on input "******" at bounding box center [690, 398] width 131 height 35
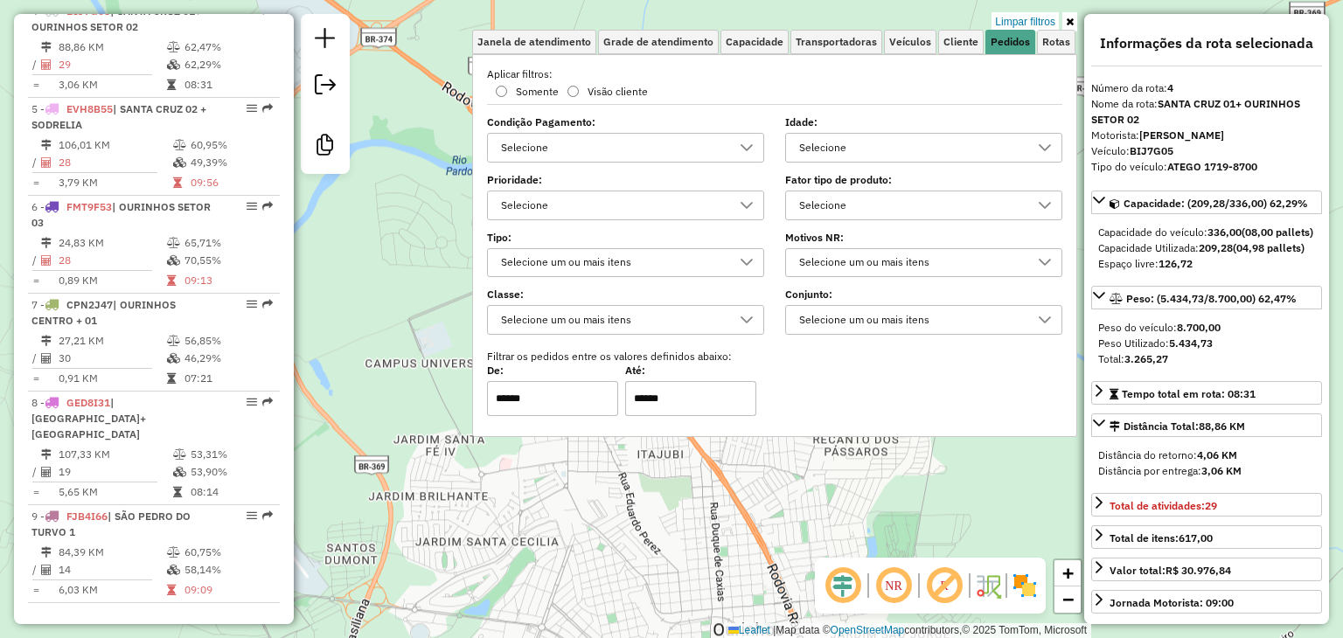
type input "******"
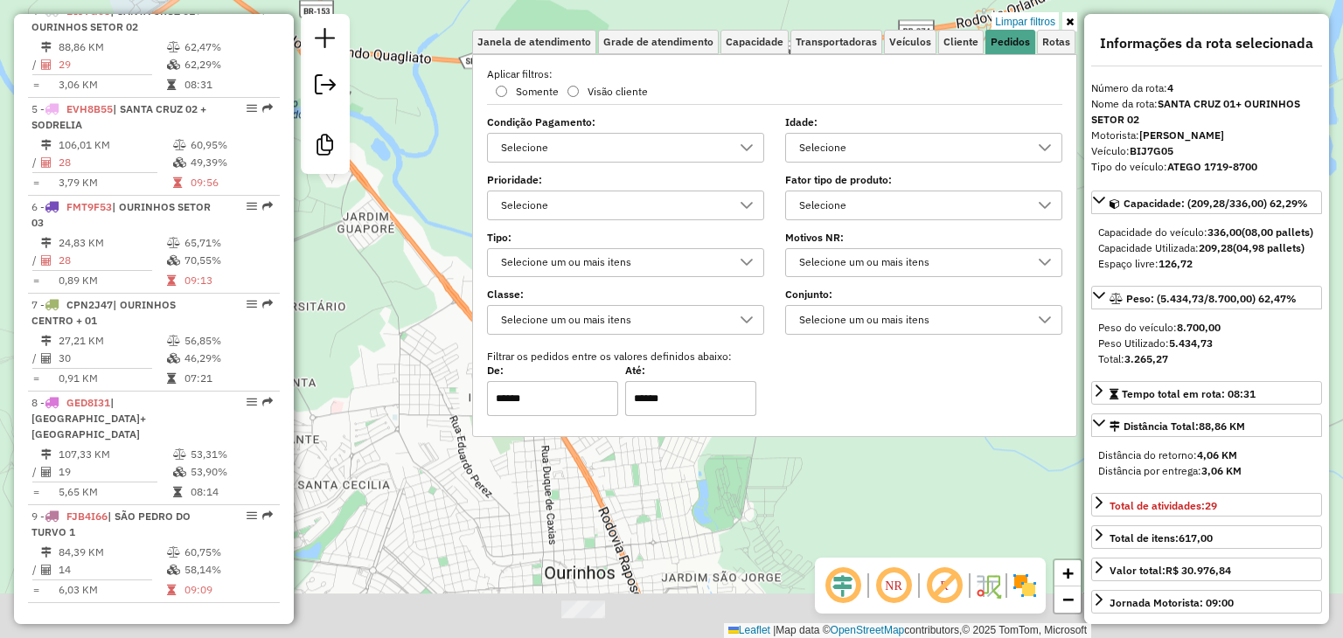
drag, startPoint x: 694, startPoint y: 490, endPoint x: 525, endPoint y: 434, distance: 178.0
click at [525, 434] on div "Limpar filtros Janela de atendimento Grade de atendimento Capacidade Transporta…" at bounding box center [671, 319] width 1343 height 638
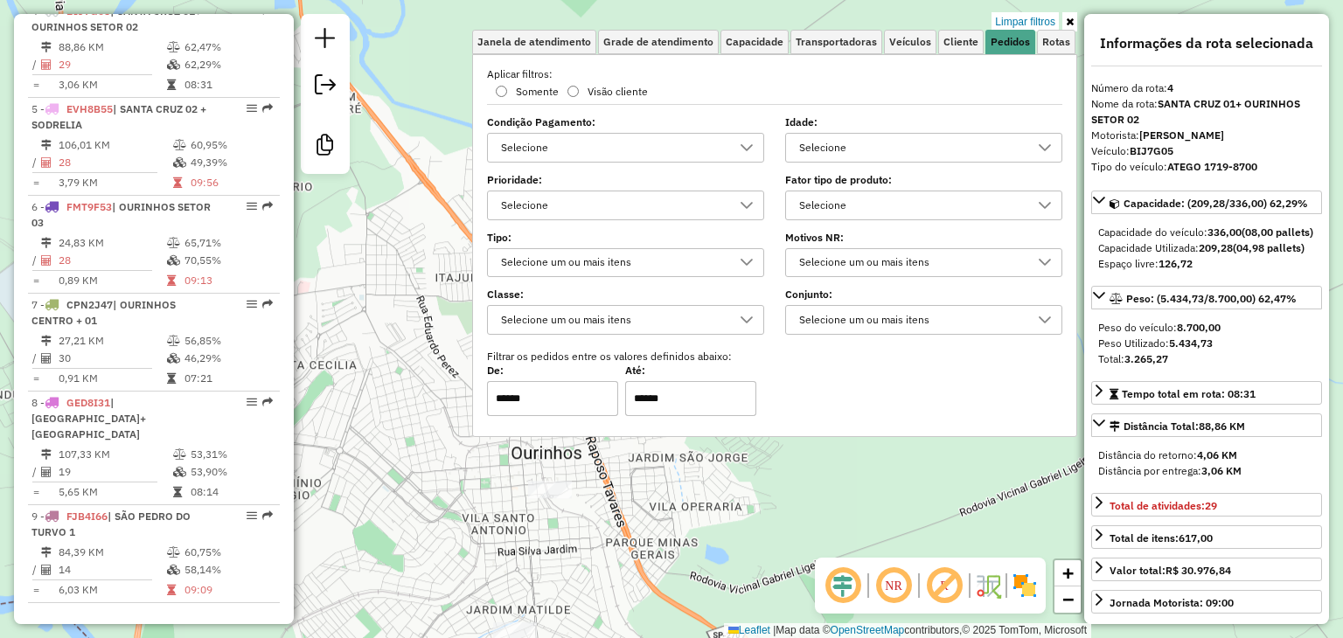
drag, startPoint x: 576, startPoint y: 529, endPoint x: 543, endPoint y: 407, distance: 126.0
click at [543, 407] on div "Limpar filtros Janela de atendimento Grade de atendimento Capacidade Transporta…" at bounding box center [671, 319] width 1343 height 638
